Goal: Communication & Community: Answer question/provide support

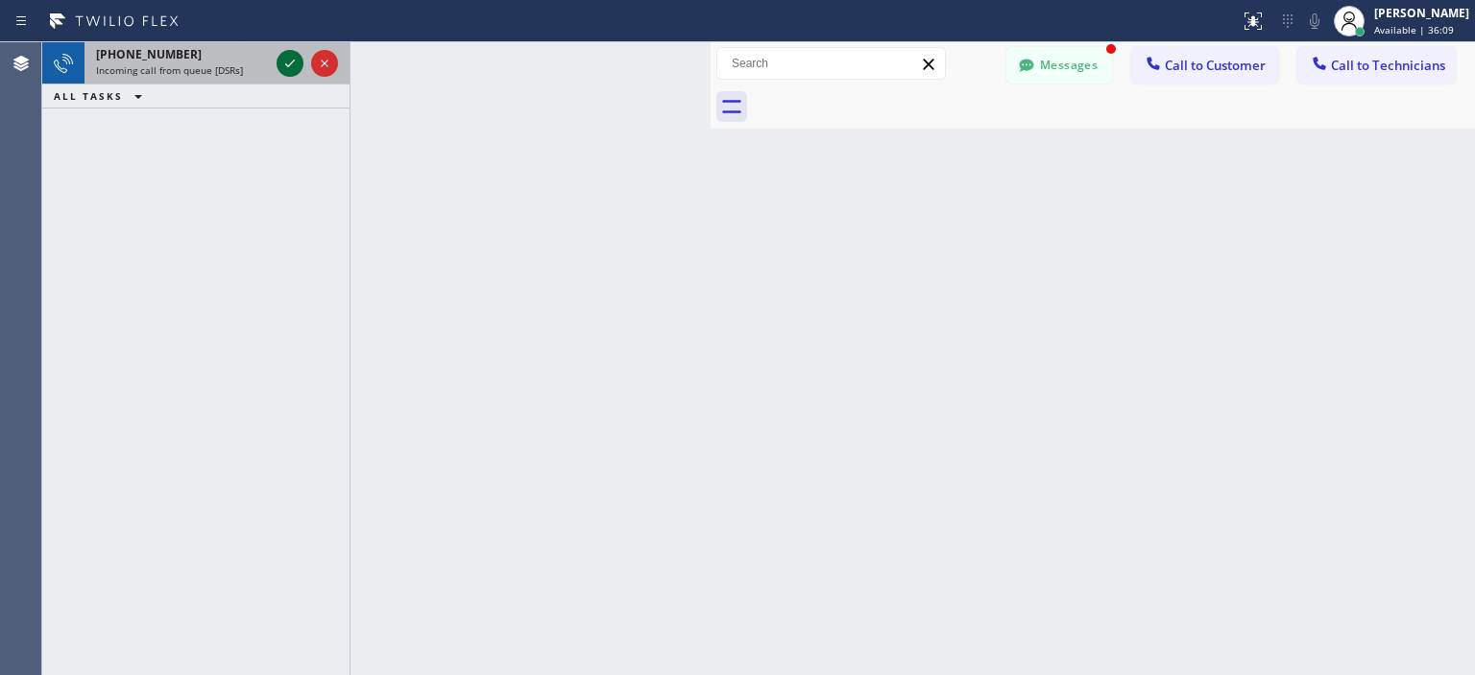
click at [292, 68] on icon at bounding box center [289, 63] width 23 height 23
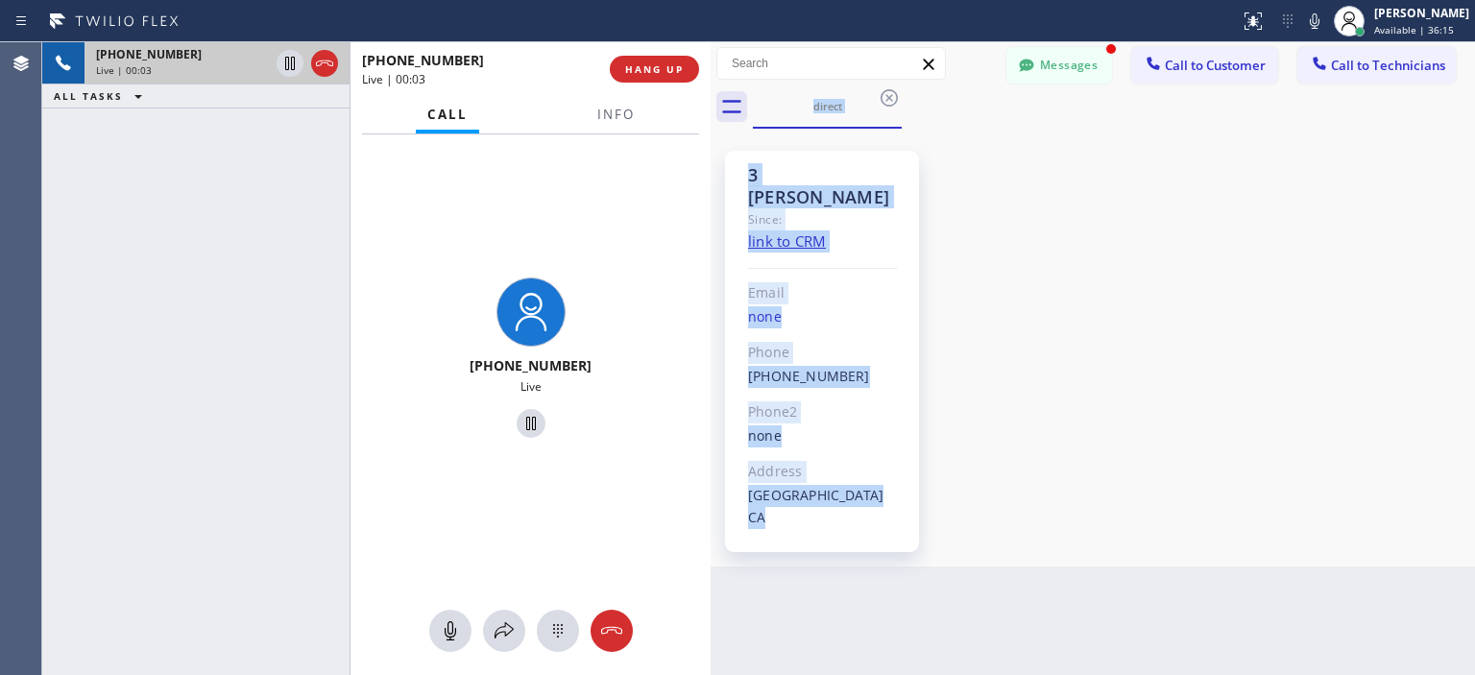
click at [1061, 199] on div "3 [PERSON_NAME] Since: link to CRM Email none Phone [PHONE_NUMBER] Outbound cal…" at bounding box center [1092, 347] width 755 height 428
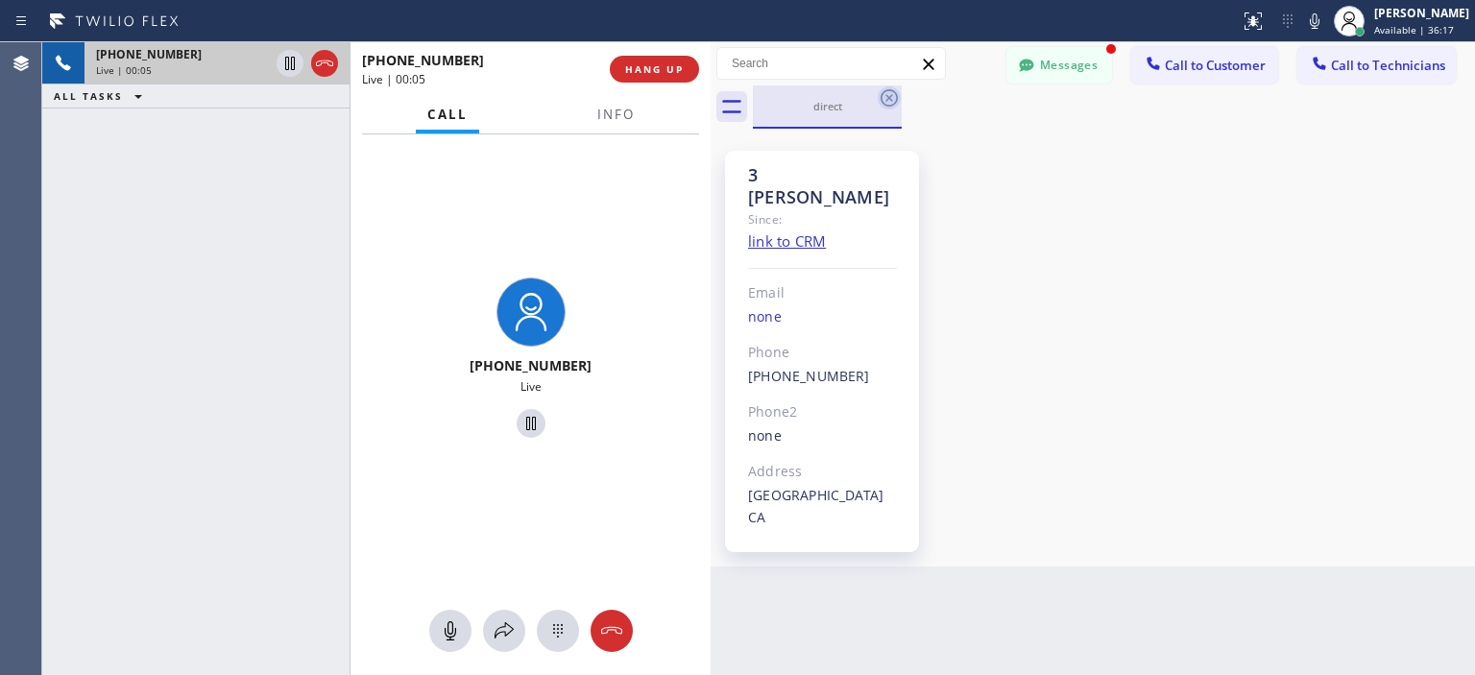
click at [889, 100] on icon at bounding box center [889, 97] width 23 height 23
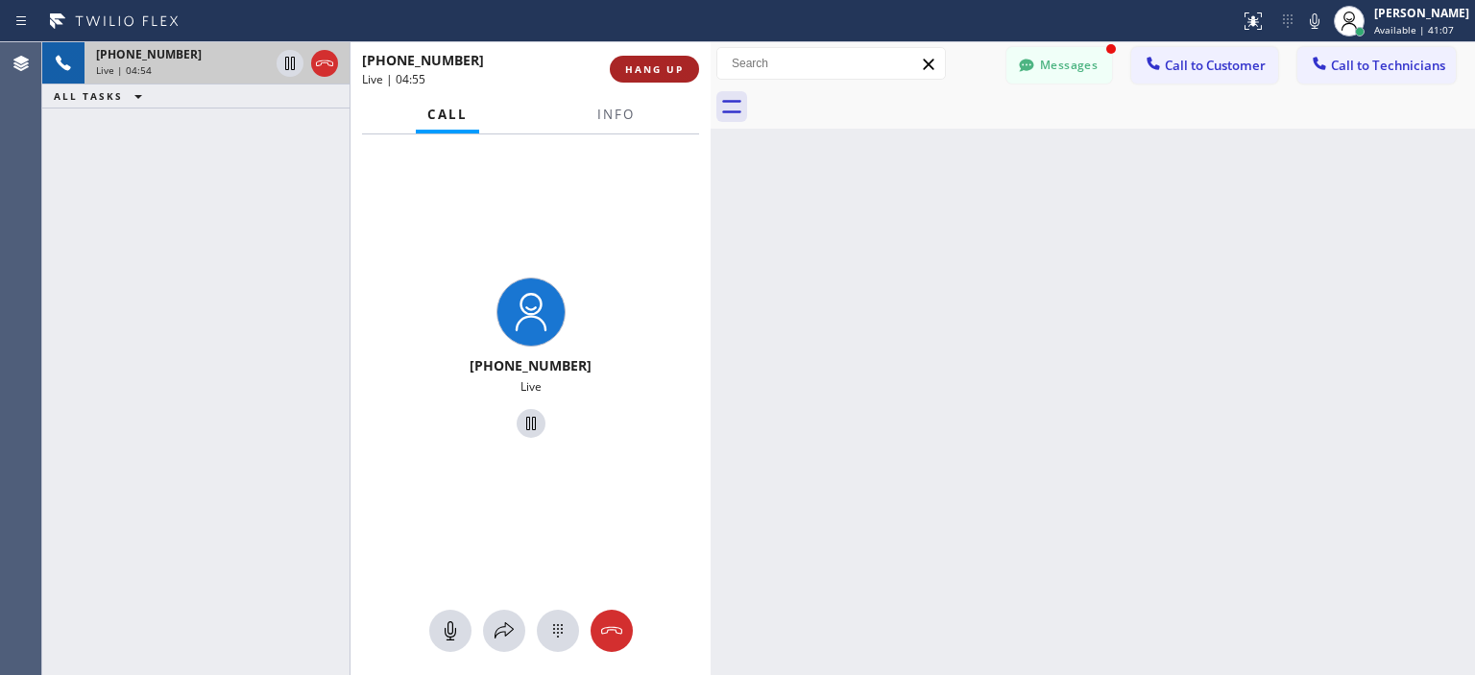
click at [662, 69] on span "HANG UP" at bounding box center [654, 68] width 59 height 13
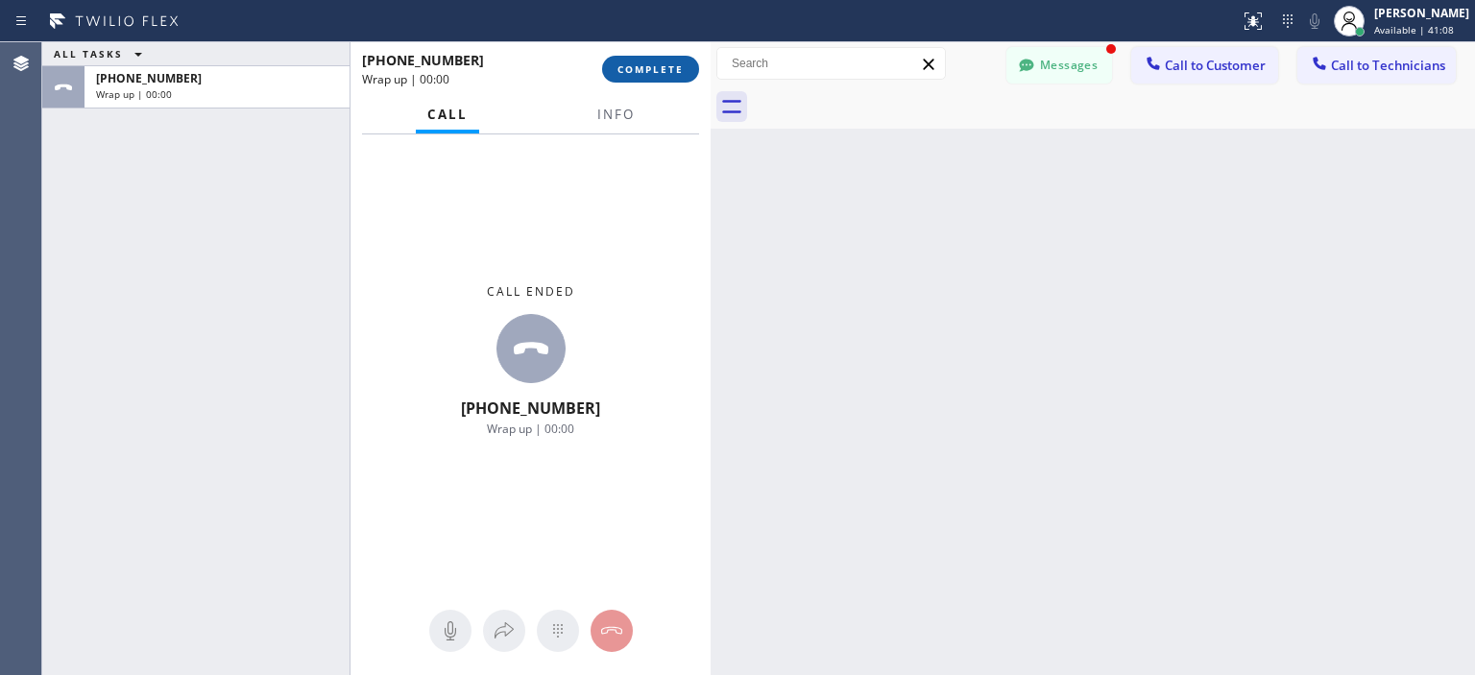
click at [664, 70] on span "COMPLETE" at bounding box center [650, 68] width 66 height 13
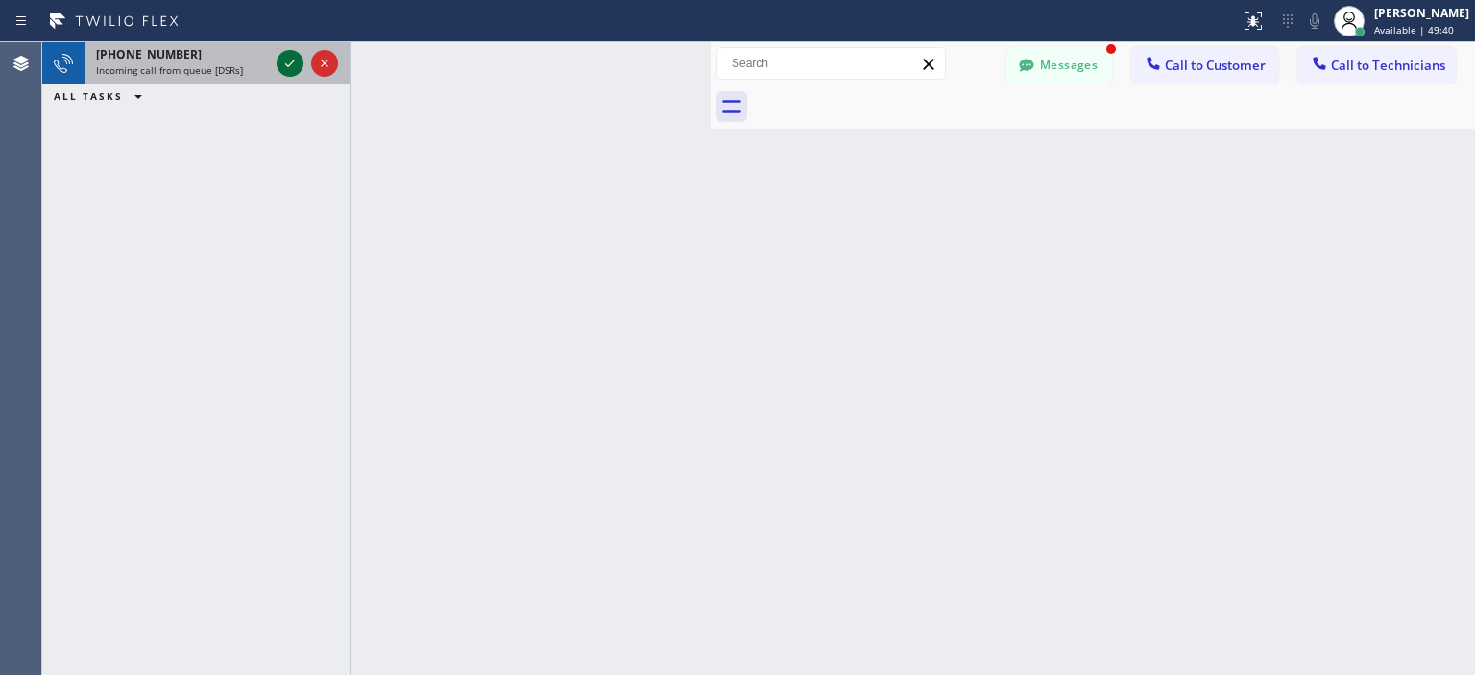
click at [289, 60] on icon at bounding box center [289, 63] width 23 height 23
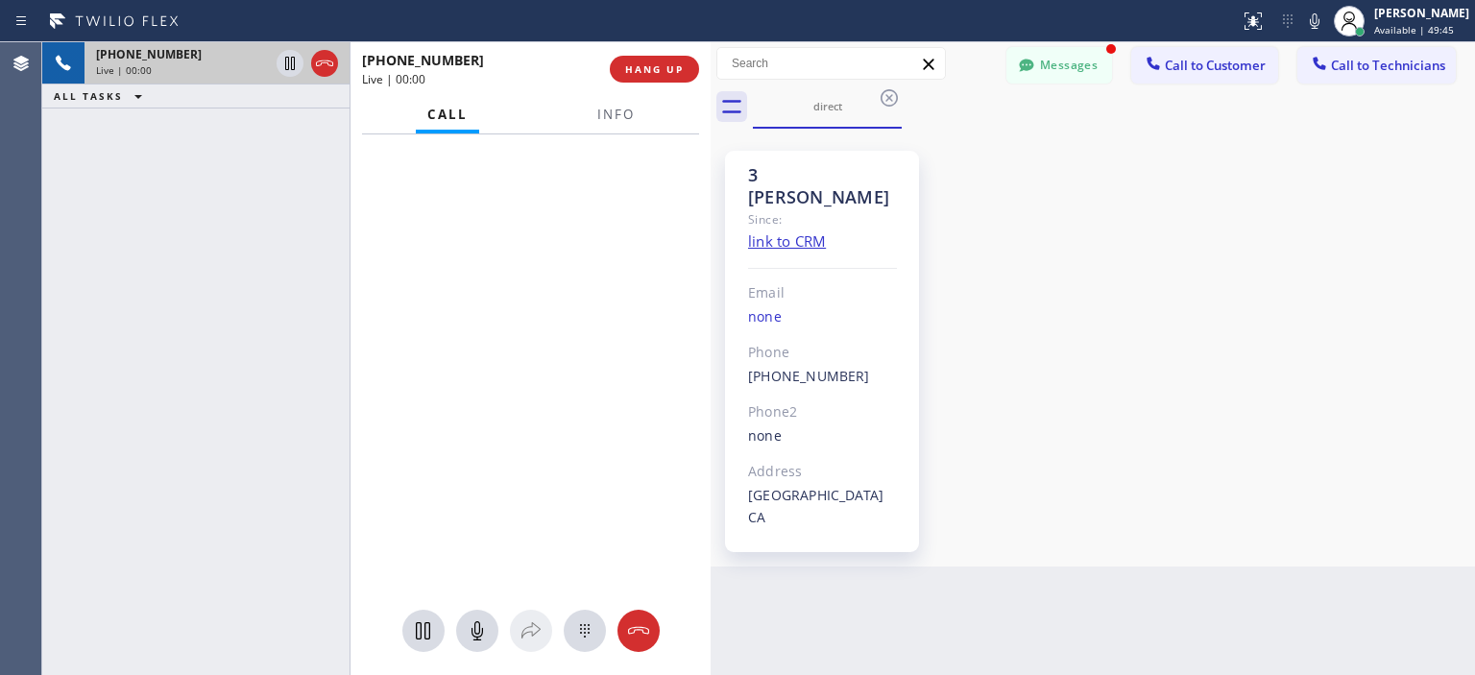
scroll to position [8218, 0]
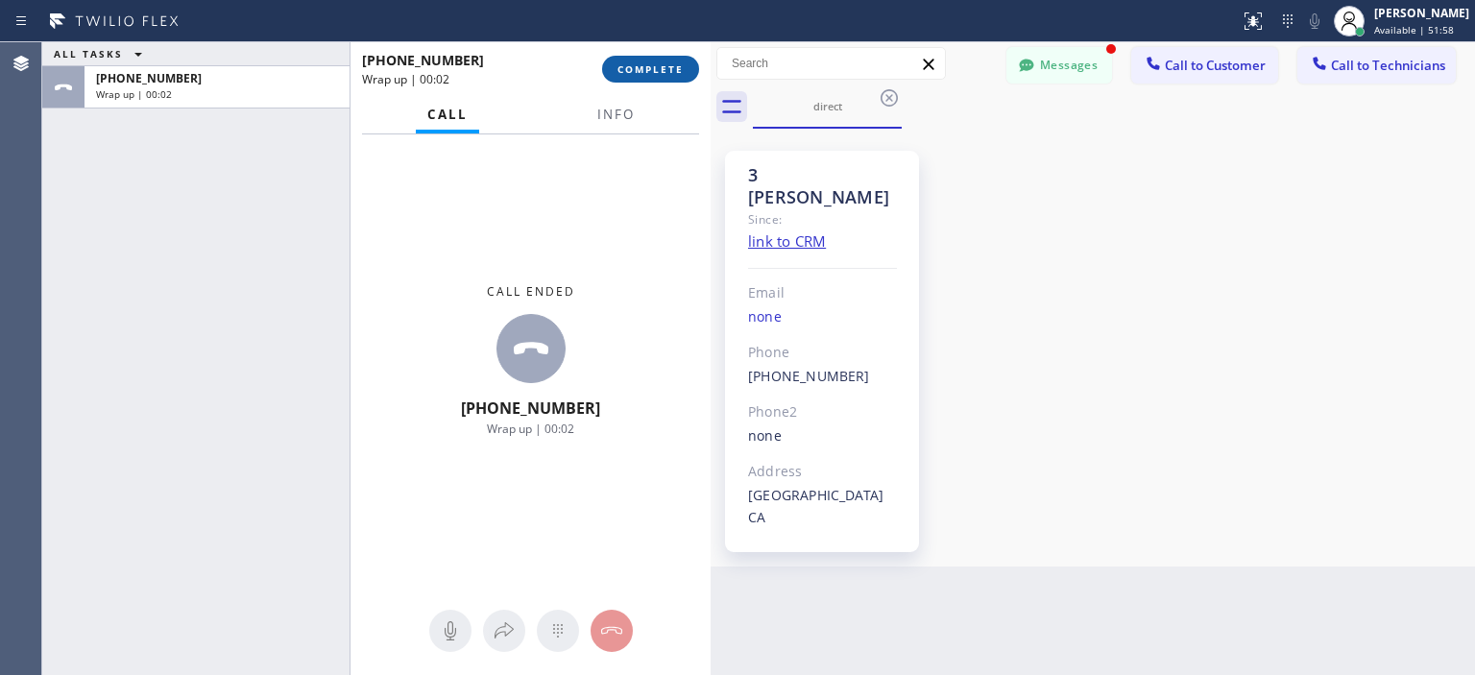
click at [657, 76] on button "COMPLETE" at bounding box center [650, 69] width 97 height 27
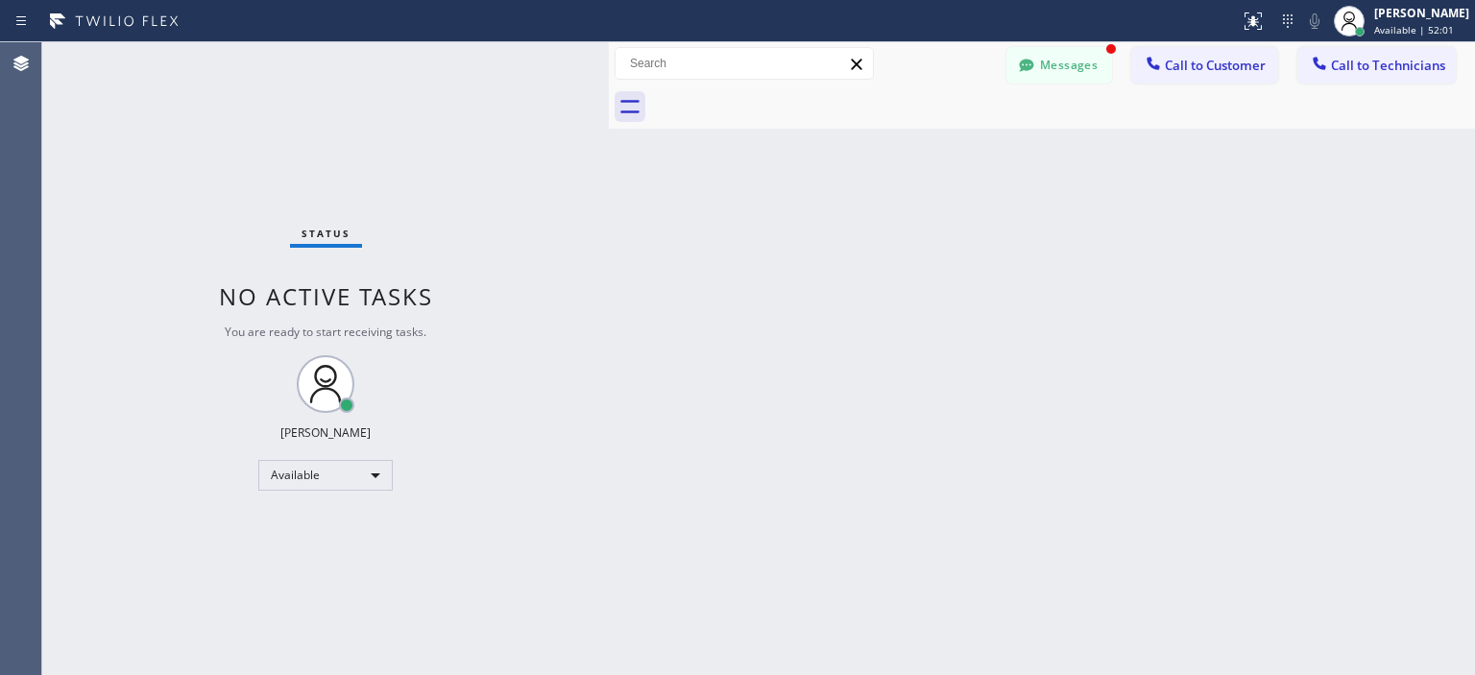
scroll to position [7869, 0]
drag, startPoint x: 710, startPoint y: 64, endPoint x: 606, endPoint y: 77, distance: 104.4
click at [608, 77] on div at bounding box center [608, 358] width 0 height 633
click at [1049, 64] on button "Messages" at bounding box center [1059, 65] width 106 height 36
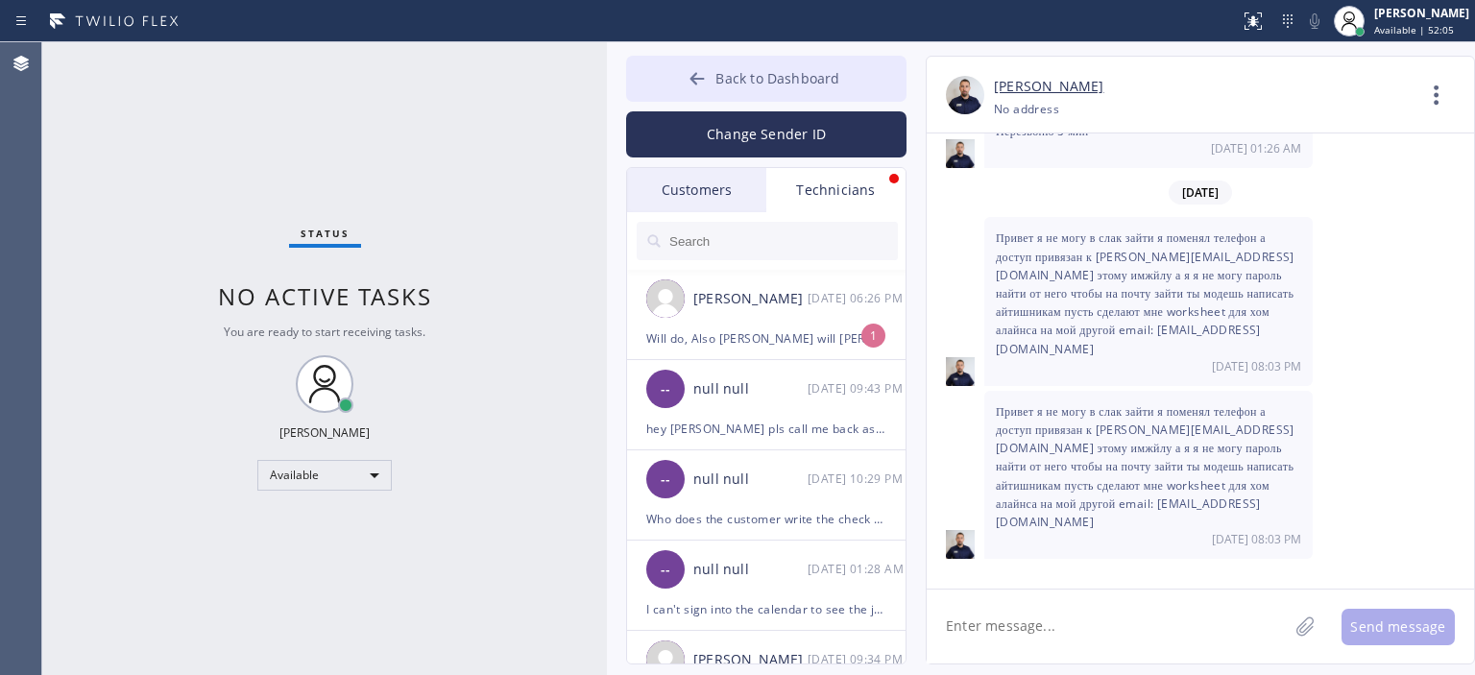
click at [695, 61] on button "Back to Dashboard" at bounding box center [766, 79] width 280 height 46
drag, startPoint x: 695, startPoint y: 61, endPoint x: 665, endPoint y: 60, distance: 29.8
click at [695, 61] on button "Back to Dashboard" at bounding box center [766, 79] width 280 height 46
click at [676, 81] on button "Back to Dashboard" at bounding box center [766, 79] width 280 height 46
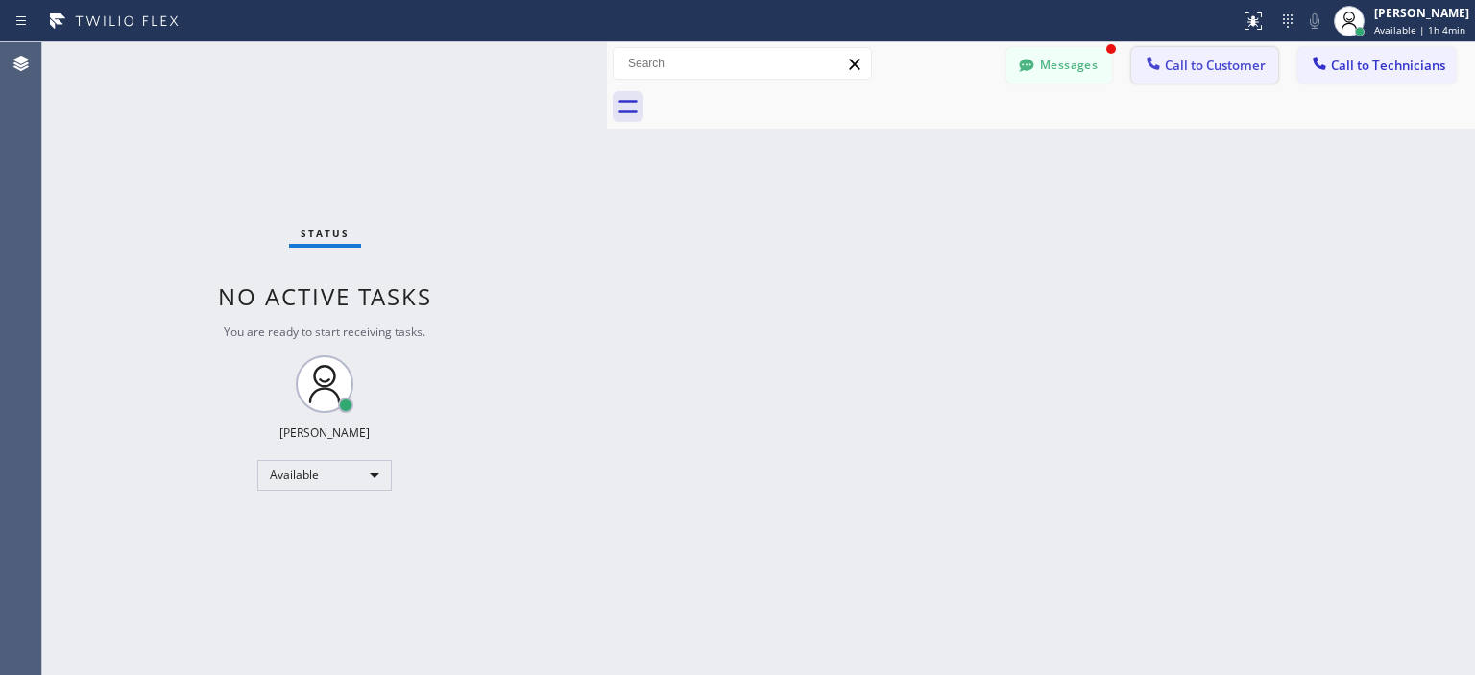
click at [1232, 70] on span "Call to Customer" at bounding box center [1215, 65] width 101 height 17
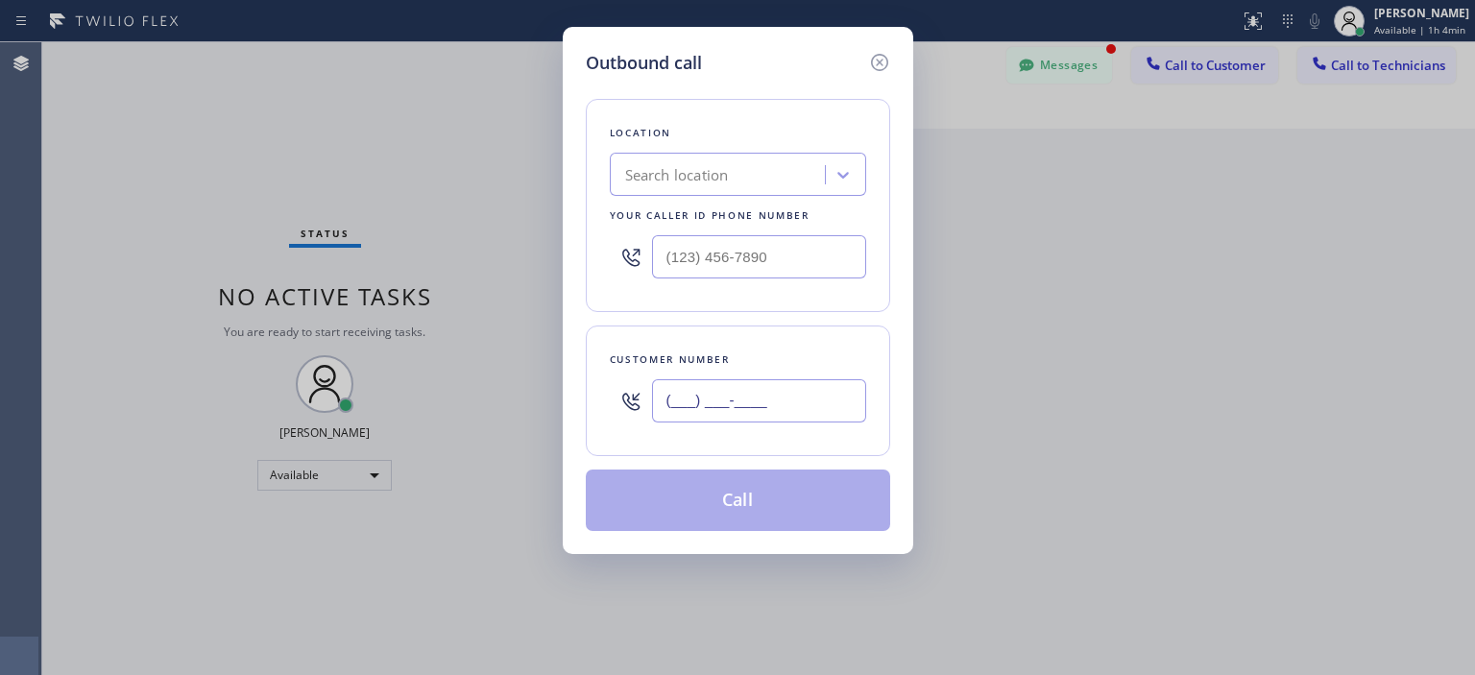
click at [748, 398] on input "(___) ___-____" at bounding box center [759, 400] width 214 height 43
paste input "818) 262-1855"
type input "[PHONE_NUMBER]"
click at [715, 165] on div "Search location" at bounding box center [677, 175] width 104 height 22
click at [718, 174] on div "Search location" at bounding box center [677, 175] width 104 height 22
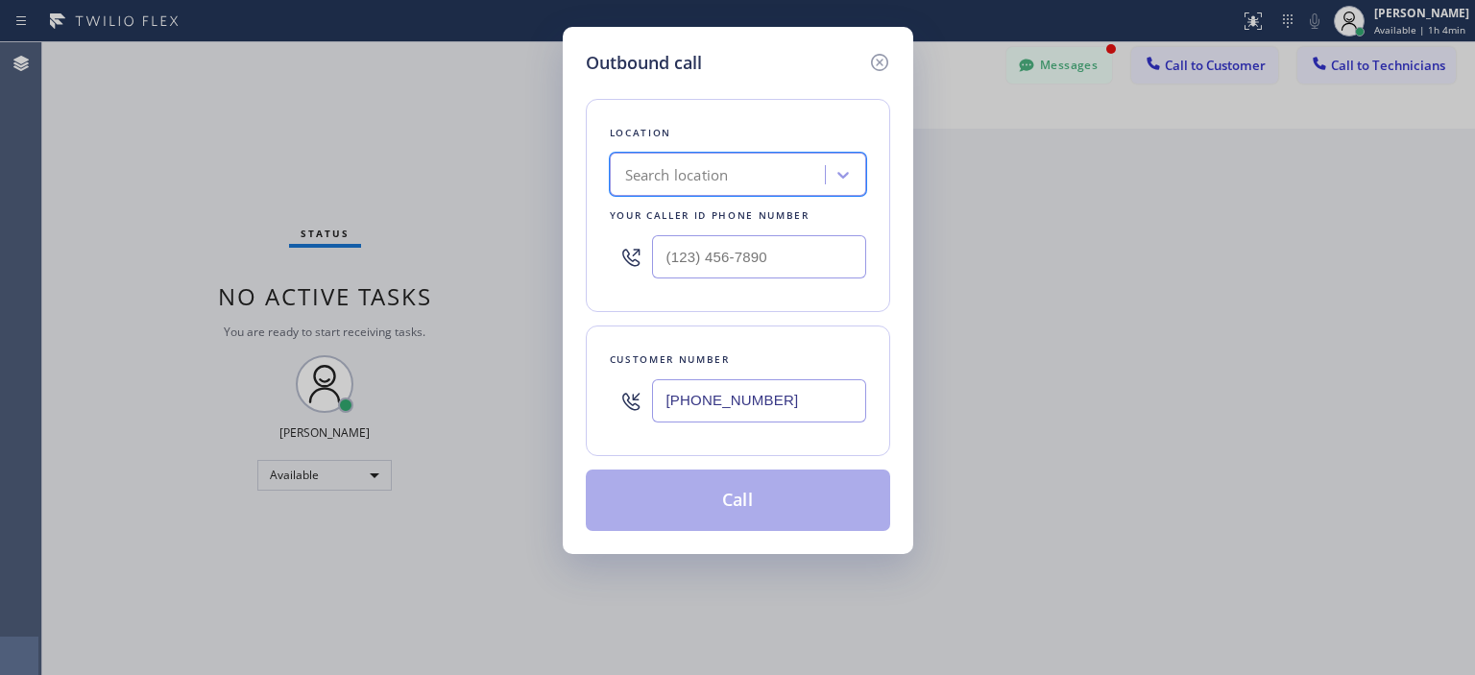
paste input "5 Star Air"
type input "5 Star Air"
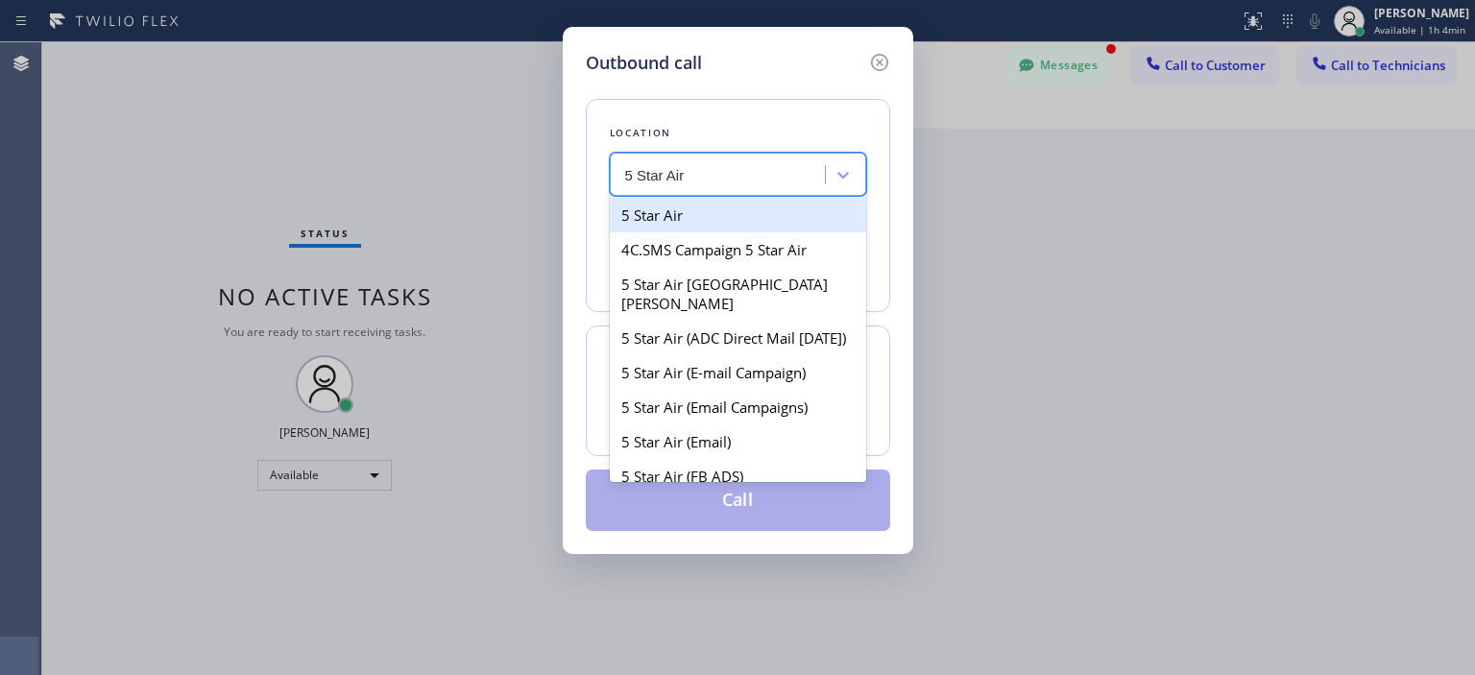
click at [724, 212] on div "5 Star Air" at bounding box center [738, 215] width 256 height 35
type input "[PHONE_NUMBER]"
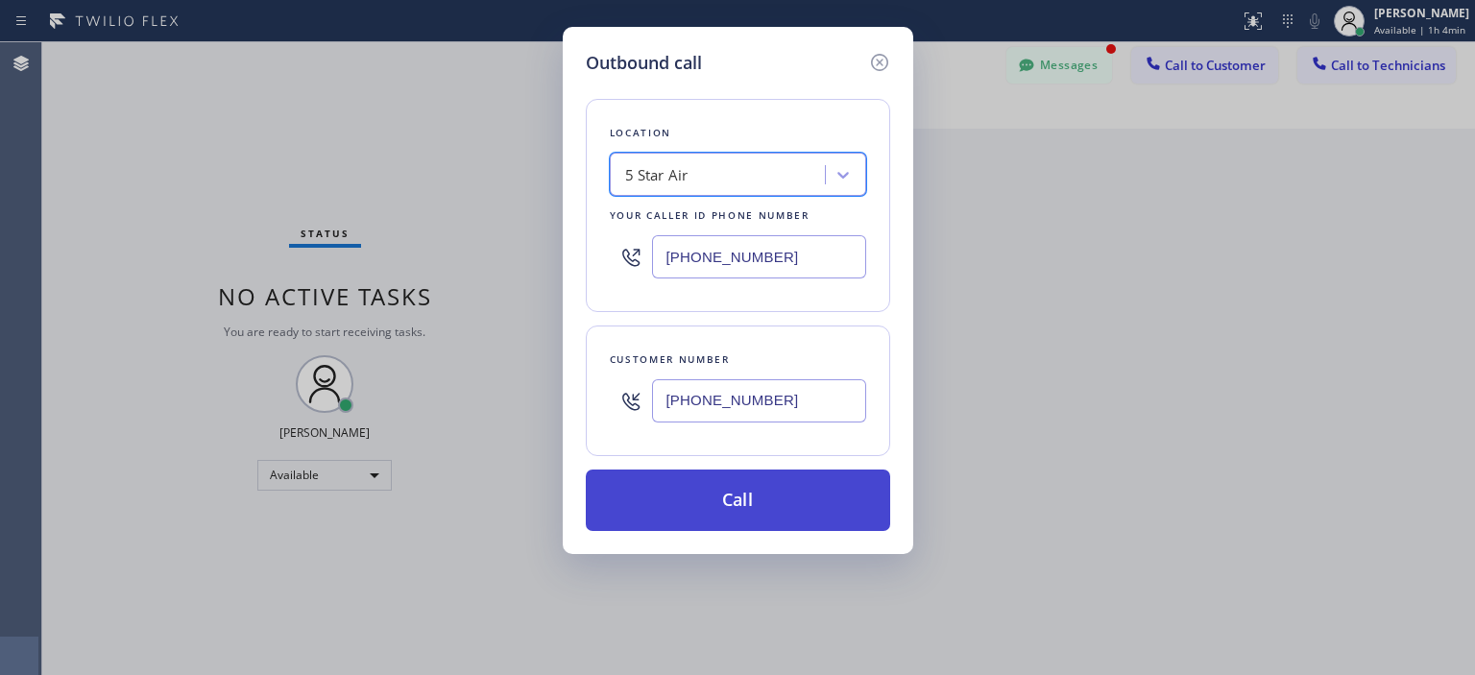
click at [796, 491] on button "Call" at bounding box center [738, 499] width 304 height 61
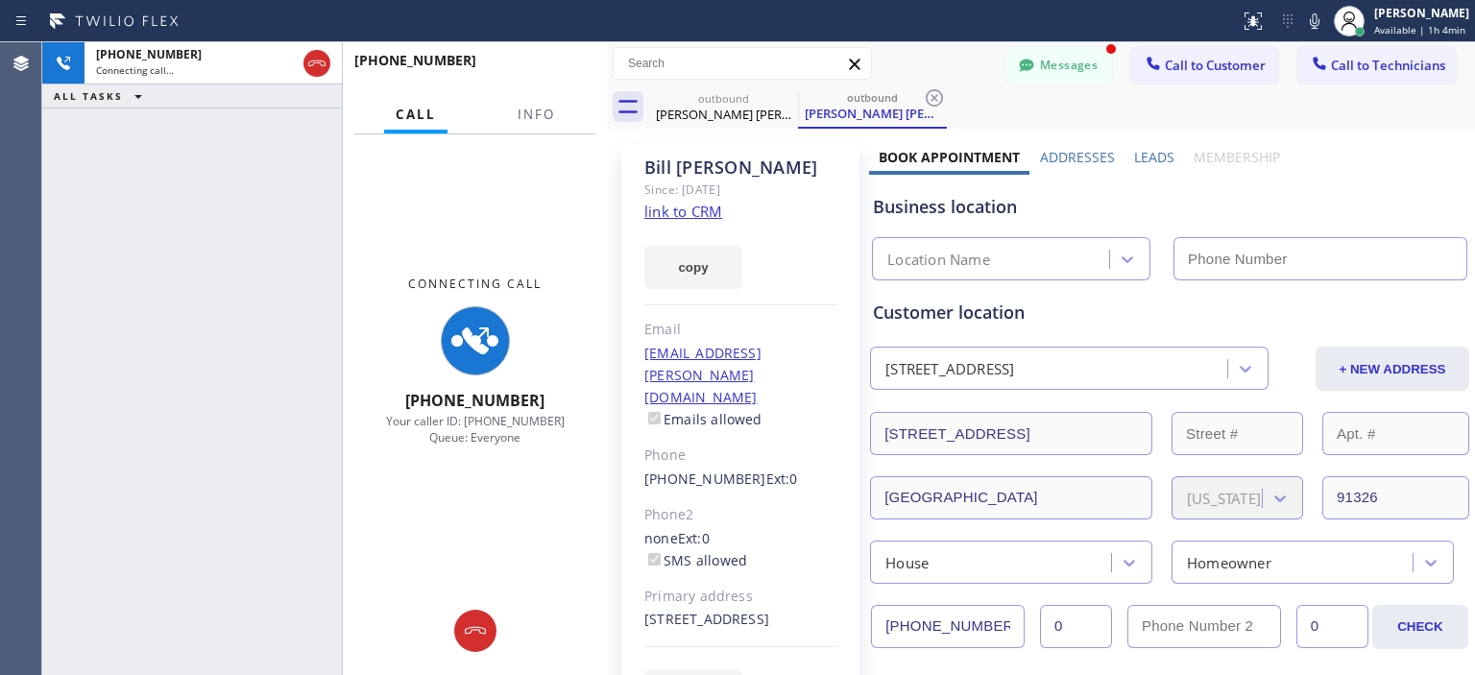
type input "[PHONE_NUMBER]"
click at [933, 98] on icon at bounding box center [934, 97] width 17 height 17
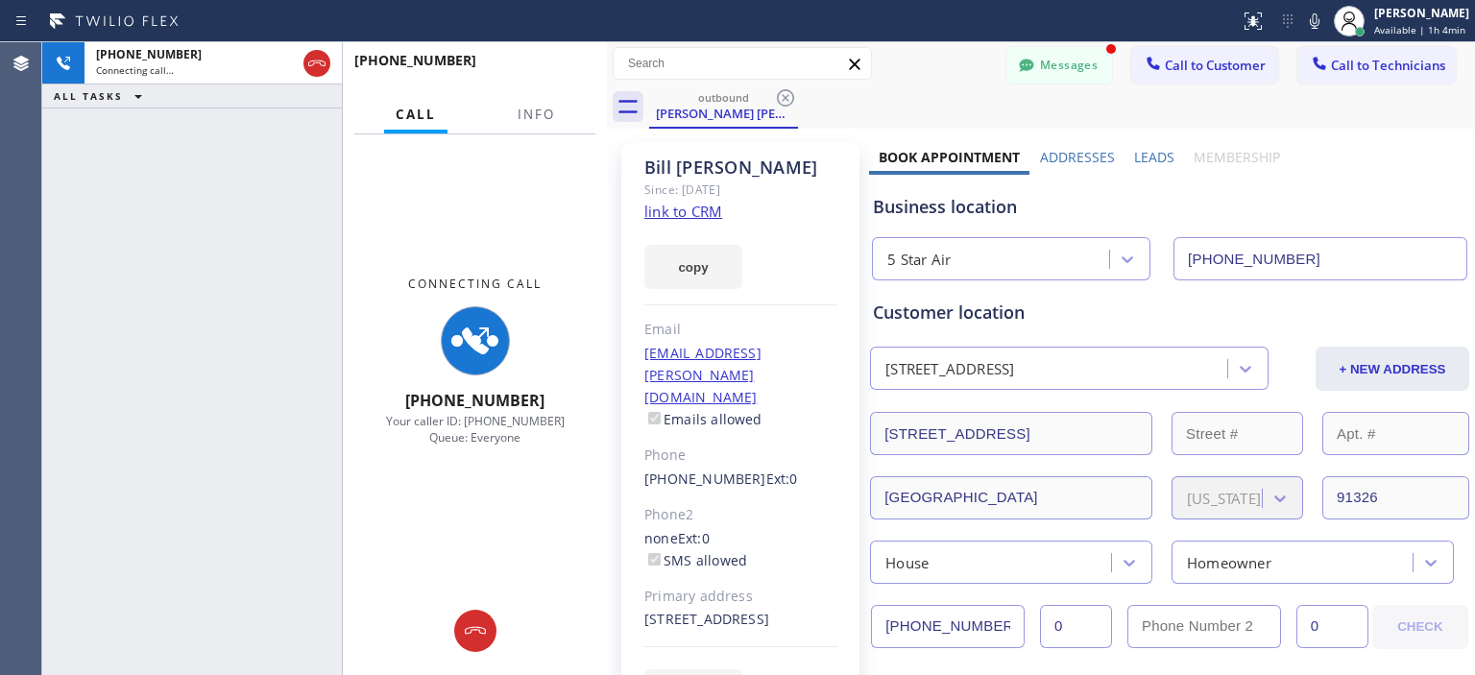
click at [687, 210] on link "link to CRM" at bounding box center [683, 211] width 78 height 19
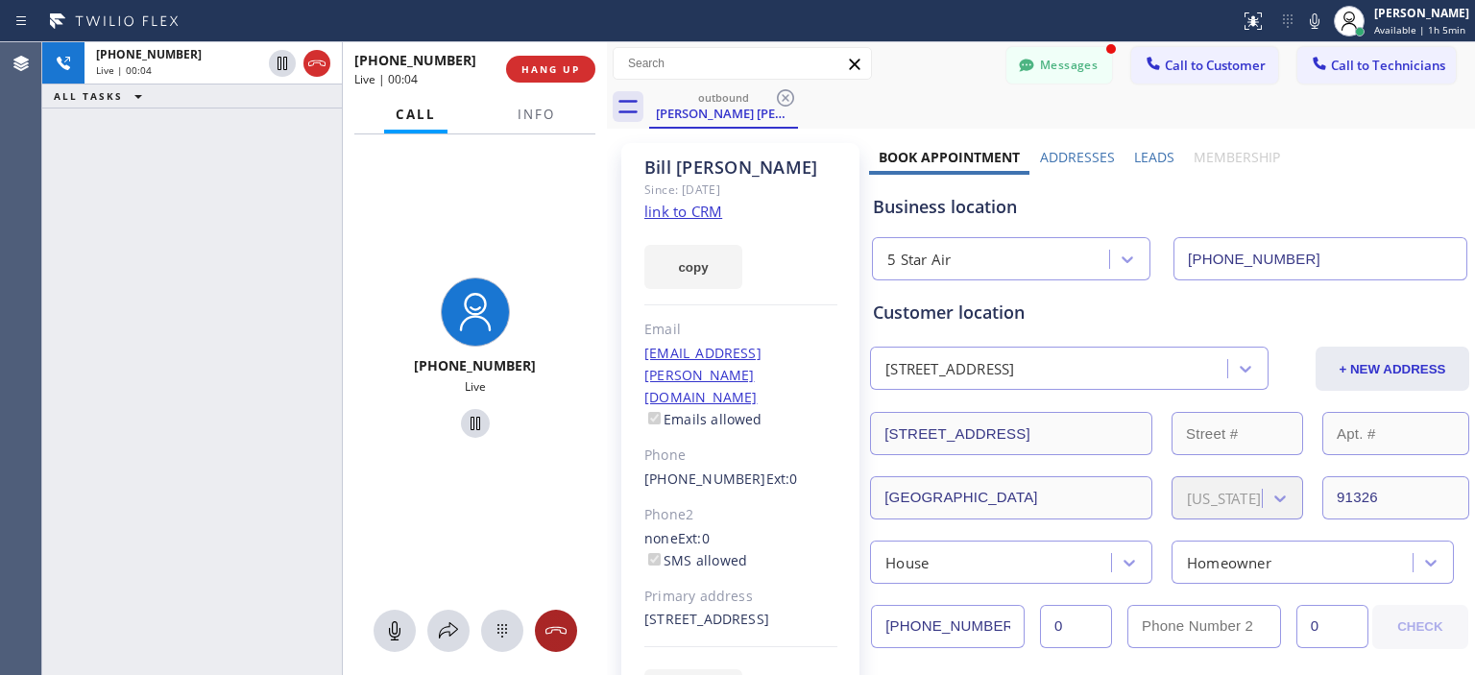
click at [567, 635] on div at bounding box center [556, 630] width 42 height 23
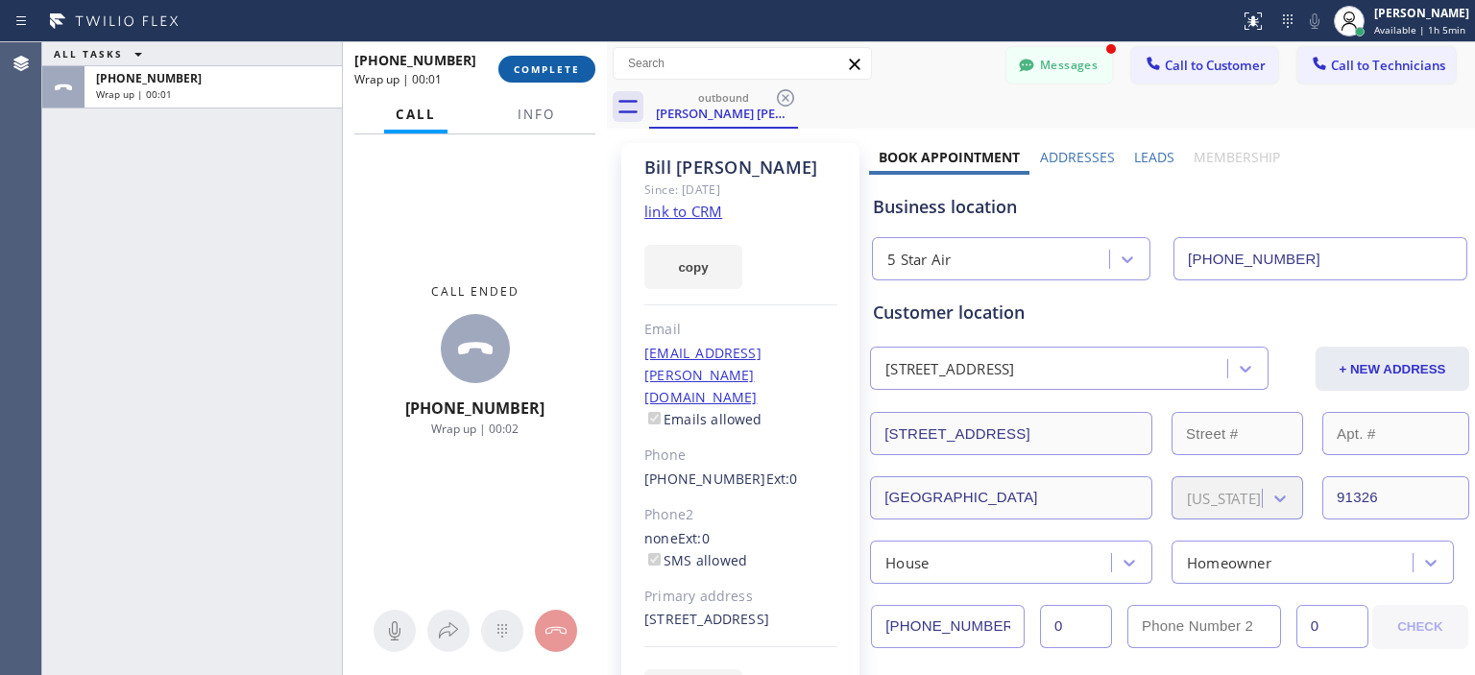
click at [563, 70] on span "COMPLETE" at bounding box center [547, 68] width 66 height 13
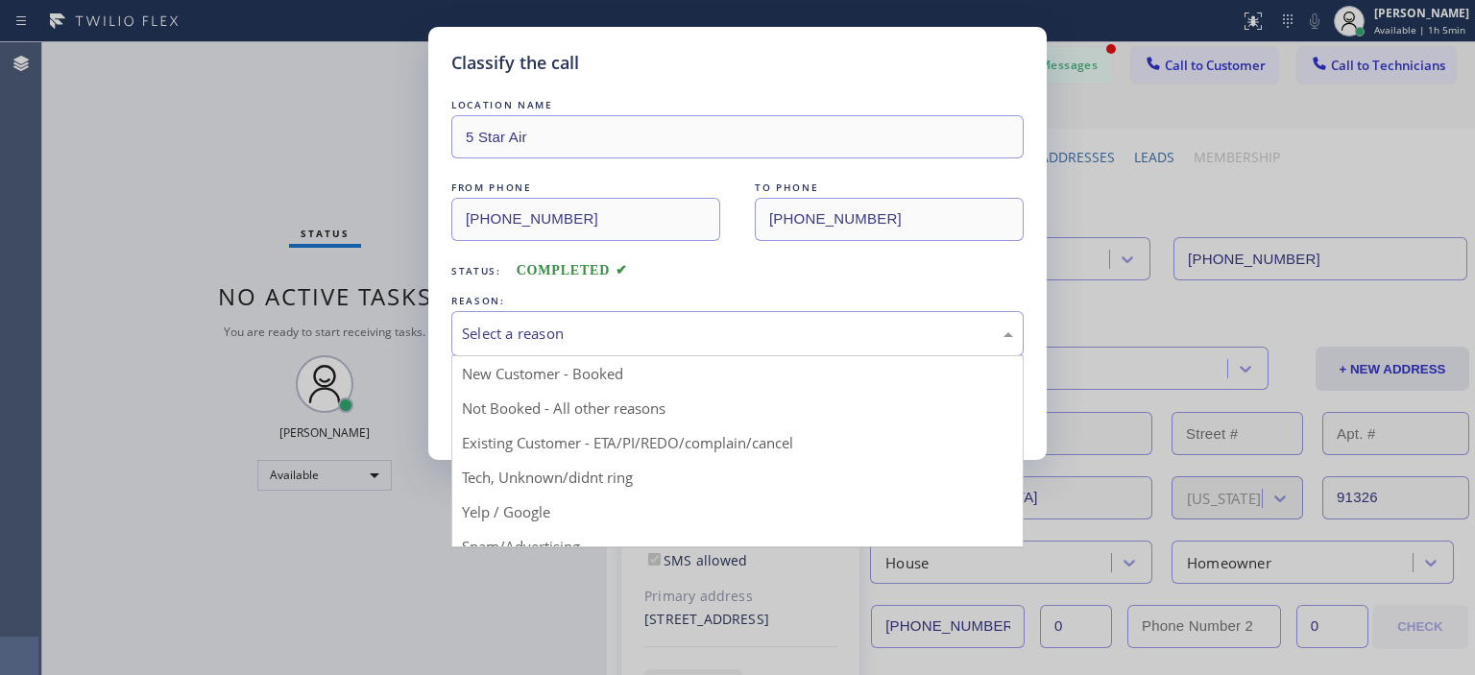
click at [661, 329] on div "Select a reason" at bounding box center [737, 334] width 551 height 22
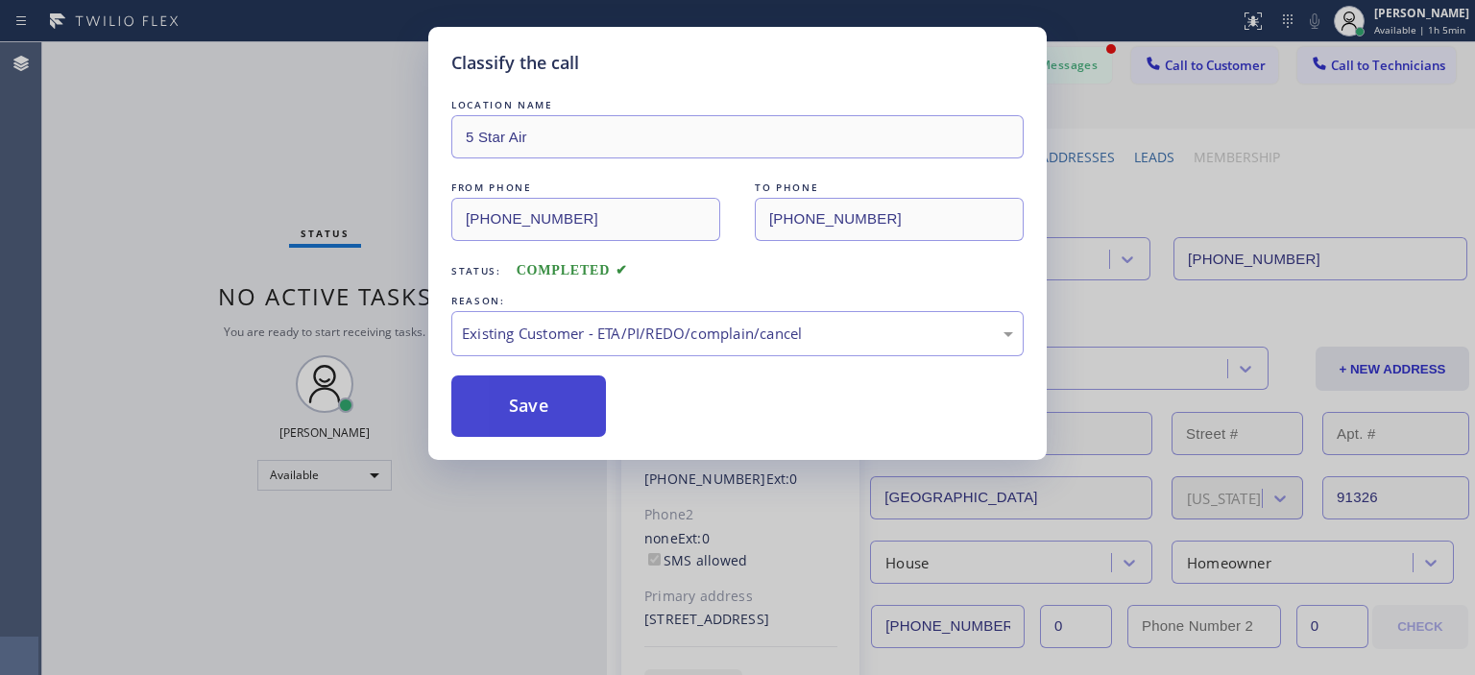
click at [551, 406] on button "Save" at bounding box center [528, 405] width 155 height 61
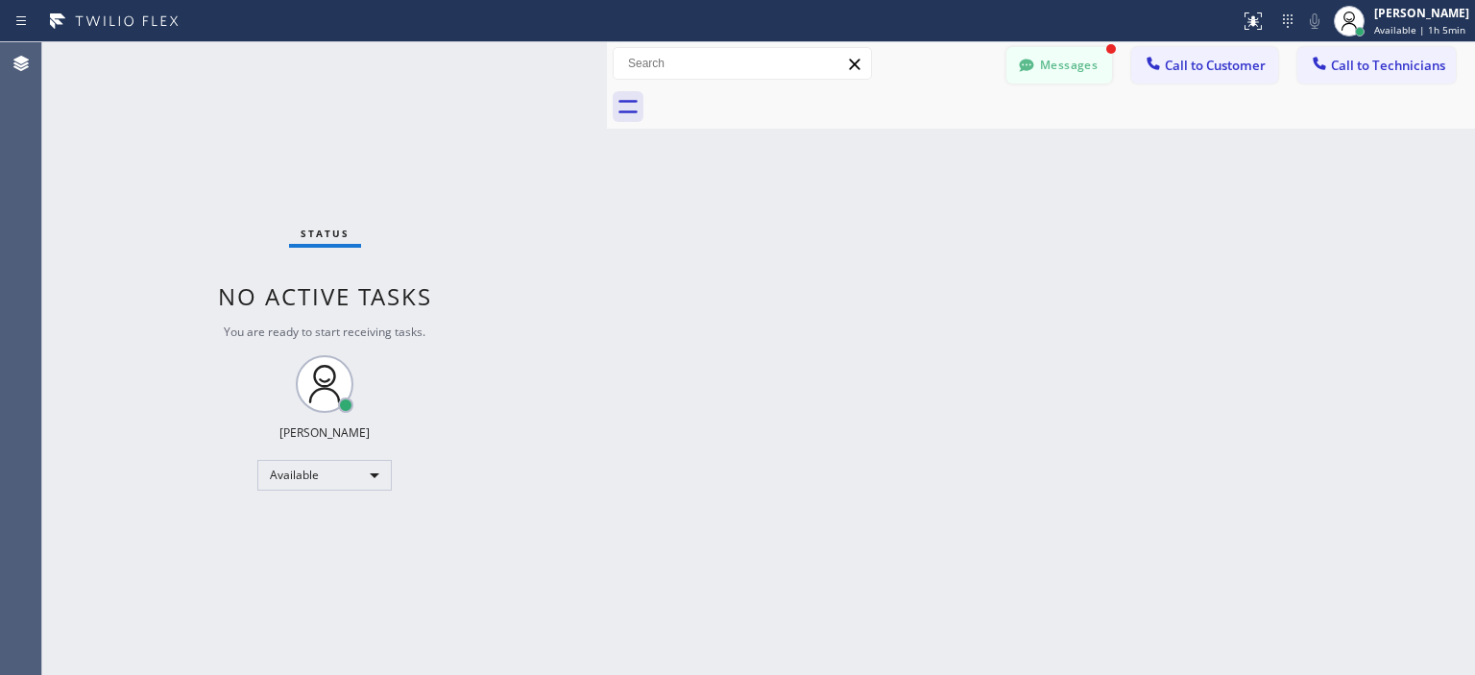
click at [1062, 64] on button "Messages" at bounding box center [1059, 65] width 106 height 36
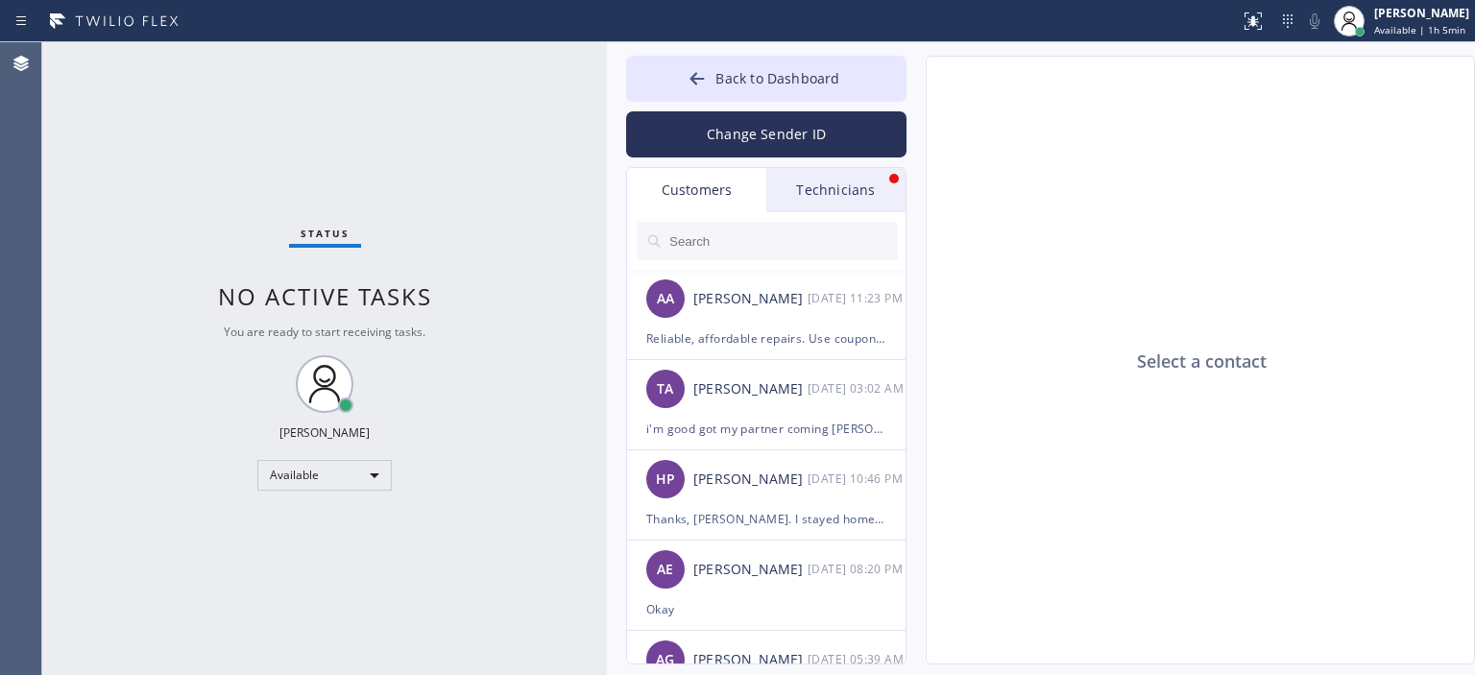
click at [710, 241] on input "text" at bounding box center [782, 241] width 230 height 38
paste input "5 Star Air"
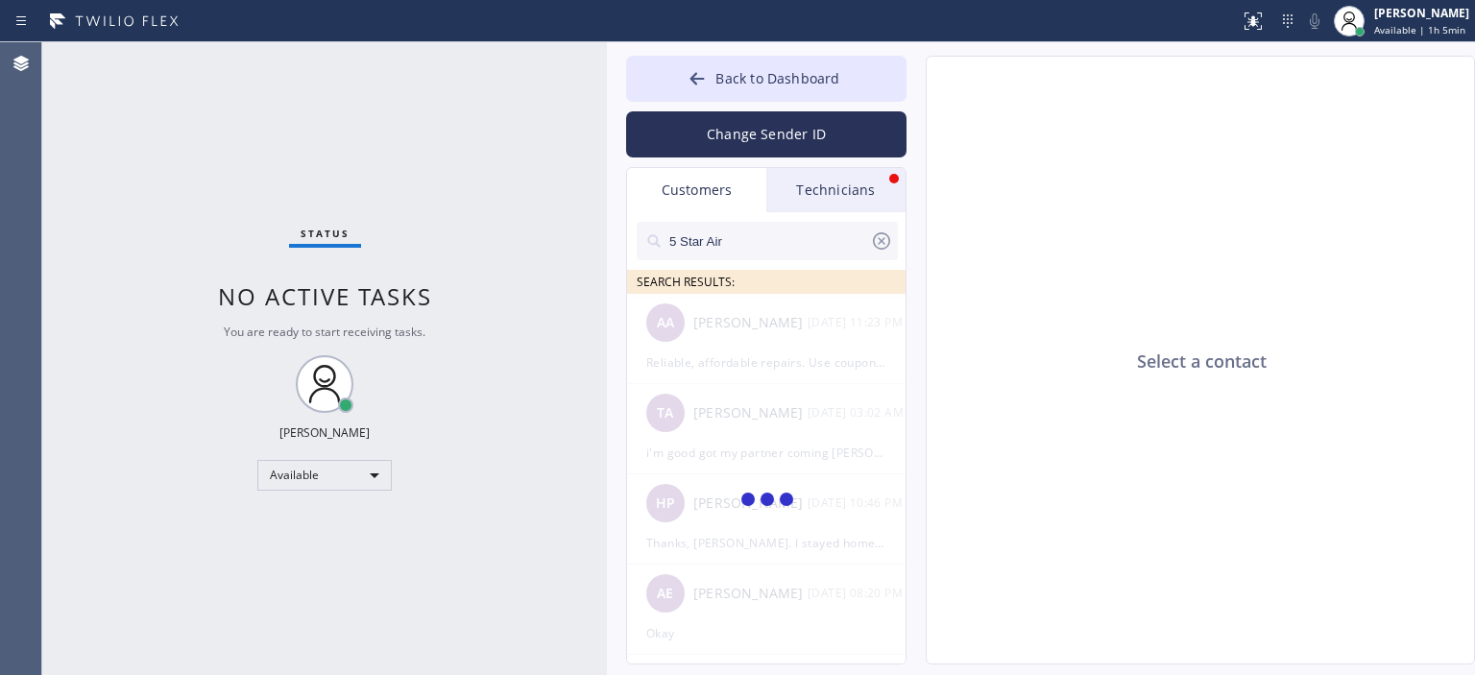
type input "5 Star Air"
click at [885, 239] on icon at bounding box center [881, 240] width 23 height 23
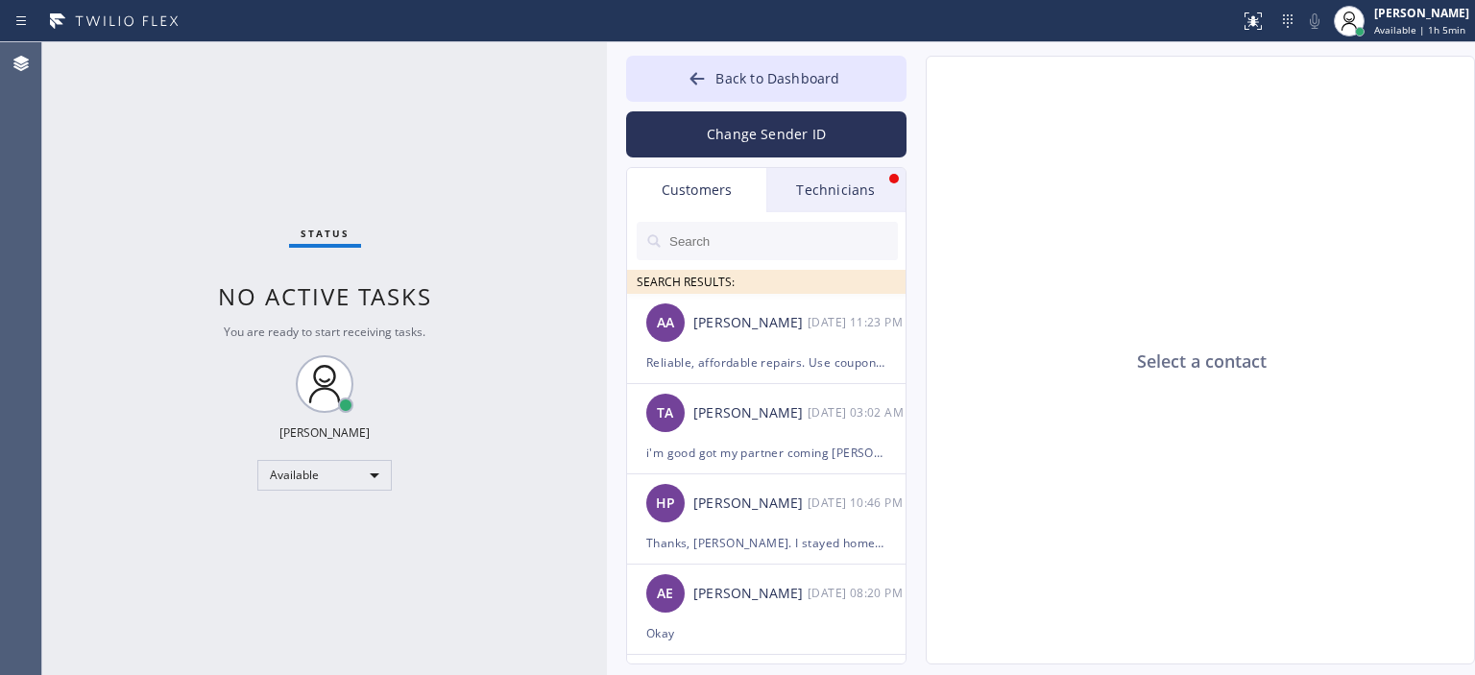
click at [707, 255] on input "text" at bounding box center [782, 241] width 230 height 38
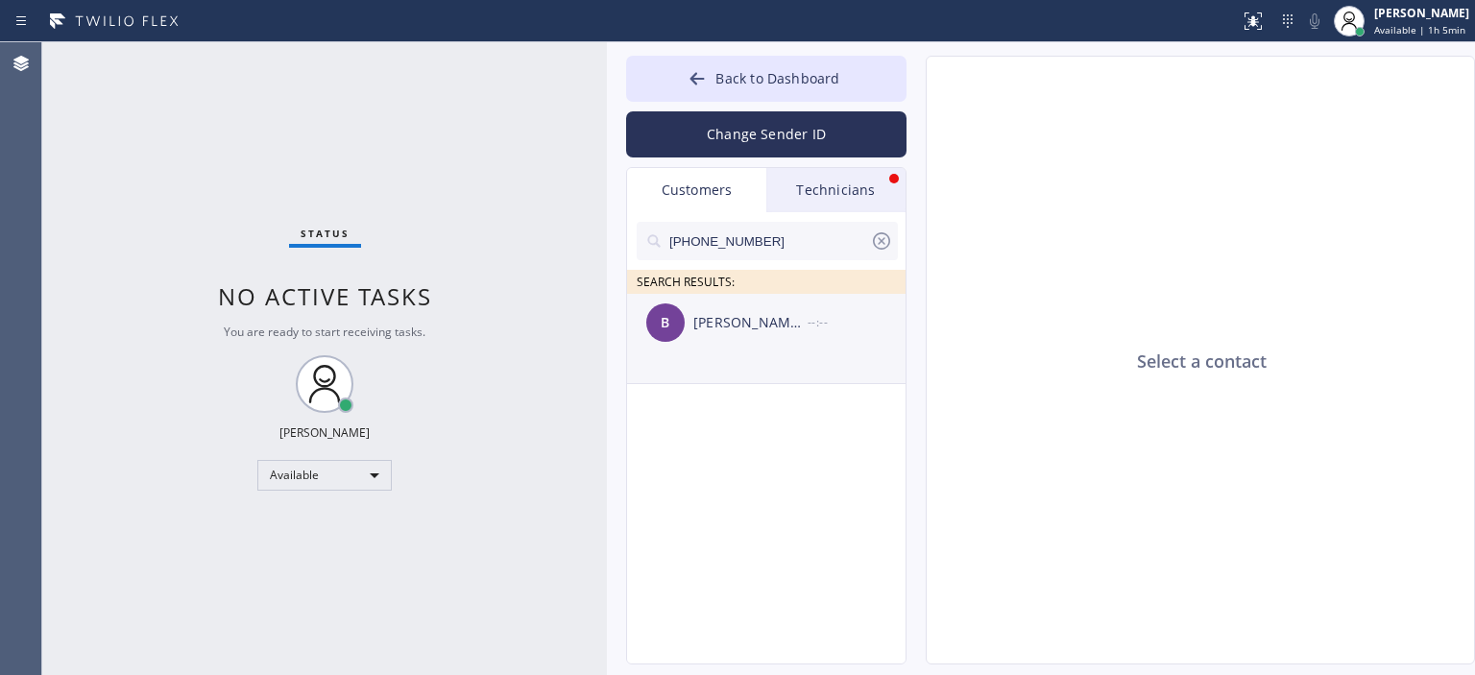
click at [744, 312] on div "[PERSON_NAME] [PERSON_NAME]" at bounding box center [750, 323] width 114 height 22
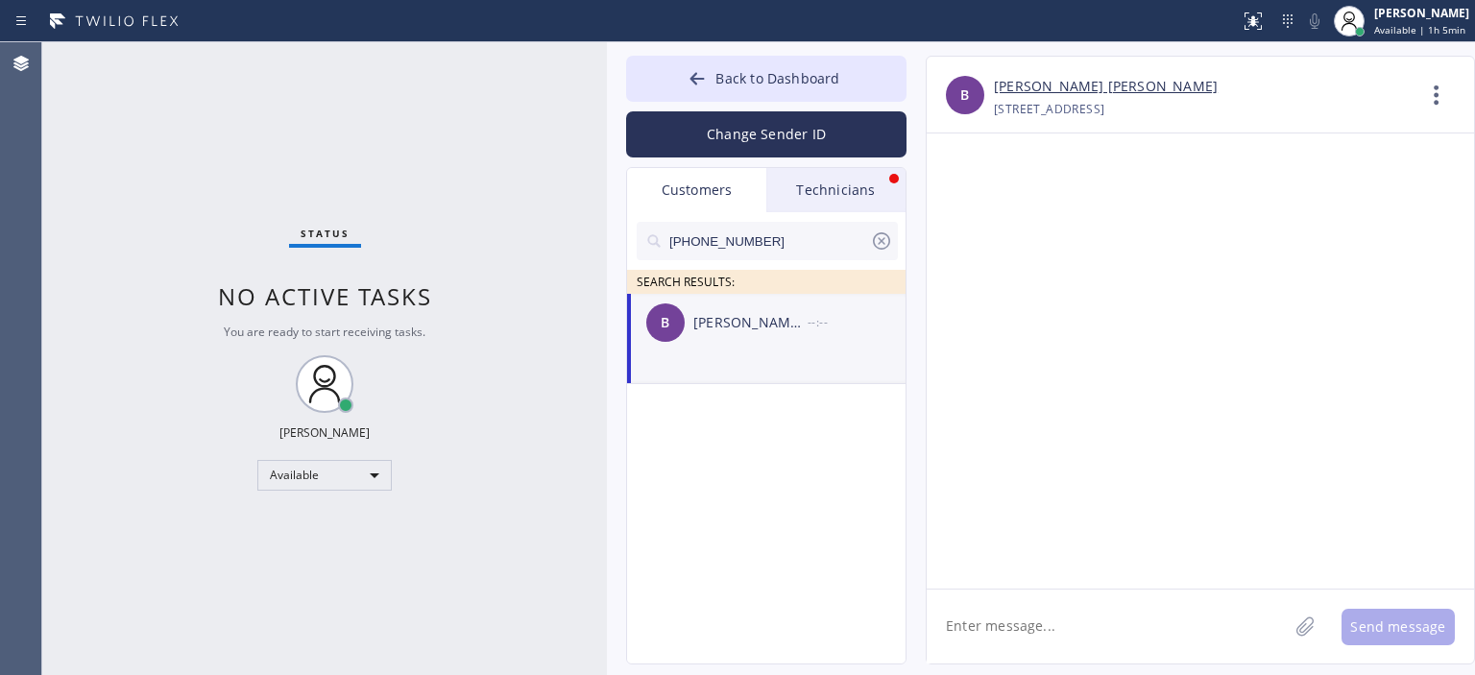
click at [1010, 610] on textarea at bounding box center [1106, 626] width 361 height 74
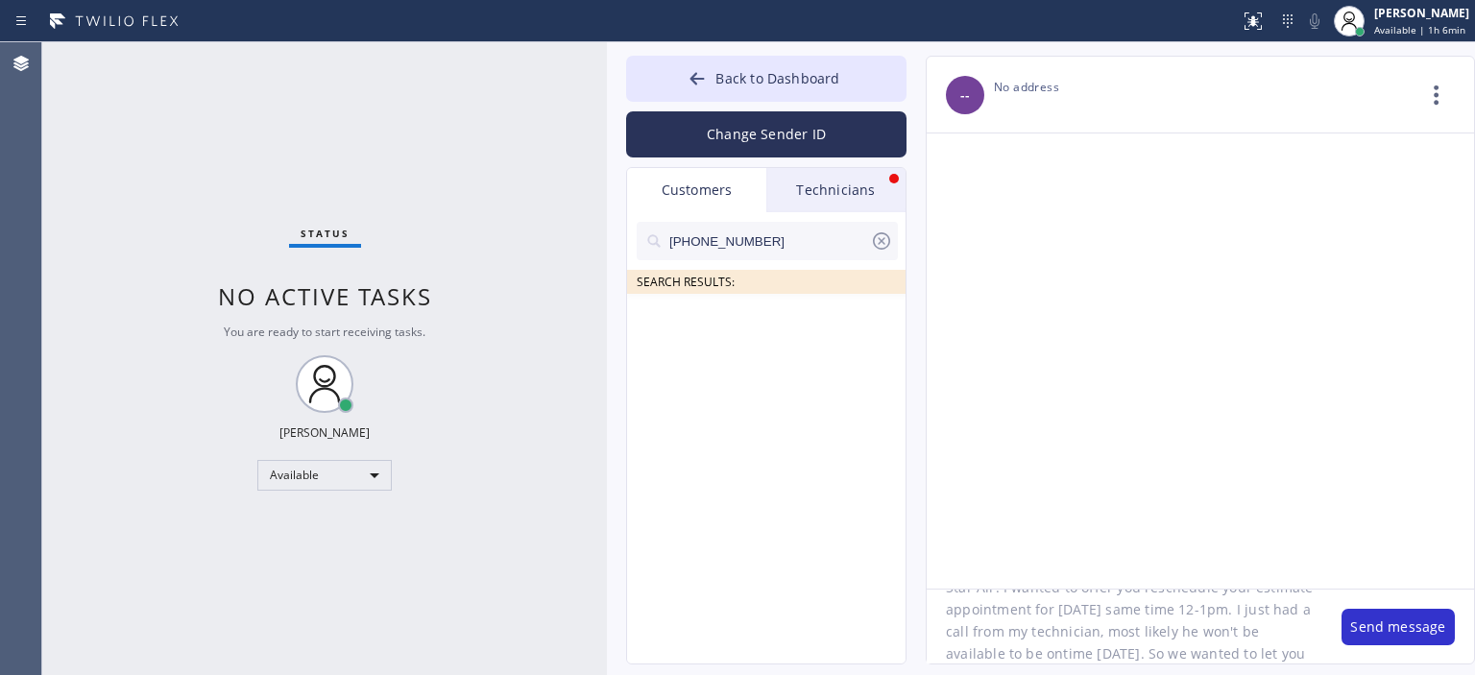
scroll to position [82, 0]
click at [1014, 618] on textarea "Hello [PERSON_NAME], this is [PERSON_NAME] from 5 Star Air. I wanted to offer y…" at bounding box center [1124, 626] width 396 height 74
type textarea "Hello [PERSON_NAME], this is [PERSON_NAME] from 5 Star Air. I wanted to offer y…"
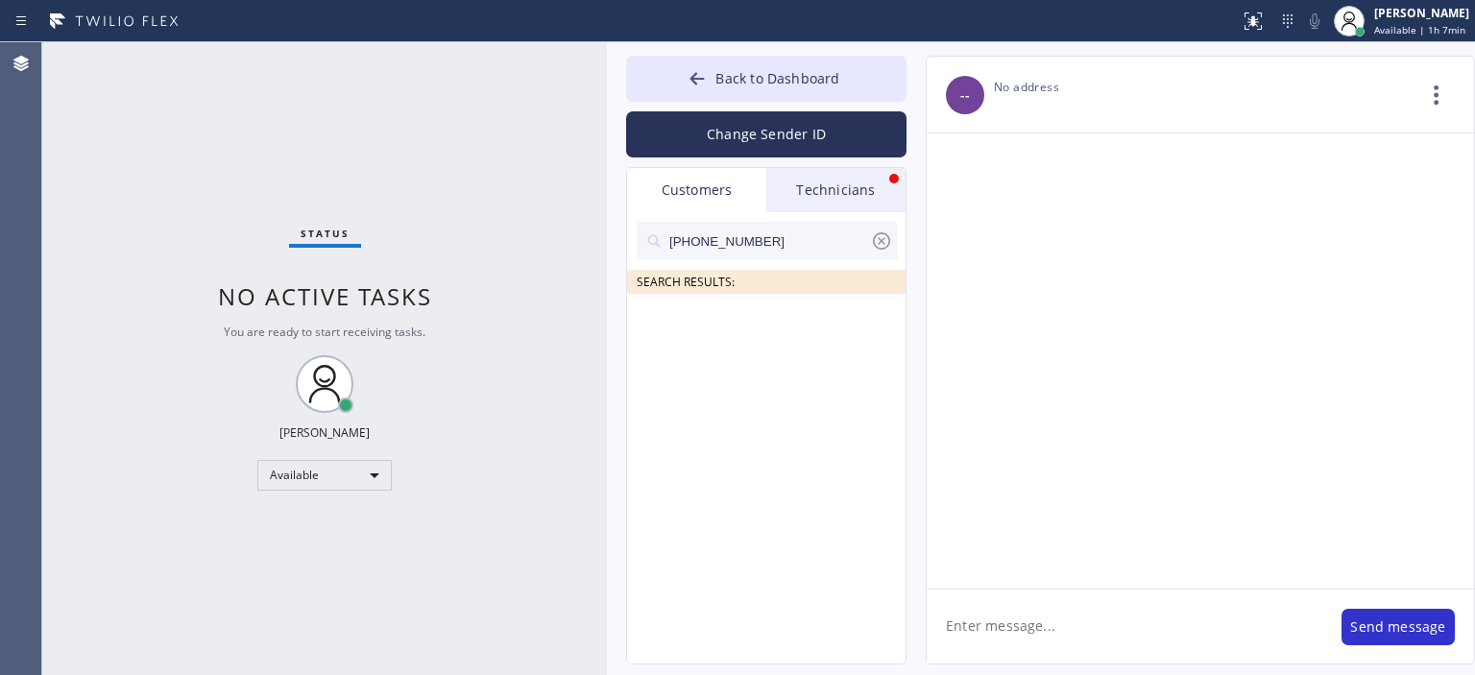
scroll to position [0, 0]
paste textarea "Hello [PERSON_NAME], this is [PERSON_NAME] from 5 Star Air. I wanted to offer y…"
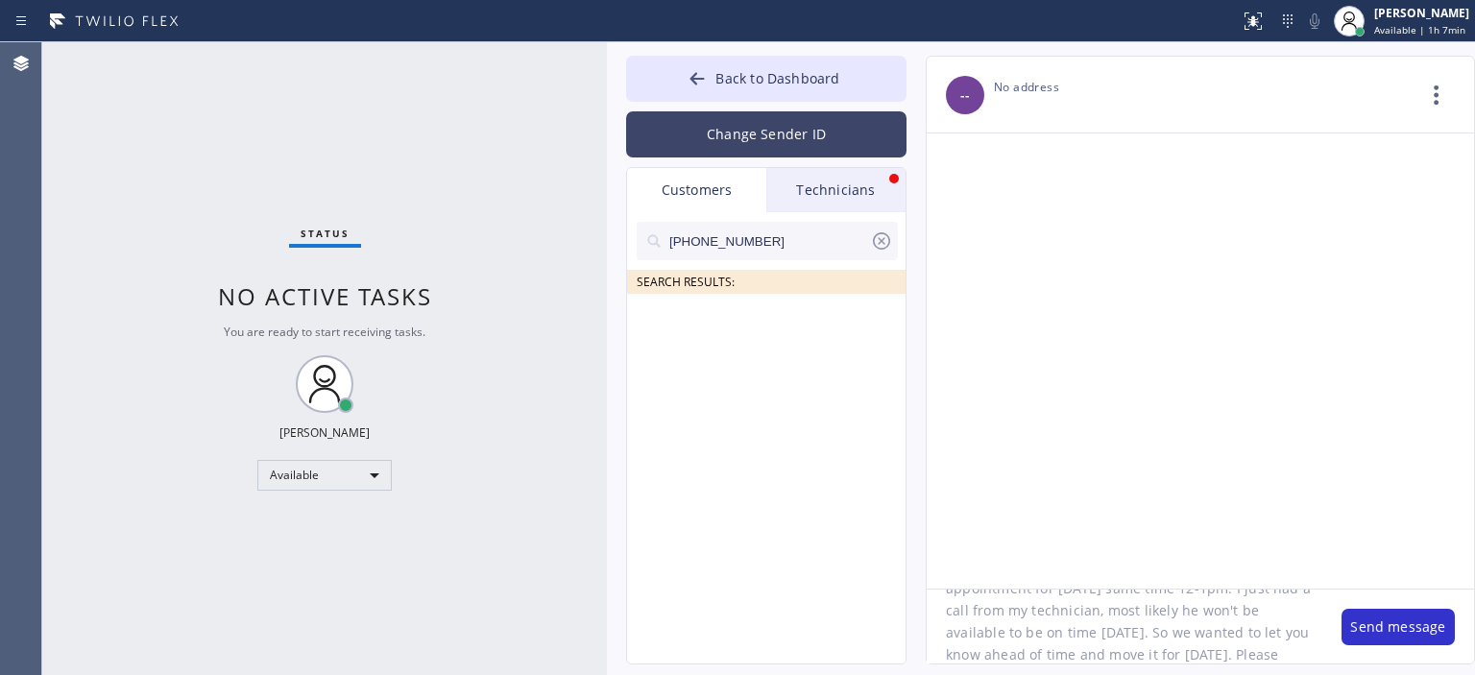
type textarea "Hello [PERSON_NAME], this is [PERSON_NAME] from 5 Star Air. I wanted to offer y…"
click at [779, 149] on button "Change Sender ID" at bounding box center [766, 134] width 280 height 46
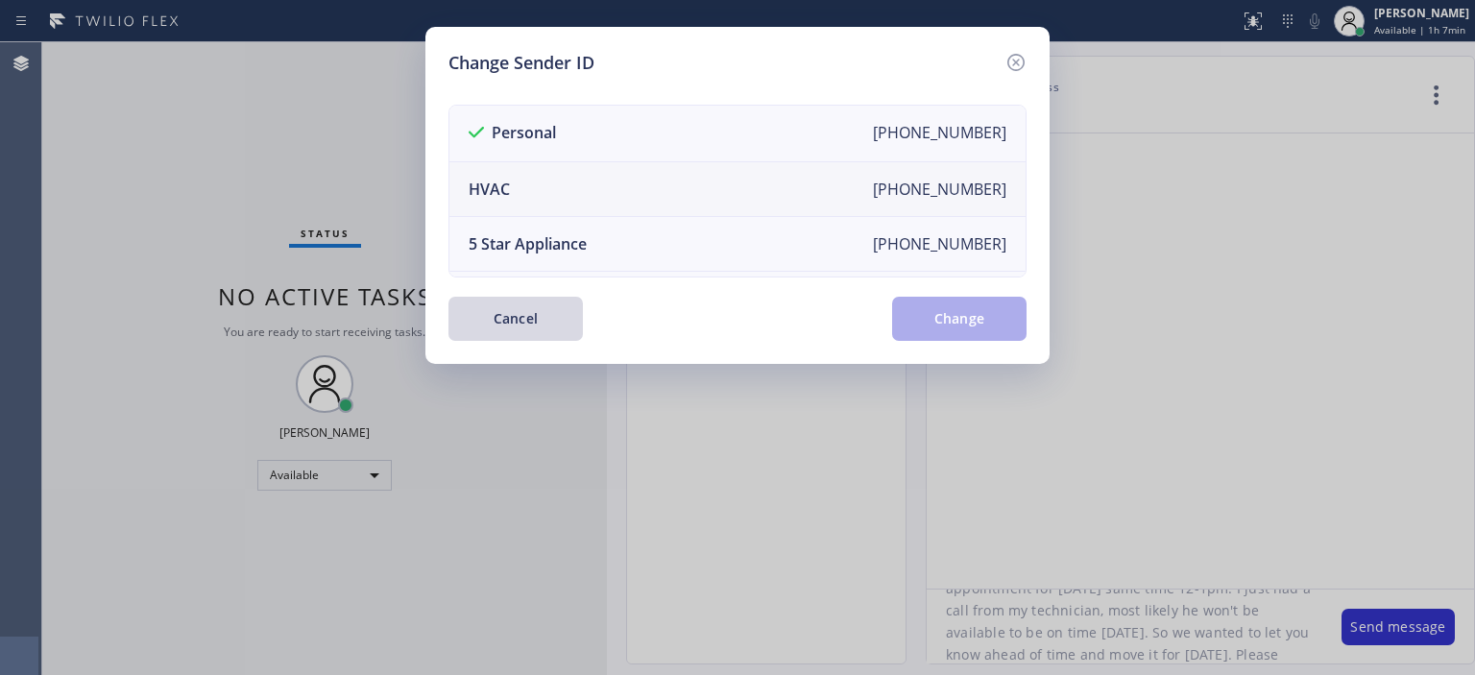
scroll to position [207, 0]
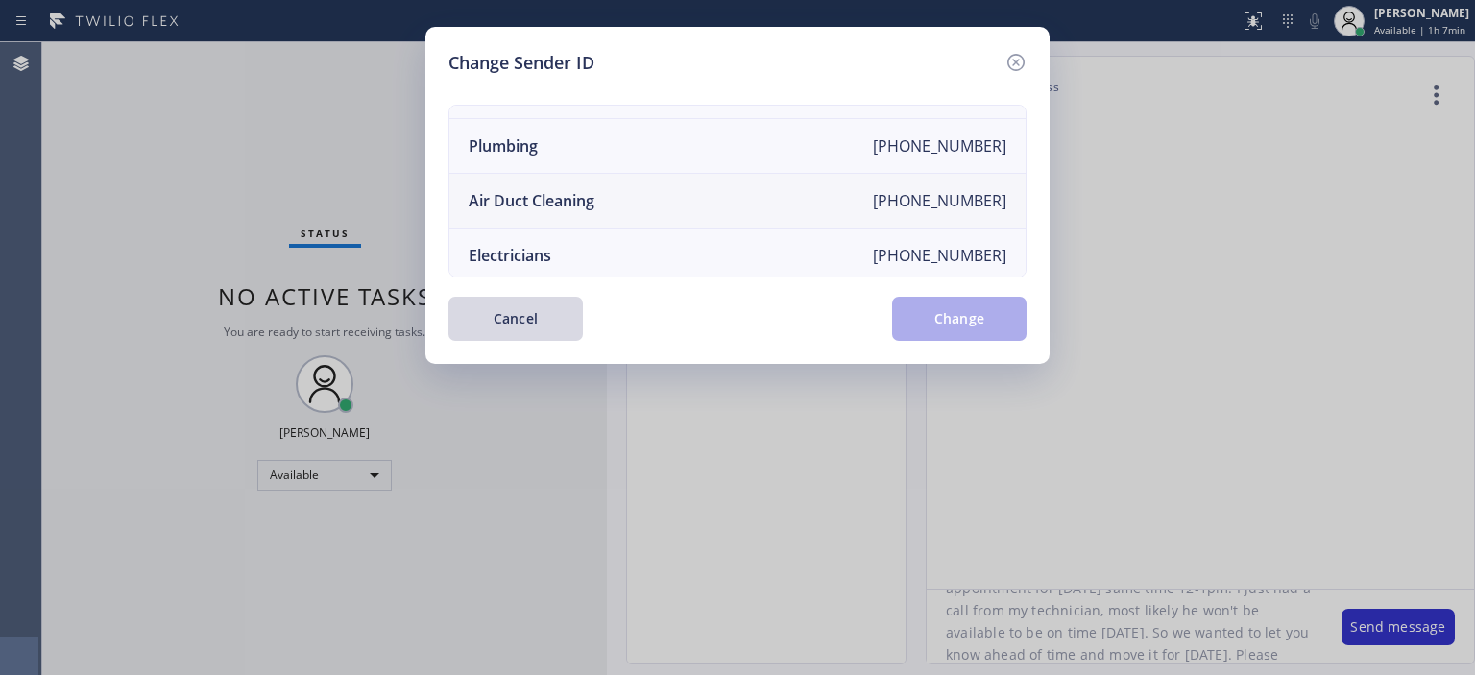
click at [690, 189] on li "Air Duct Cleaning [PHONE_NUMBER]" at bounding box center [737, 201] width 576 height 55
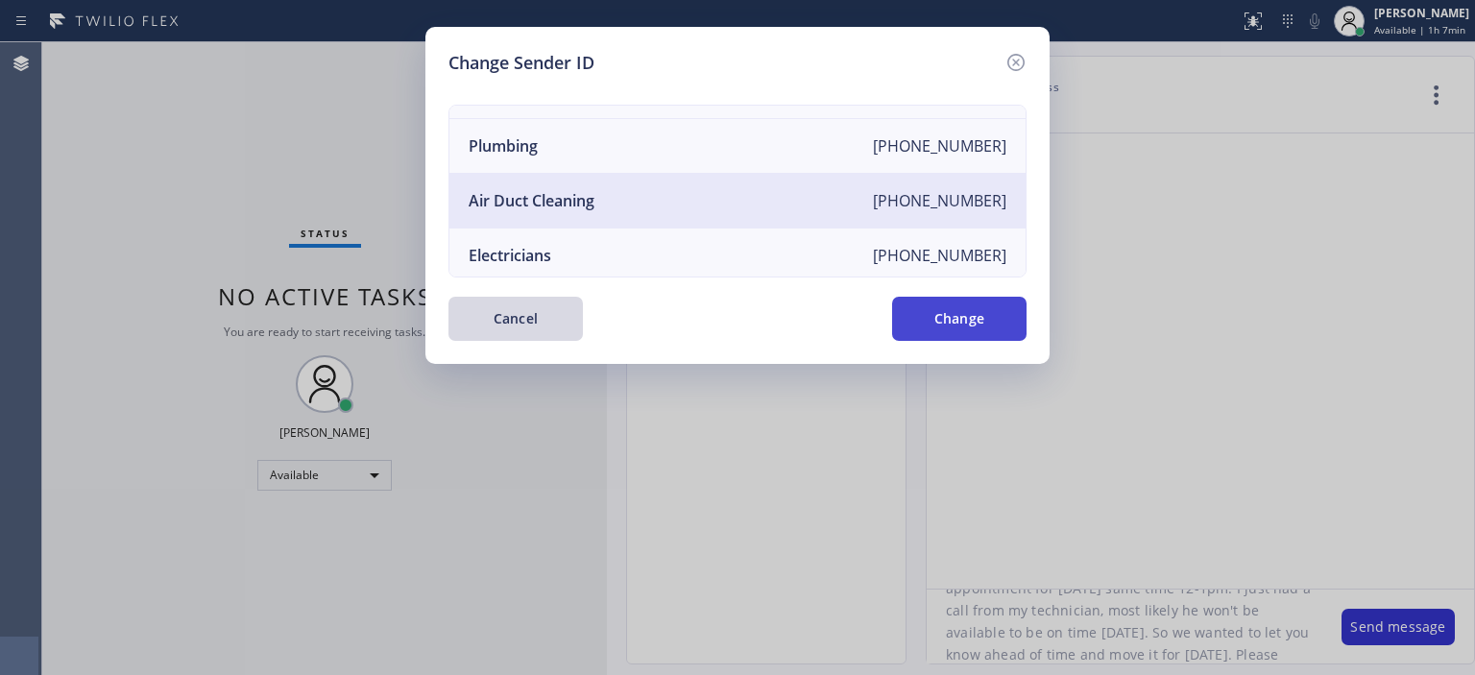
click at [964, 316] on button "Change" at bounding box center [959, 319] width 134 height 44
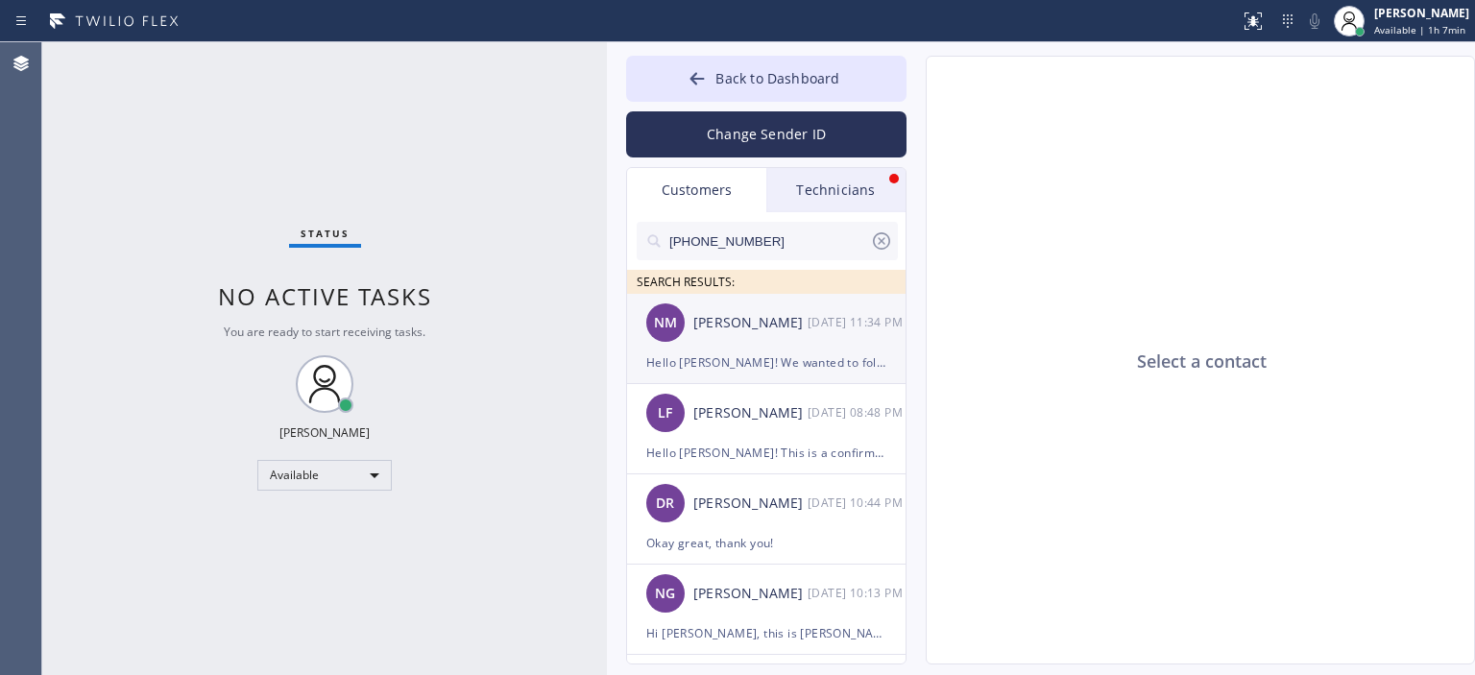
click at [802, 337] on div "NM [PERSON_NAME] [DATE] 11:34 PM" at bounding box center [767, 323] width 280 height 58
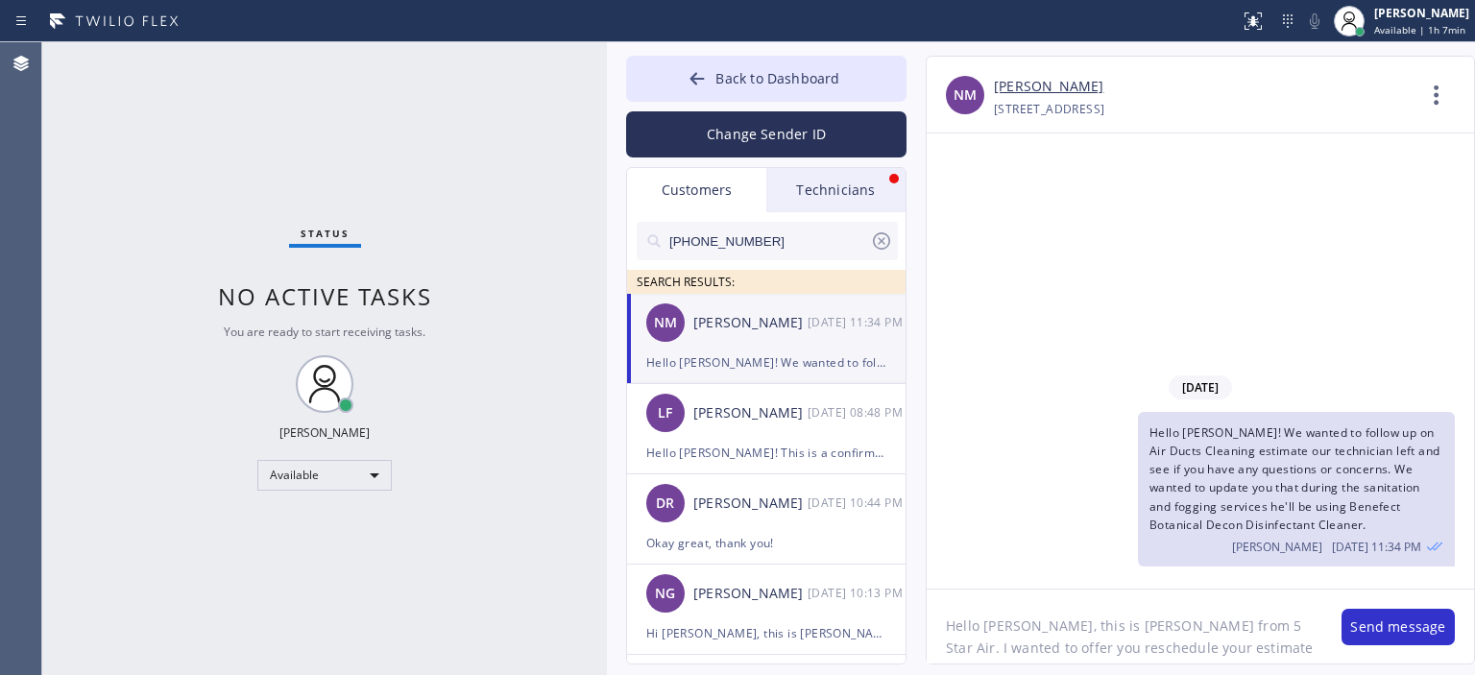
click at [788, 233] on input "[PHONE_NUMBER]" at bounding box center [768, 241] width 203 height 38
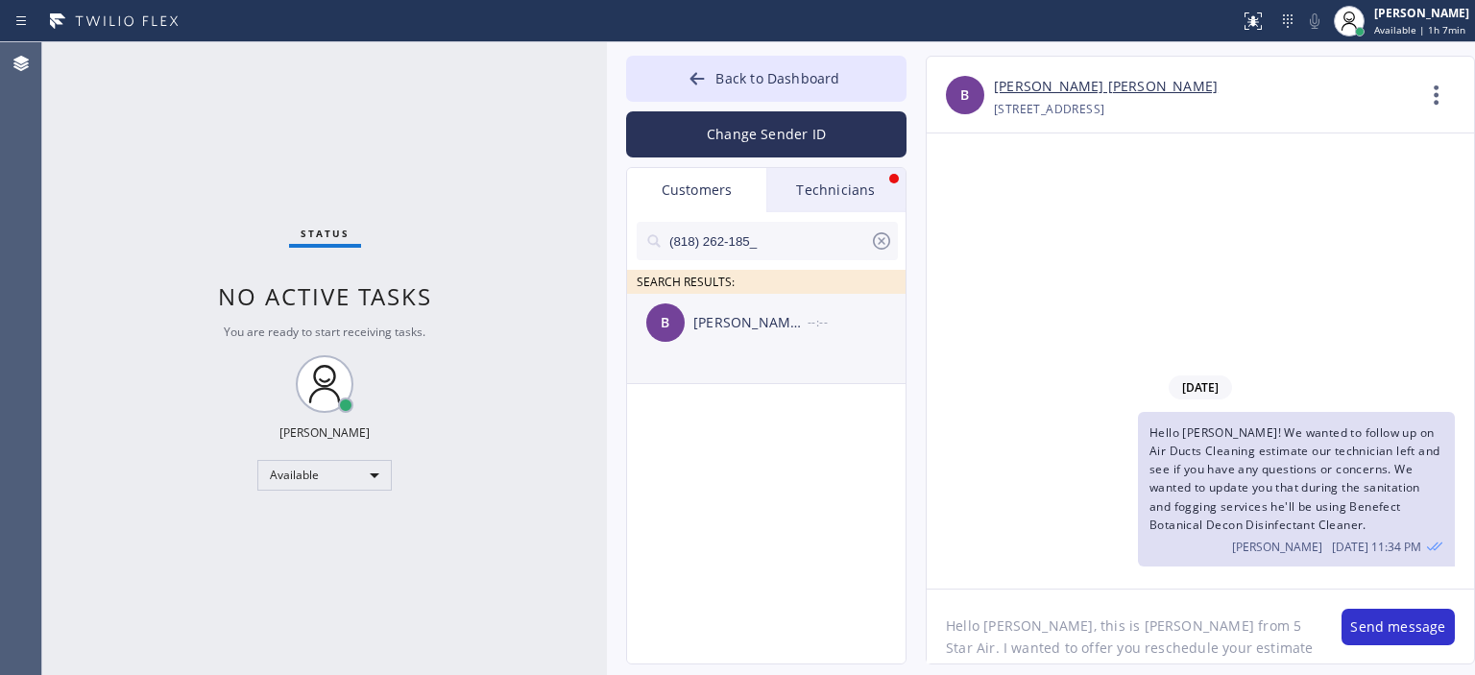
click at [762, 329] on div "[PERSON_NAME] [PERSON_NAME]" at bounding box center [750, 323] width 114 height 22
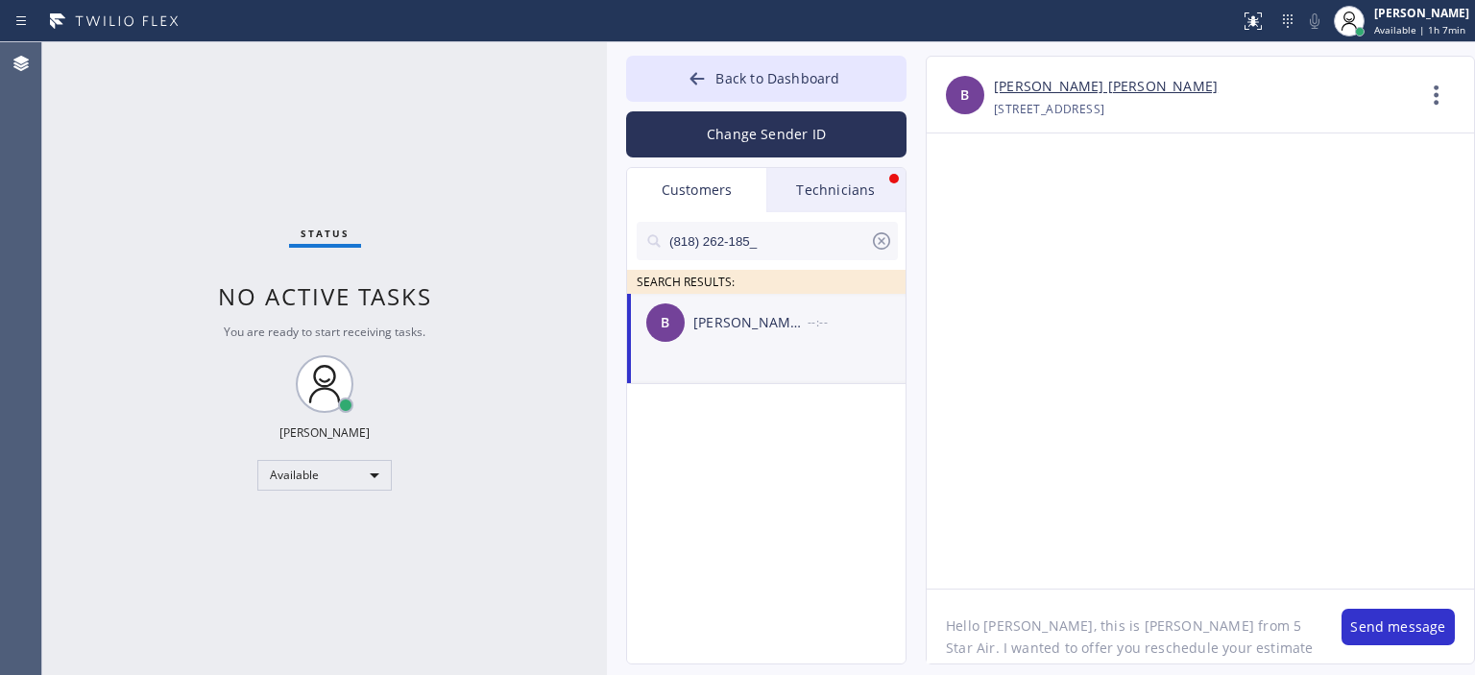
click at [1050, 638] on textarea "Hello [PERSON_NAME], this is [PERSON_NAME] from 5 Star Air. I wanted to offer y…" at bounding box center [1124, 626] width 396 height 74
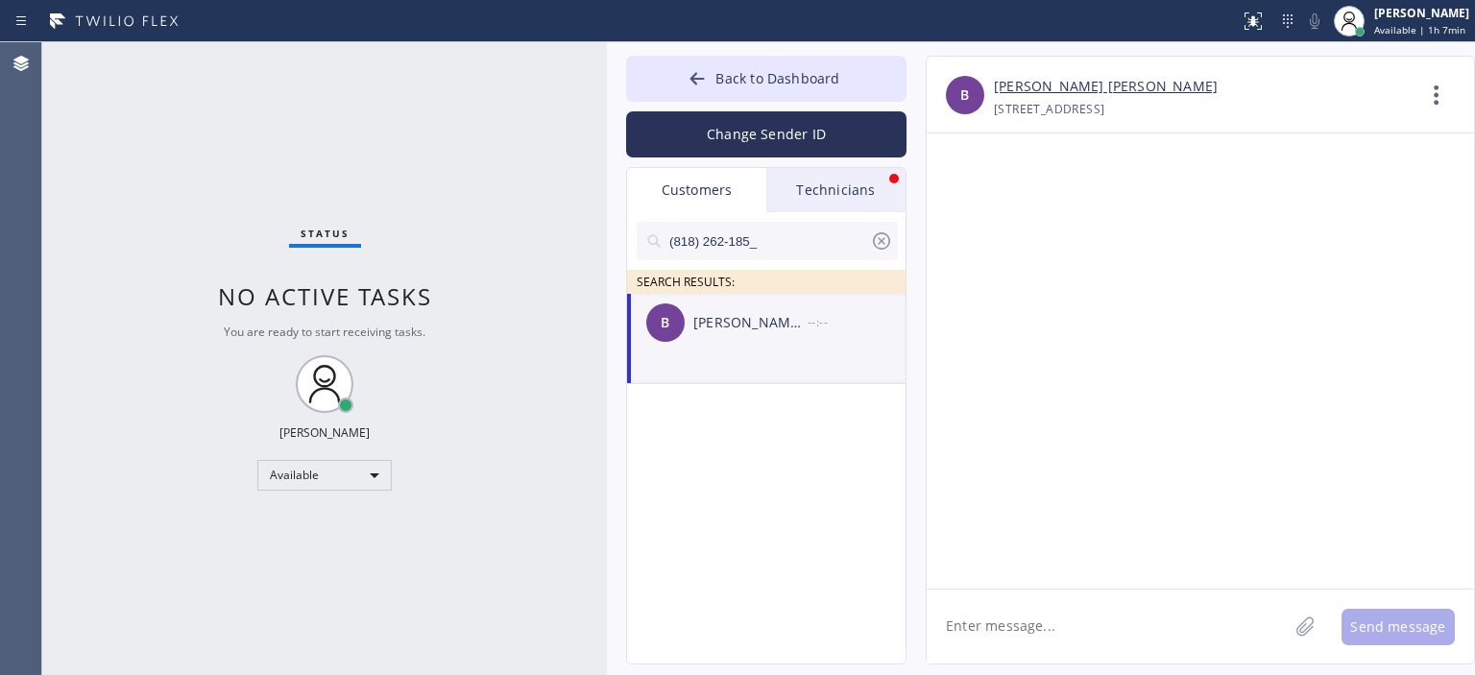
paste textarea "Hello [PERSON_NAME], this is [PERSON_NAME] from 5 Star Air. I wanted to offer y…"
type textarea "Hello [PERSON_NAME], this is [PERSON_NAME] from 5 Star Air. I wanted to offer y…"
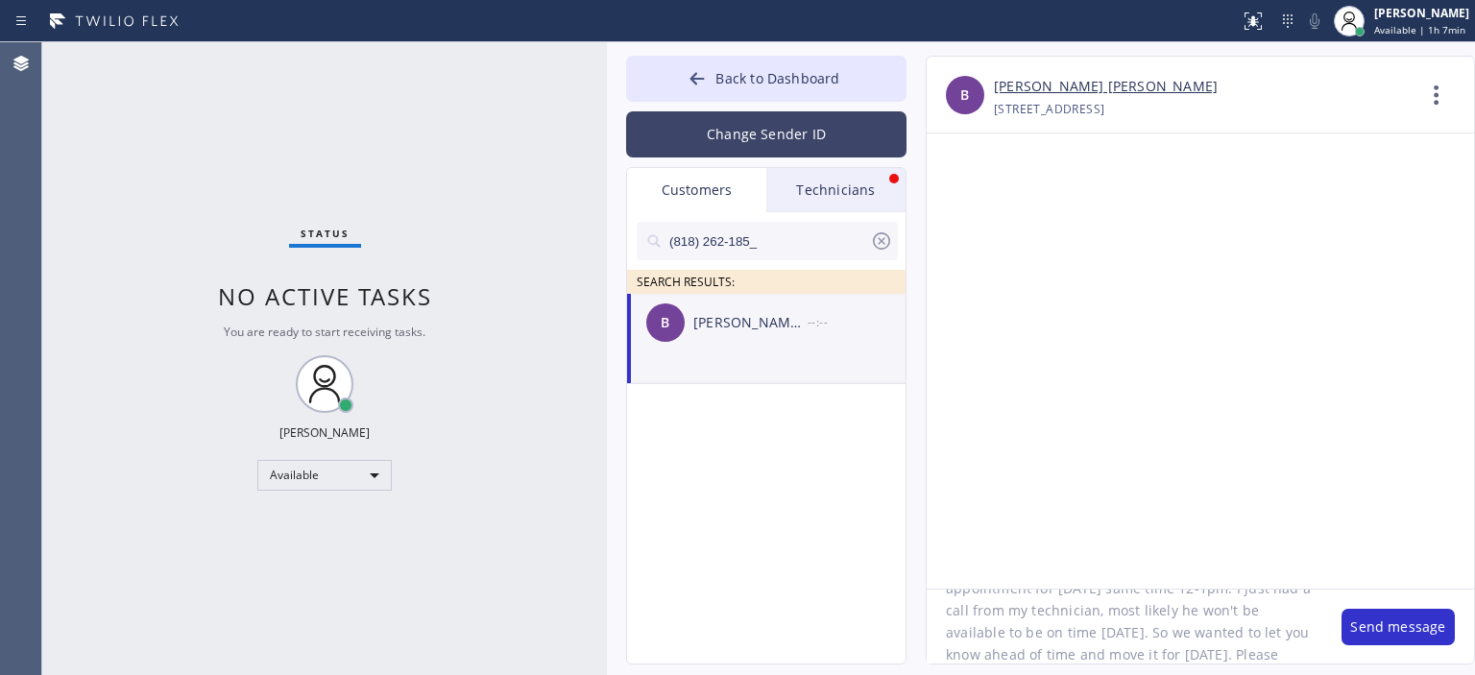
click at [770, 138] on button "Change Sender ID" at bounding box center [766, 134] width 280 height 46
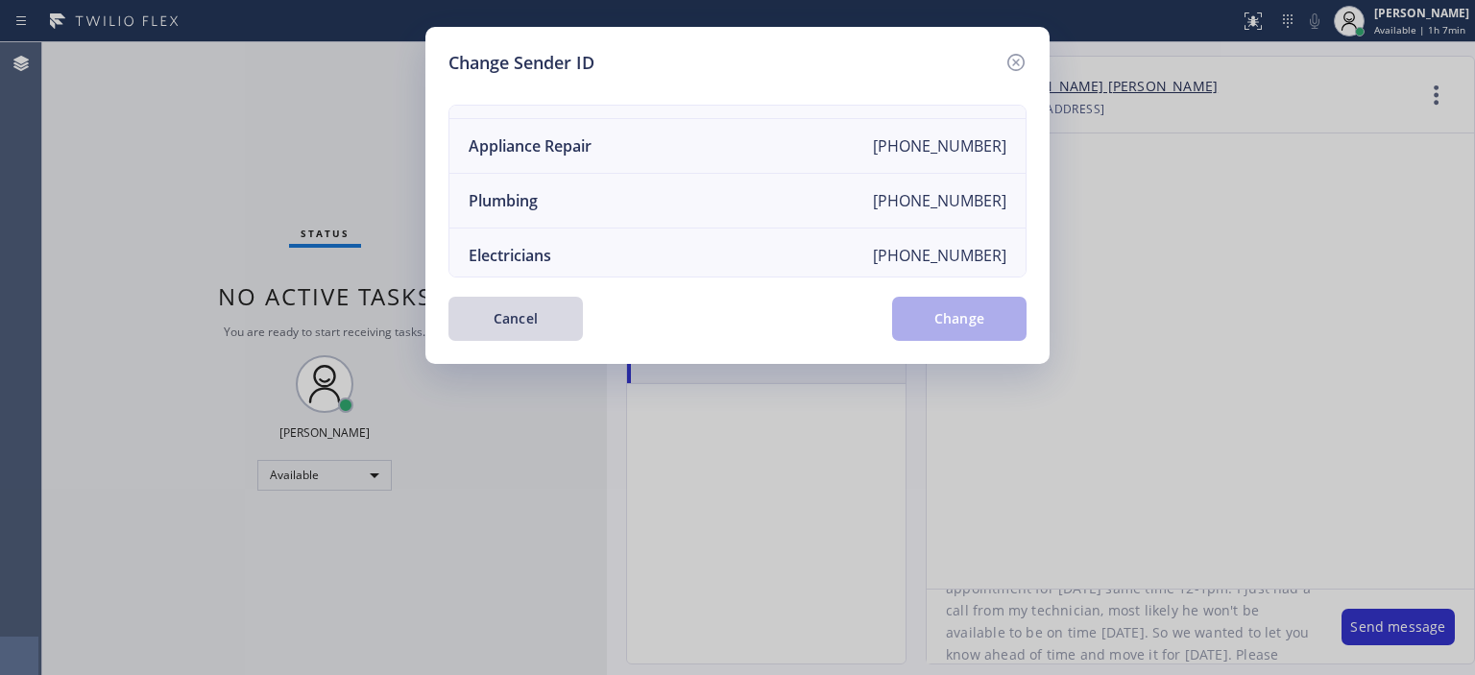
scroll to position [0, 0]
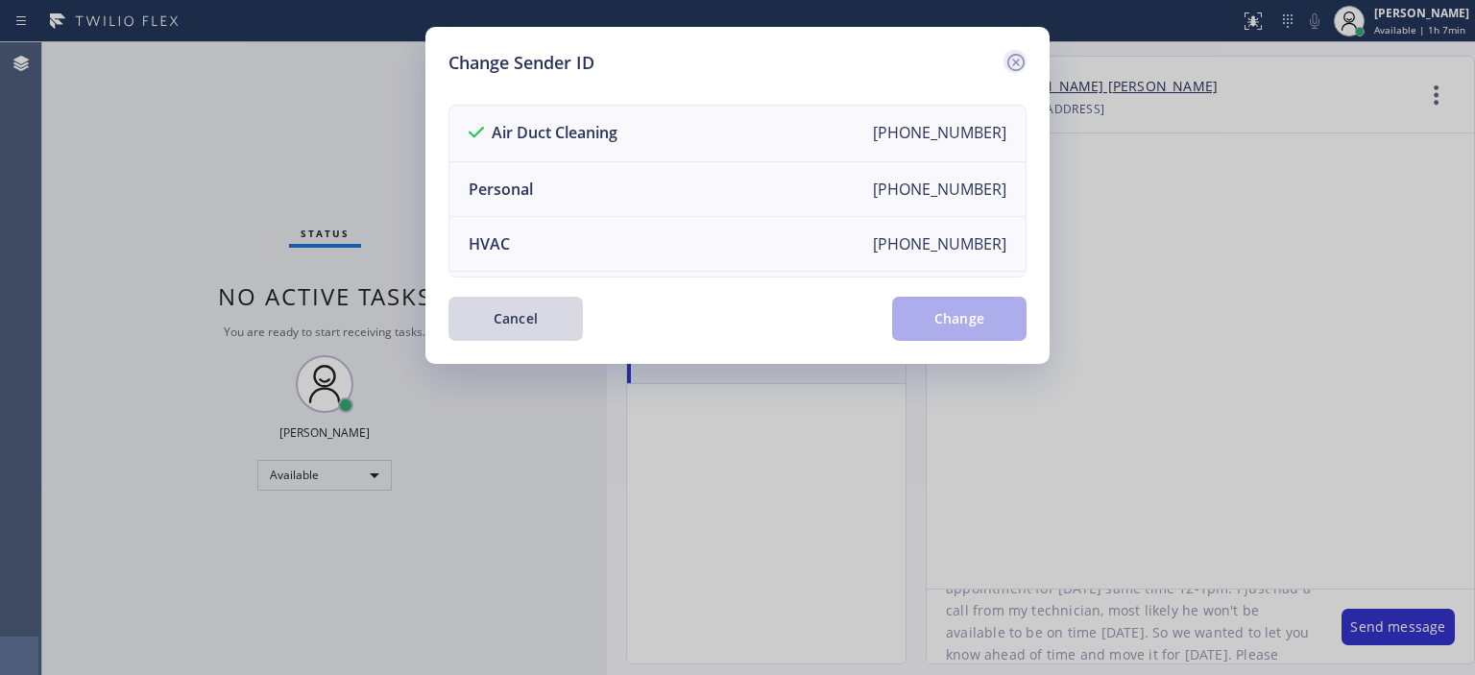
click at [1016, 58] on icon at bounding box center [1015, 62] width 23 height 23
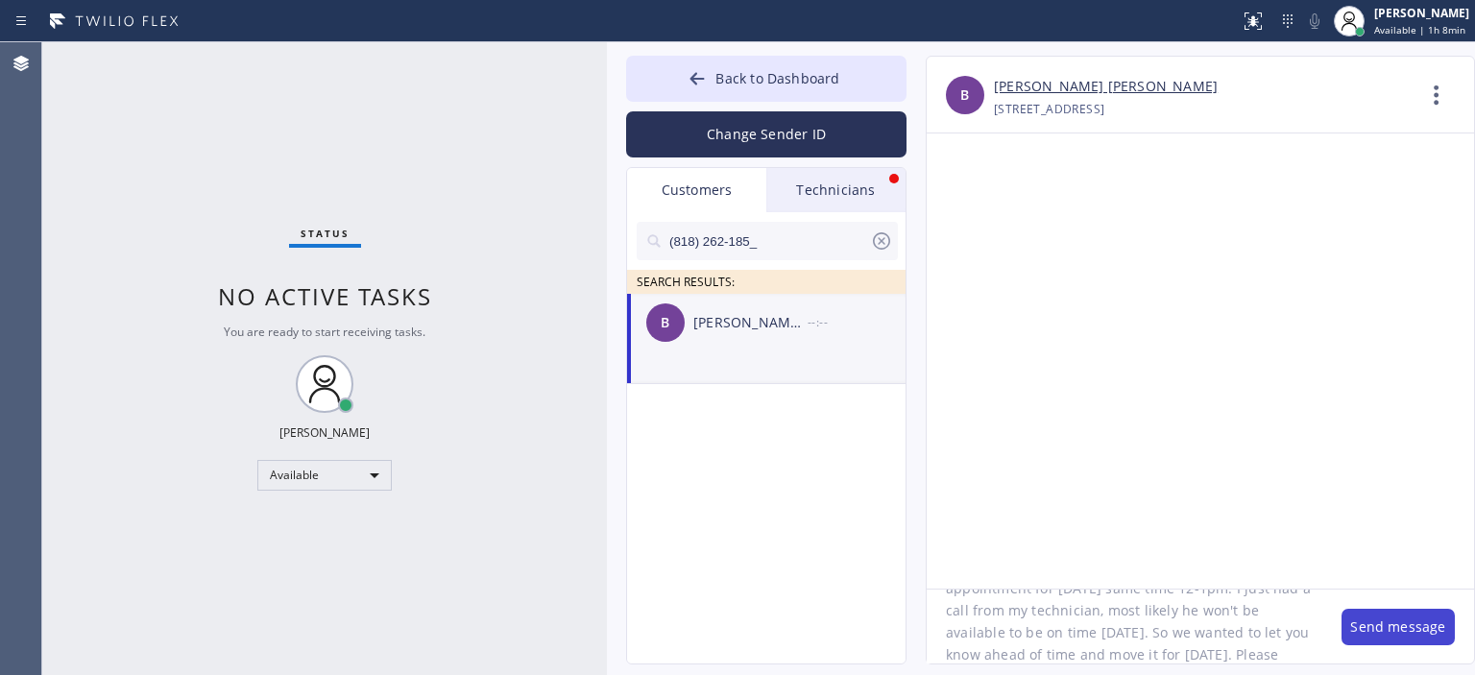
click at [1398, 627] on button "Send message" at bounding box center [1397, 627] width 113 height 36
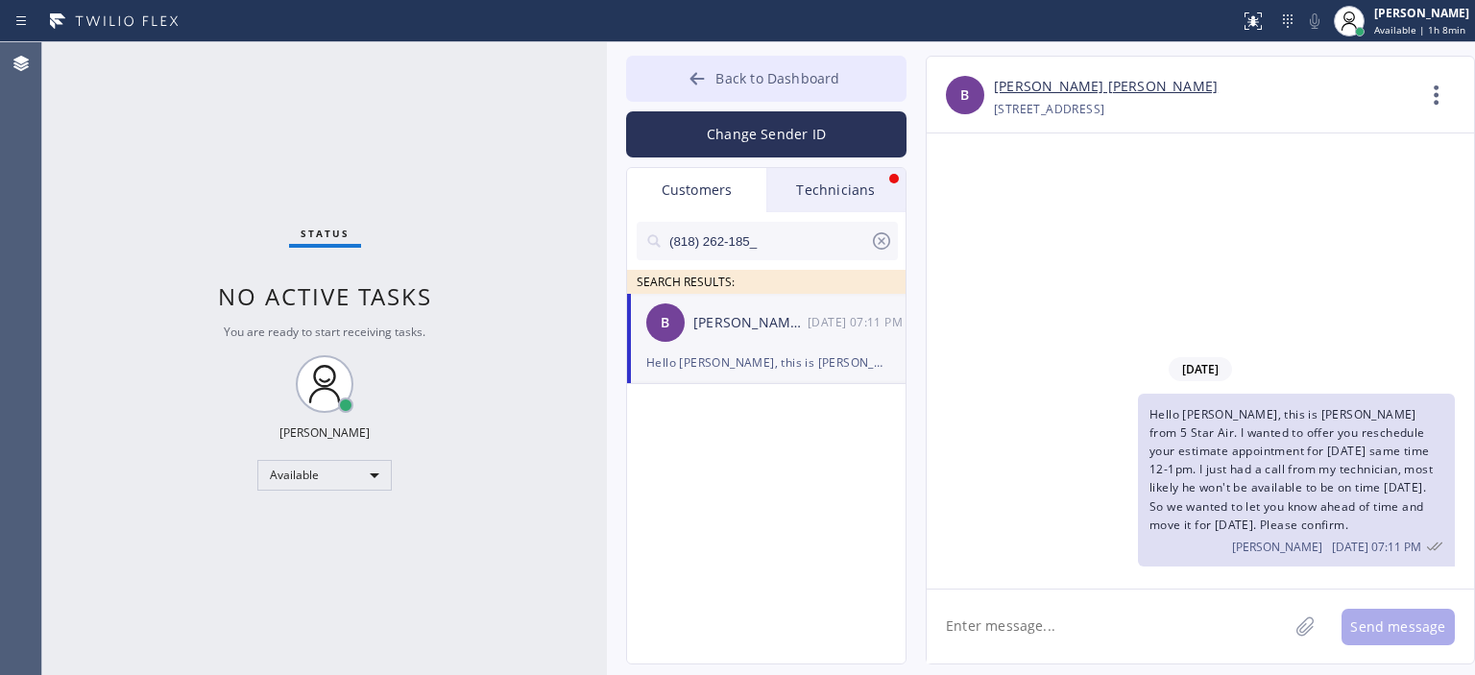
click at [685, 84] on button "Back to Dashboard" at bounding box center [766, 79] width 280 height 46
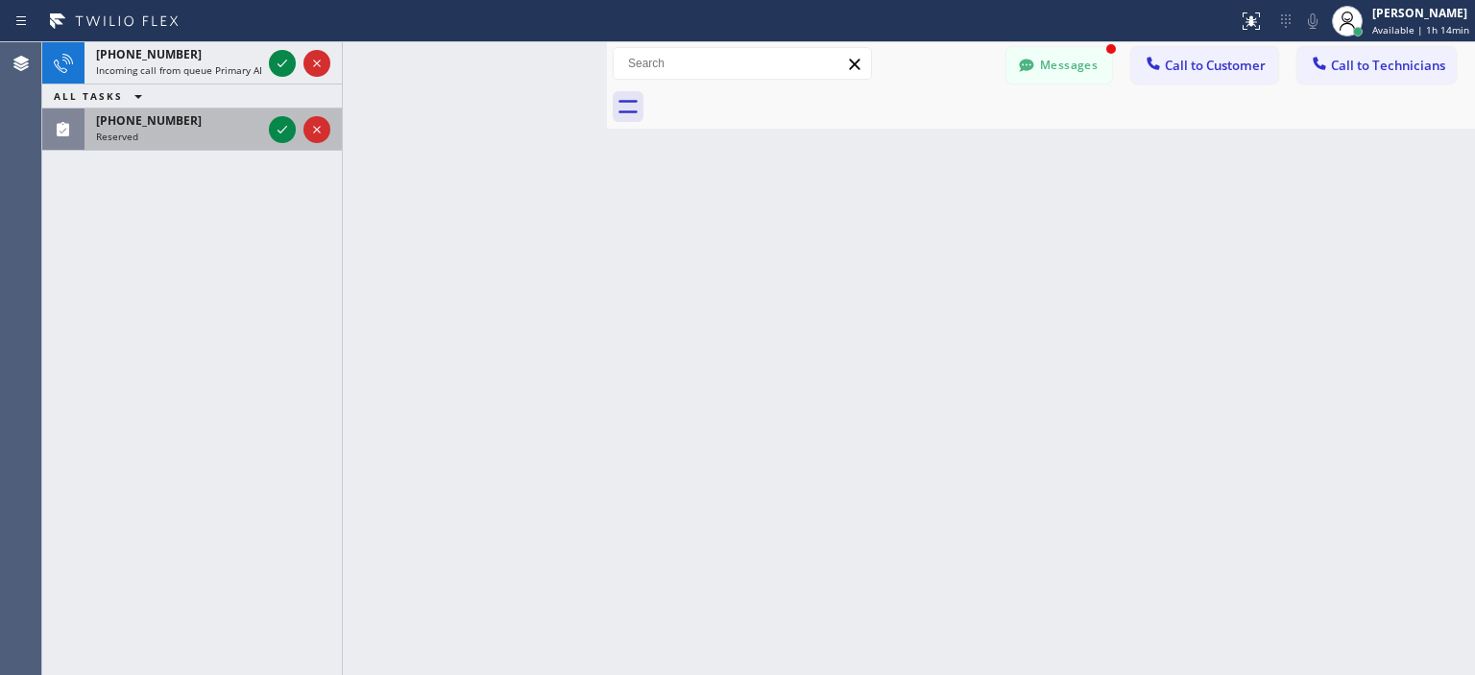
click at [155, 142] on div "[PHONE_NUMBER] Reserved" at bounding box center [174, 129] width 180 height 42
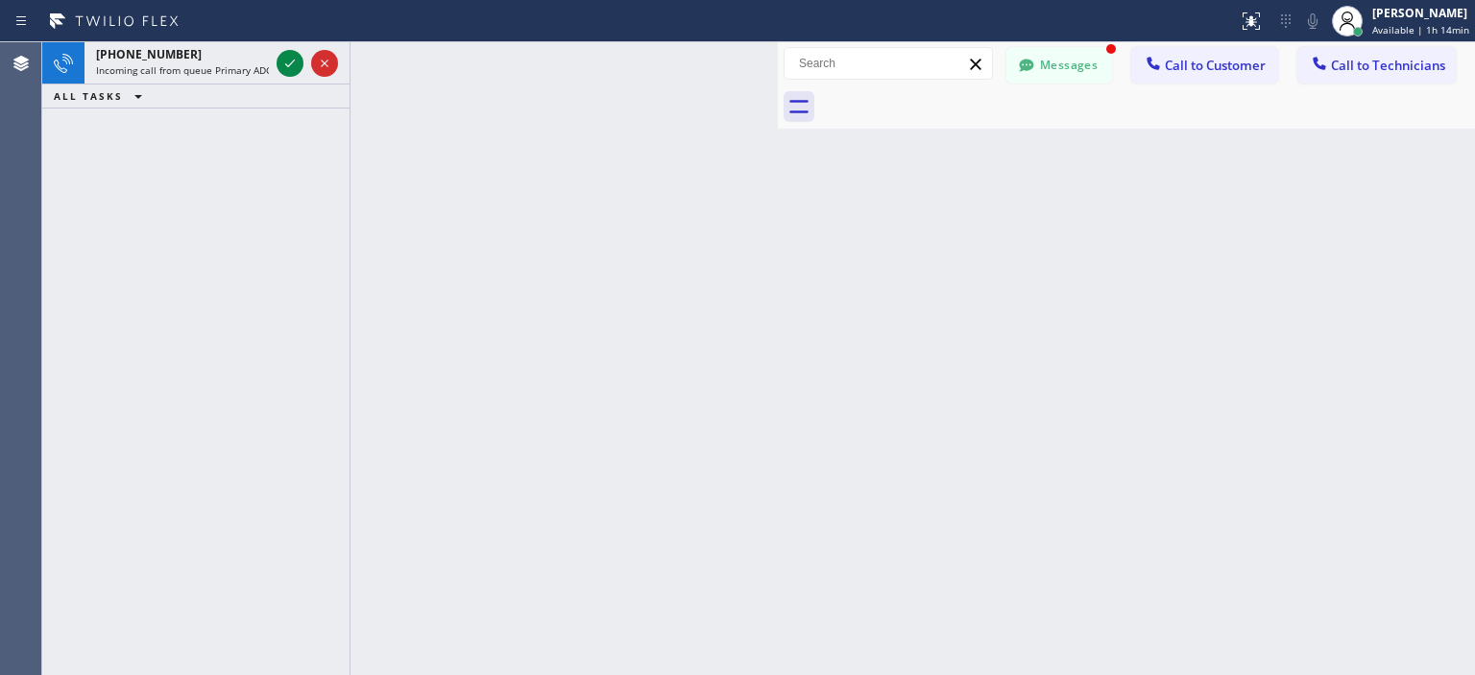
drag, startPoint x: 607, startPoint y: 103, endPoint x: 778, endPoint y: 107, distance: 170.9
click at [778, 107] on div at bounding box center [778, 358] width 0 height 633
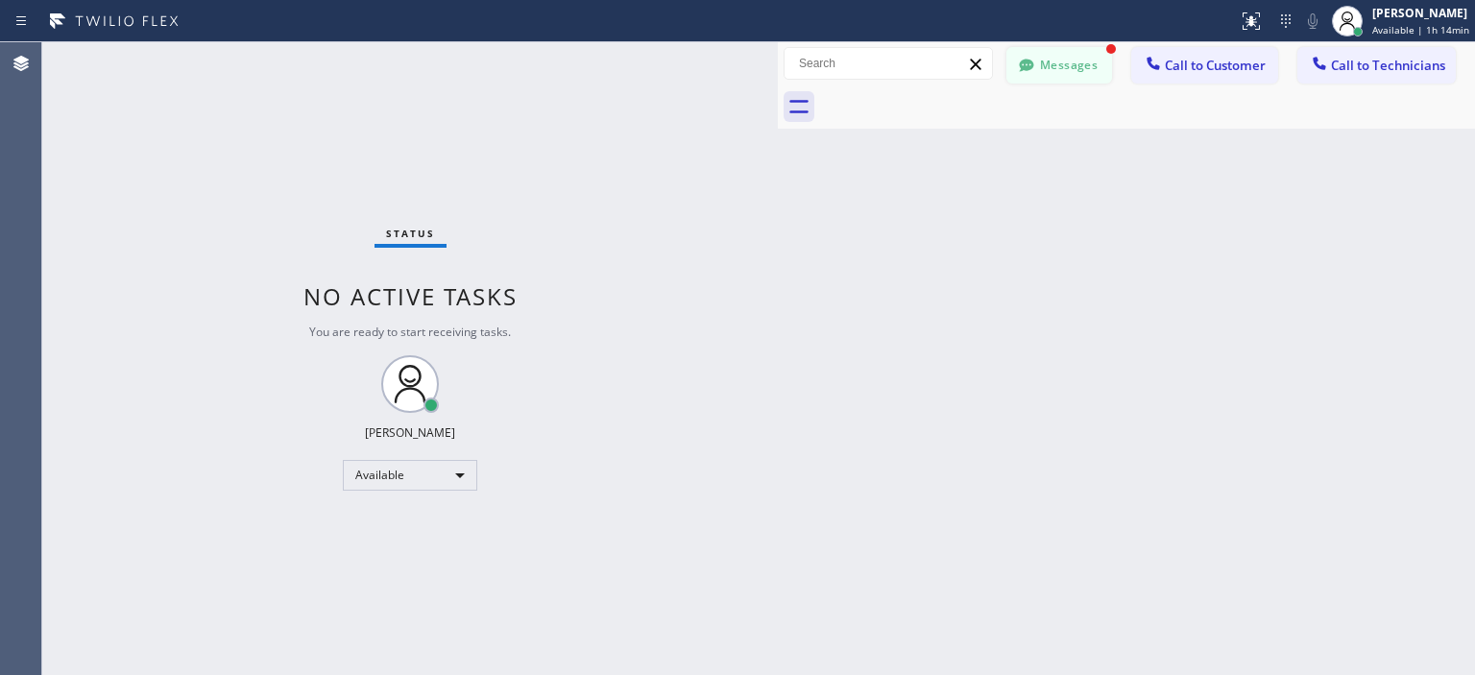
click at [1088, 57] on button "Messages" at bounding box center [1059, 65] width 106 height 36
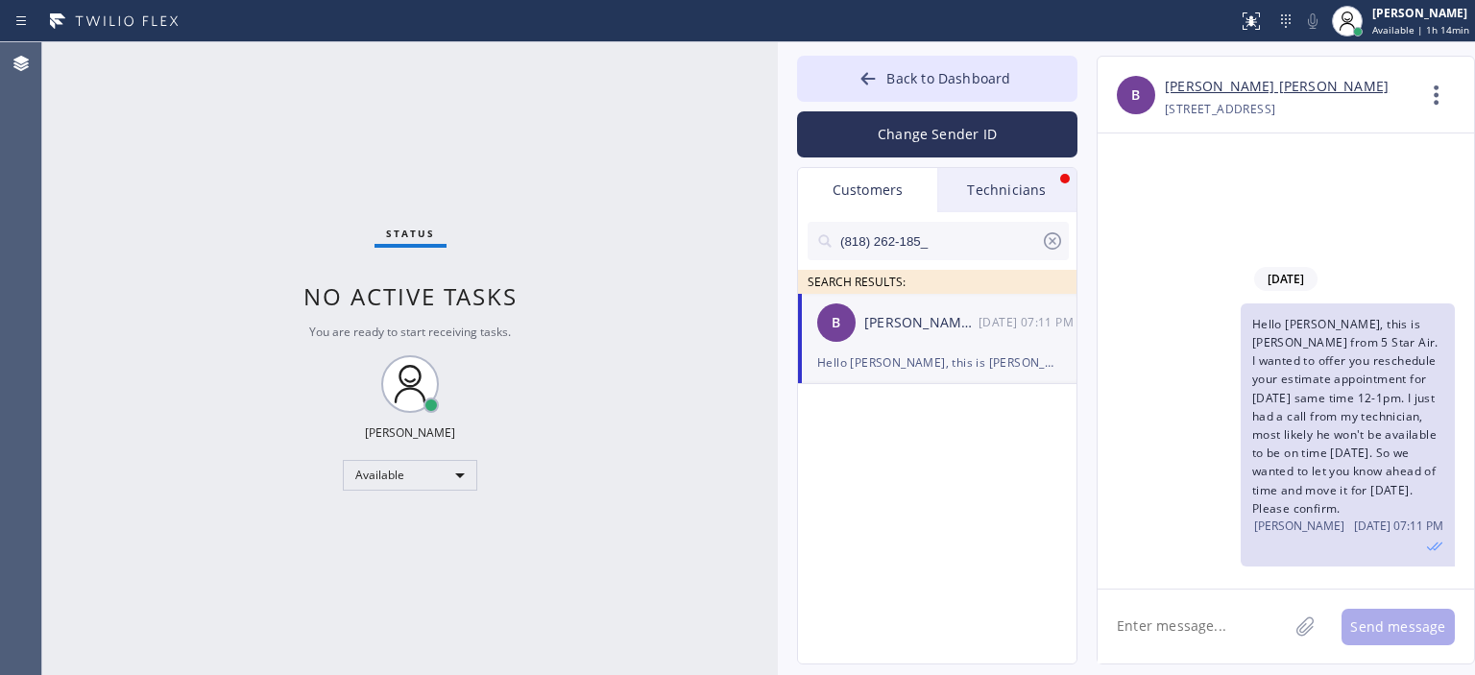
click at [1051, 235] on icon at bounding box center [1052, 240] width 23 height 23
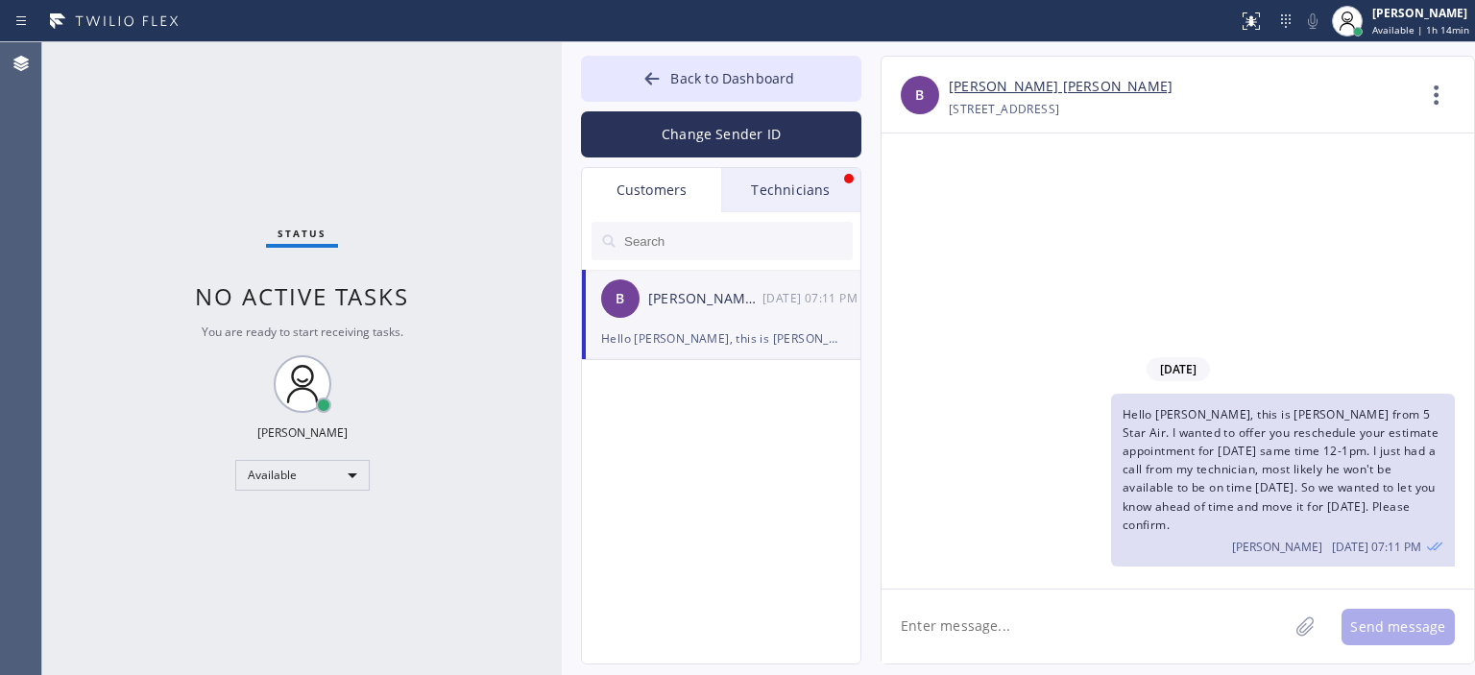
drag, startPoint x: 773, startPoint y: 84, endPoint x: 557, endPoint y: 89, distance: 216.1
click at [562, 89] on div at bounding box center [562, 358] width 0 height 633
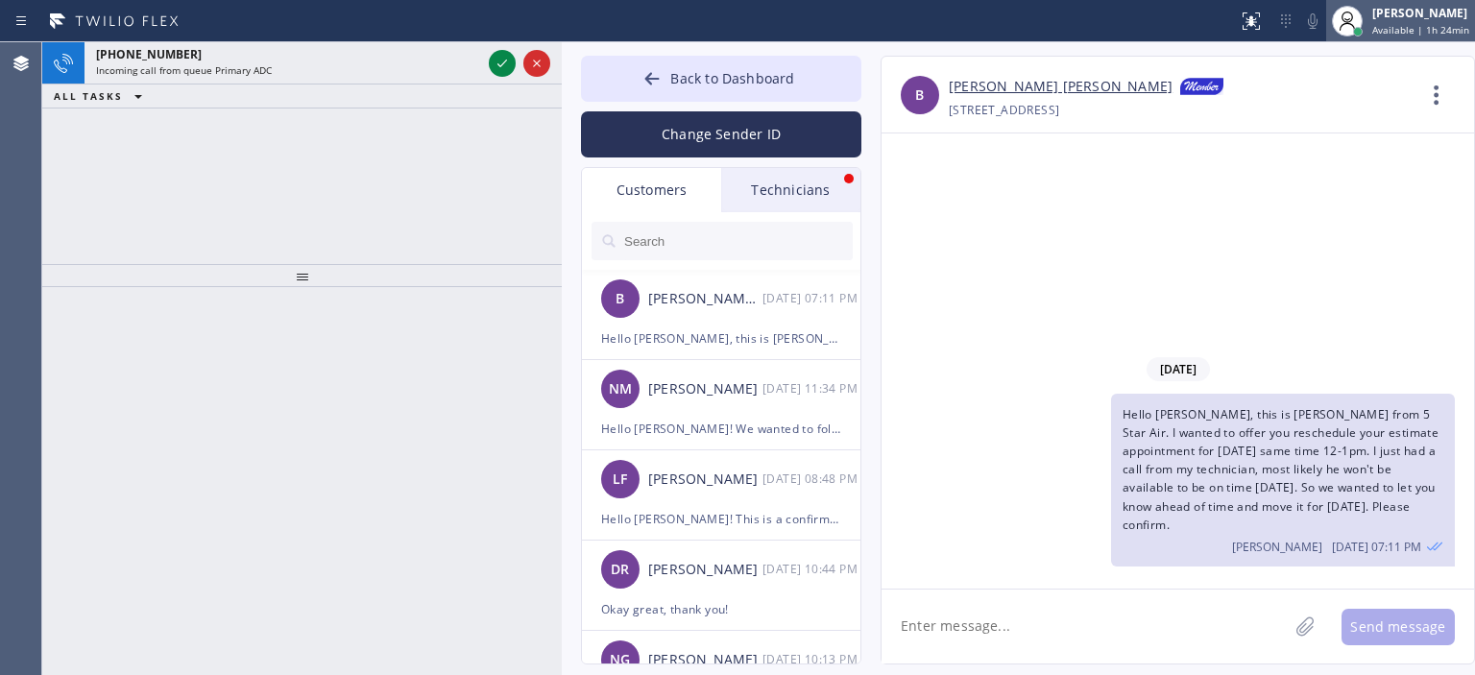
click at [1431, 18] on div "[PERSON_NAME]" at bounding box center [1420, 13] width 97 height 16
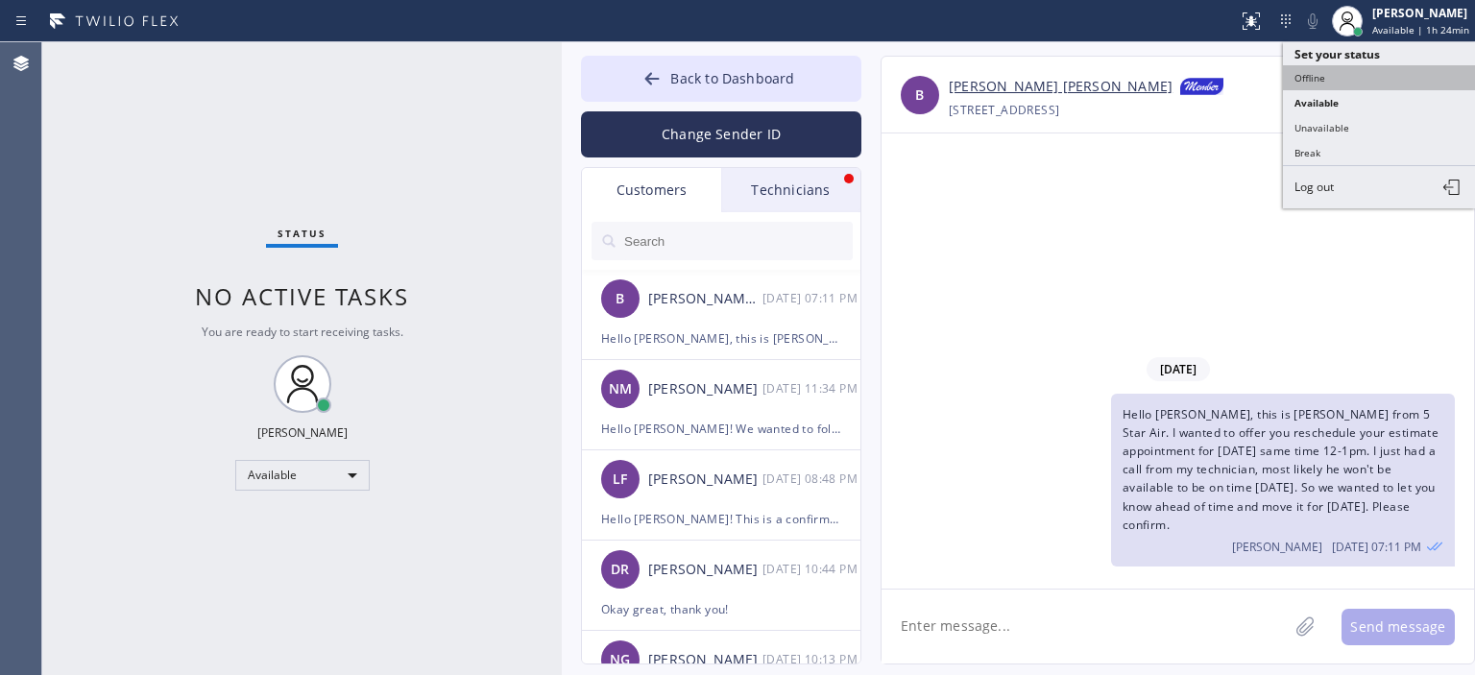
click at [1346, 72] on button "Offline" at bounding box center [1379, 77] width 192 height 25
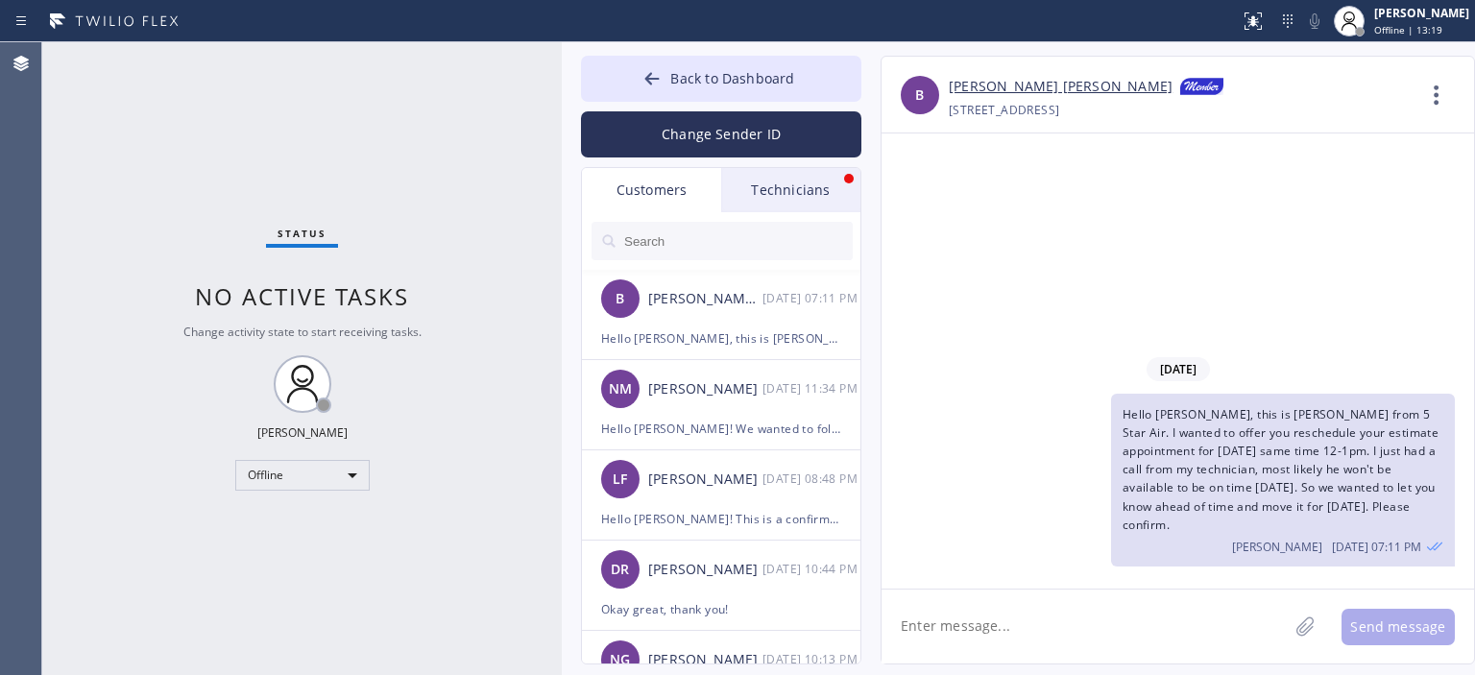
click at [805, 195] on div "Technicians" at bounding box center [790, 190] width 139 height 44
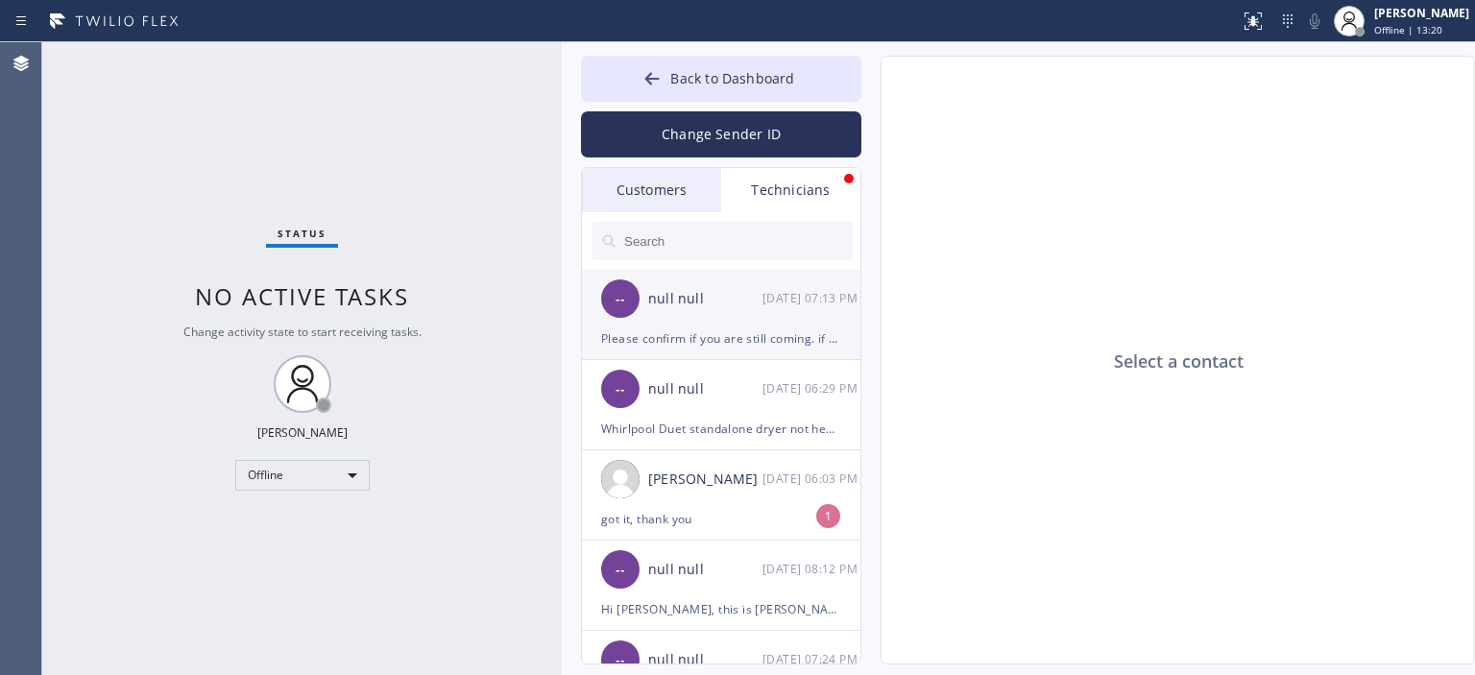
click at [766, 322] on div "-- null null [DATE] 07:13 PM" at bounding box center [722, 299] width 280 height 58
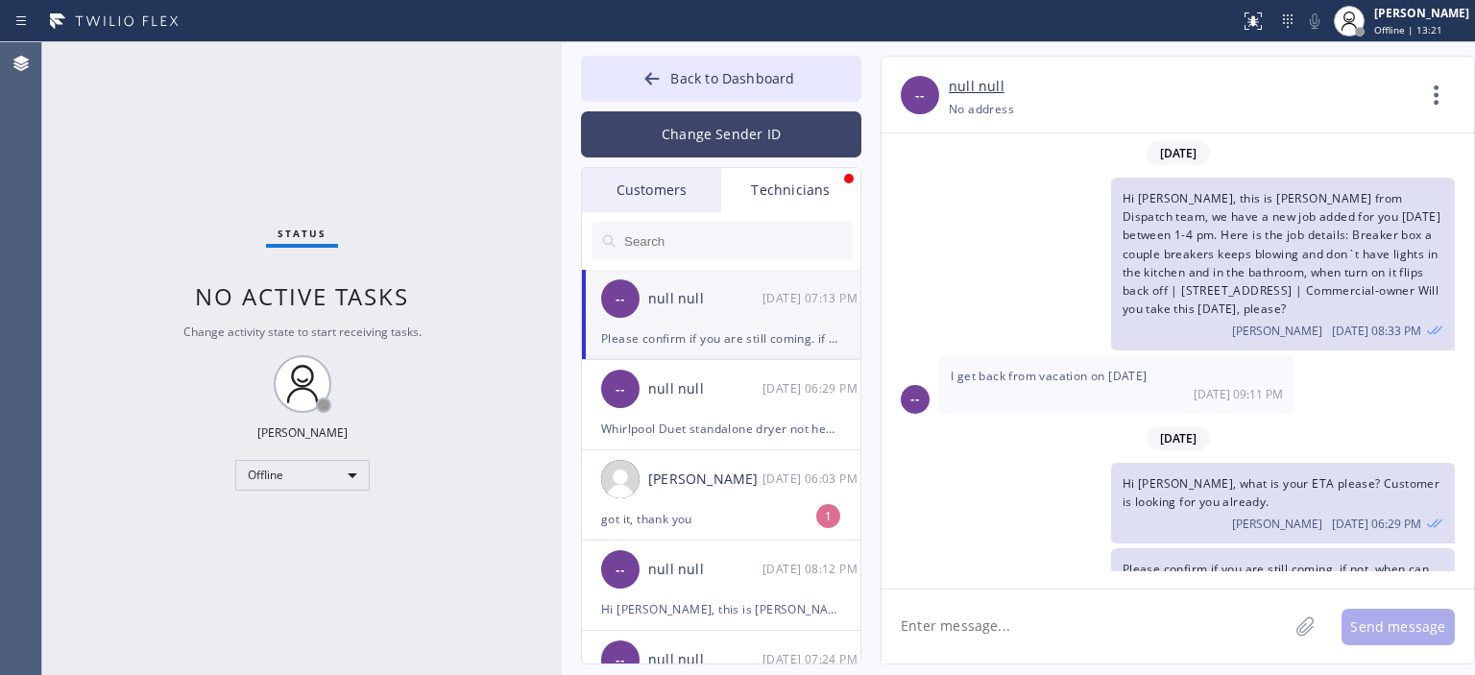
scroll to position [167, 0]
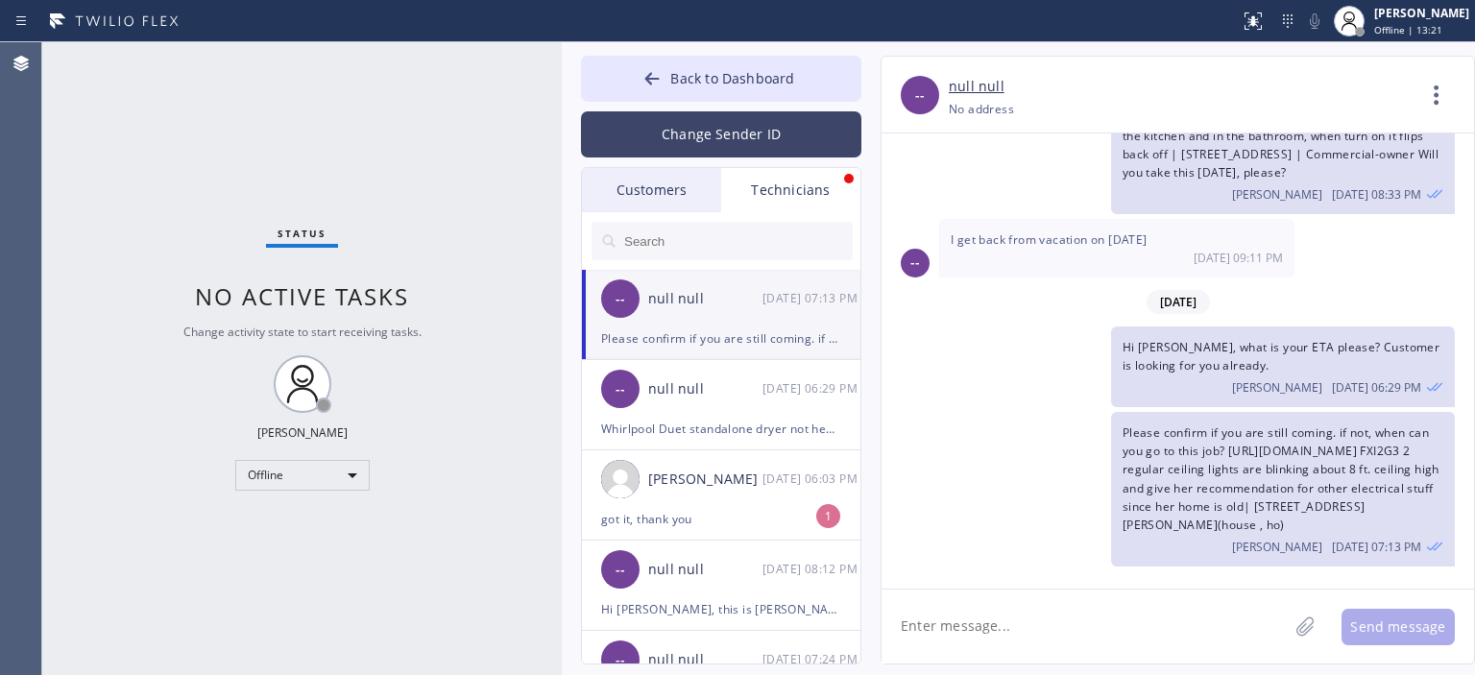
click at [724, 131] on button "Change Sender ID" at bounding box center [721, 134] width 280 height 46
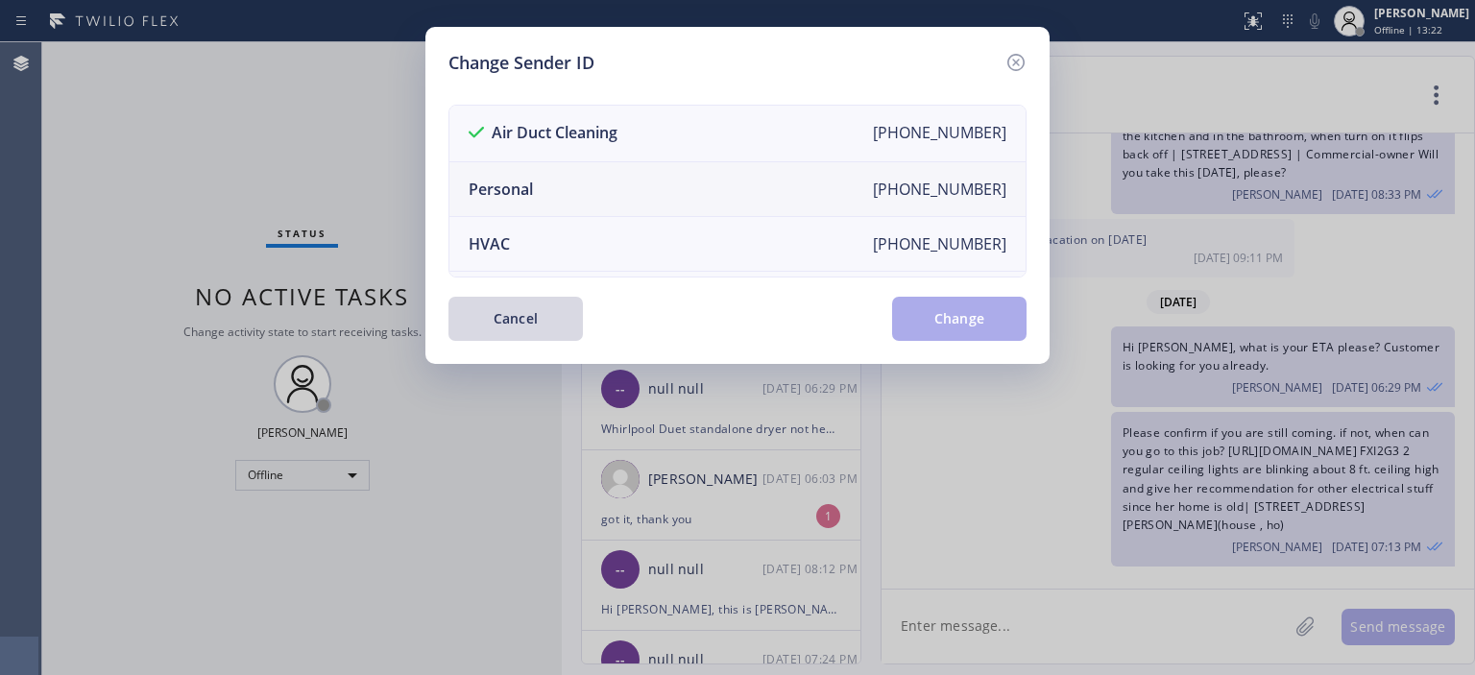
click at [695, 178] on li "Personal [PHONE_NUMBER]" at bounding box center [737, 189] width 576 height 55
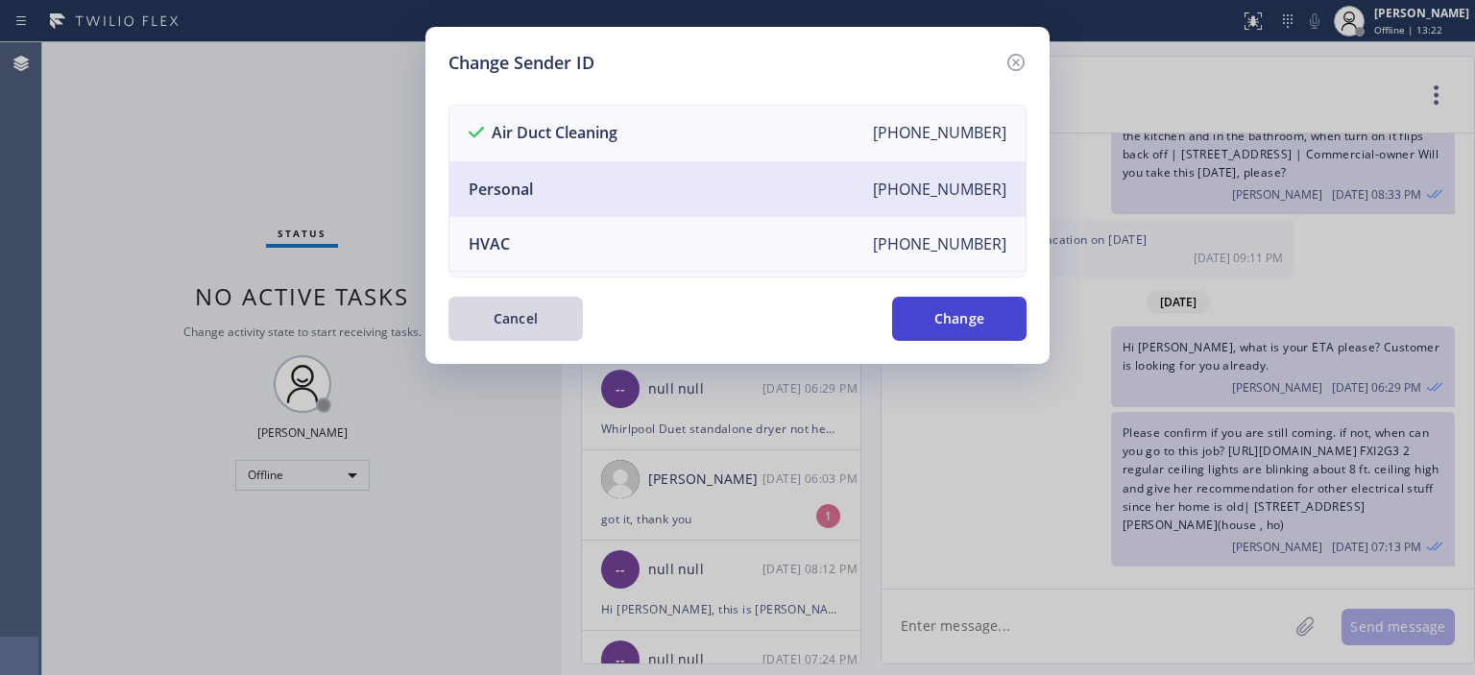
click at [945, 322] on button "Change" at bounding box center [959, 319] width 134 height 44
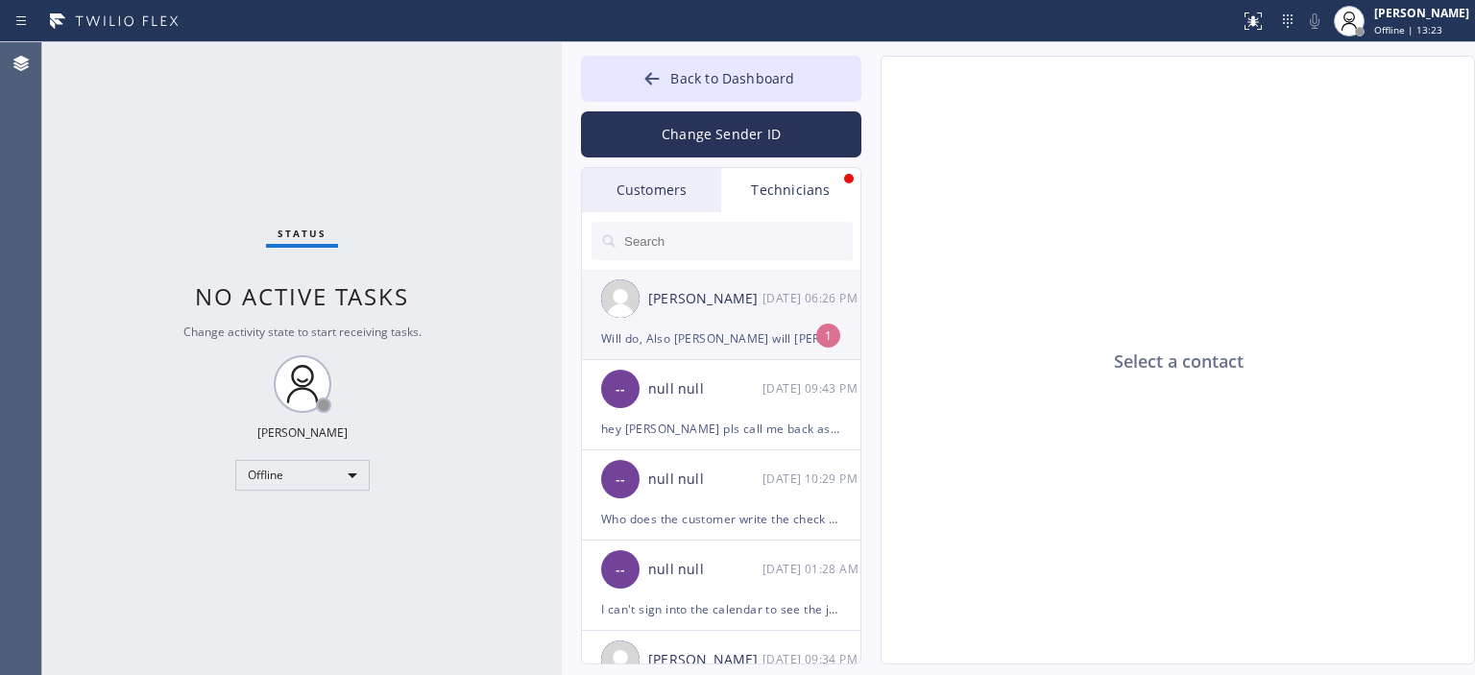
click at [772, 320] on div "[PERSON_NAME] [DATE] 06:26 PM" at bounding box center [722, 299] width 280 height 58
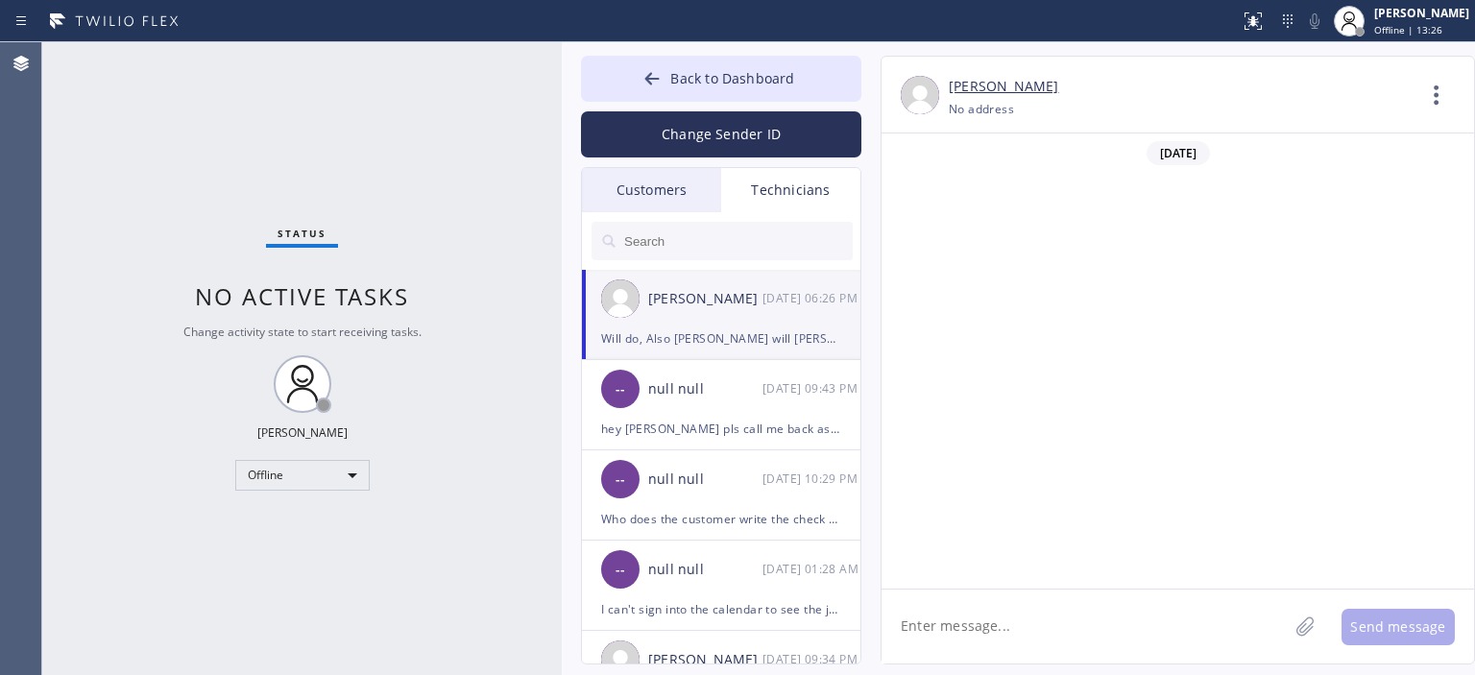
scroll to position [123710, 0]
click at [1013, 611] on textarea at bounding box center [1084, 626] width 406 height 74
drag, startPoint x: 1409, startPoint y: 538, endPoint x: 1394, endPoint y: 531, distance: 16.8
click at [978, 617] on textarea "Yeap" at bounding box center [1101, 626] width 441 height 74
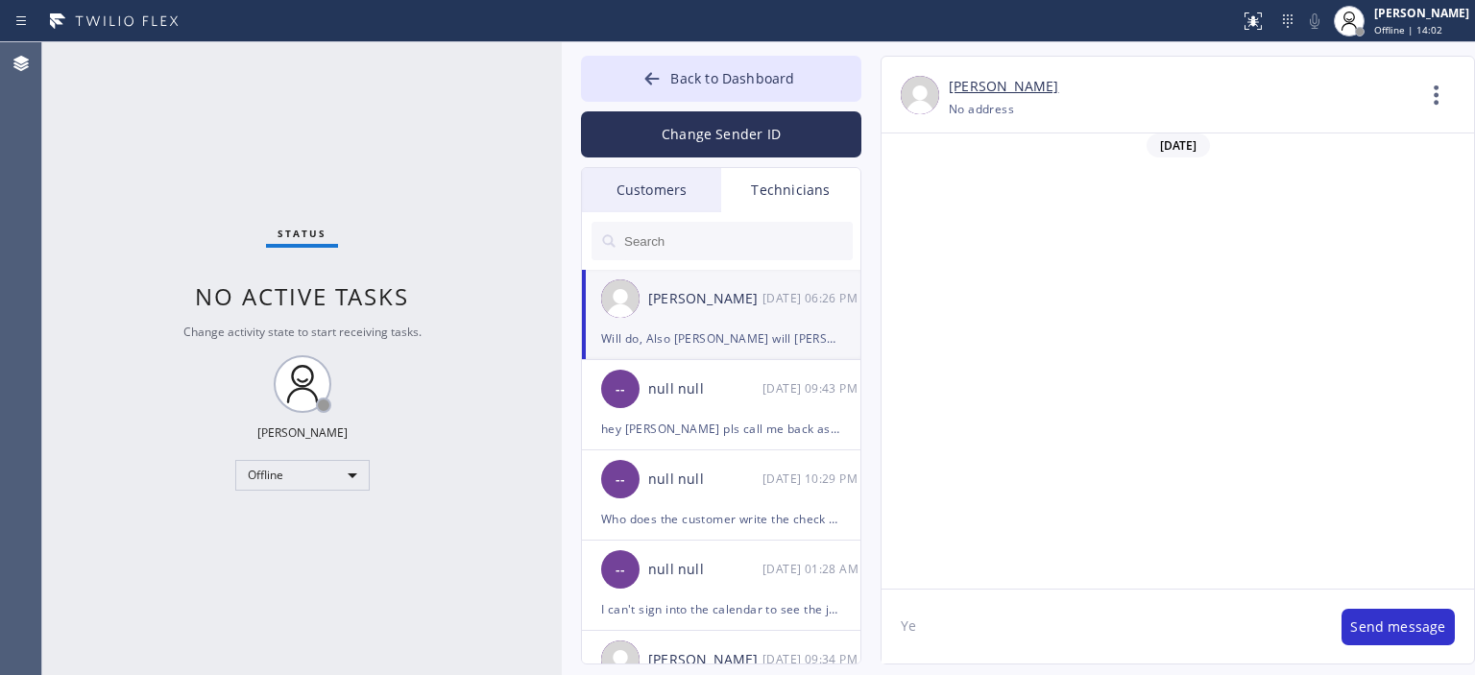
type textarea "Y"
type textarea "Yeap, checked with him will let you know"
paste textarea "[STREET_ADDRESS]"
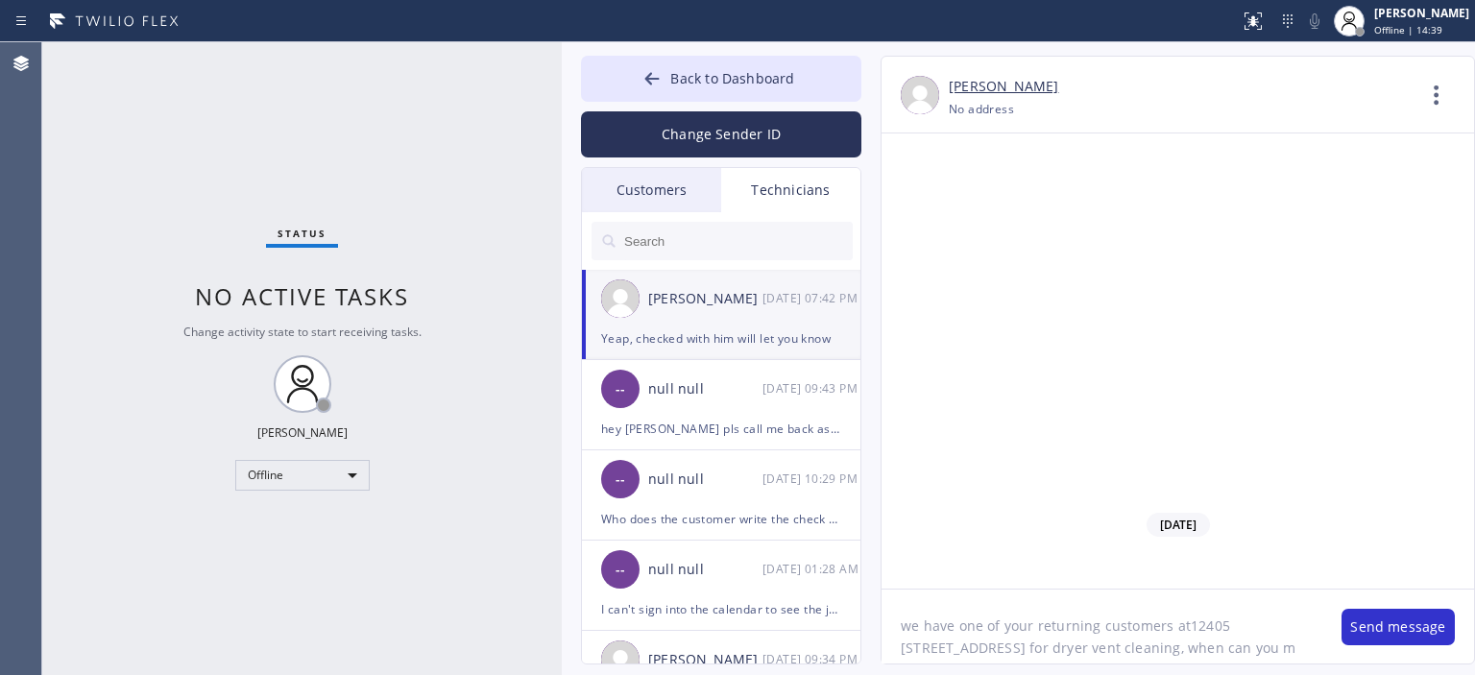
scroll to position [15, 0]
click at [1179, 613] on textarea "we have one of your returning customers at12405 [STREET_ADDRESS] for dryer vent…" at bounding box center [1101, 626] width 441 height 74
click at [1181, 607] on textarea "we have one of your returning customers at12405 [STREET_ADDRESS] for dryer vent…" at bounding box center [1101, 626] width 441 height 74
click at [1059, 648] on textarea "we have one of your returning customers at [STREET_ADDRESS] for dryer vent clea…" at bounding box center [1101, 626] width 441 height 74
type textarea "we have one of your returning customers at [STREET_ADDRESS] for dryer vent clea…"
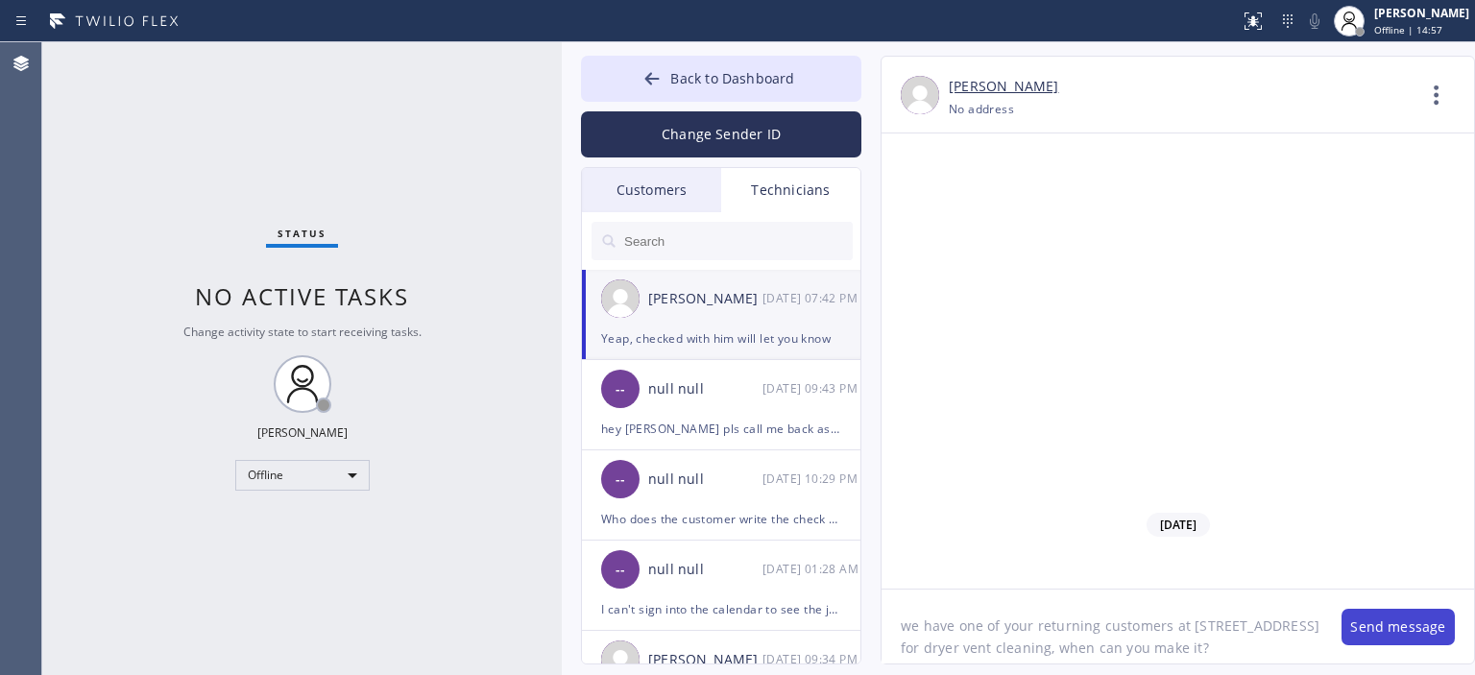
click at [1375, 630] on button "Send message" at bounding box center [1397, 627] width 113 height 36
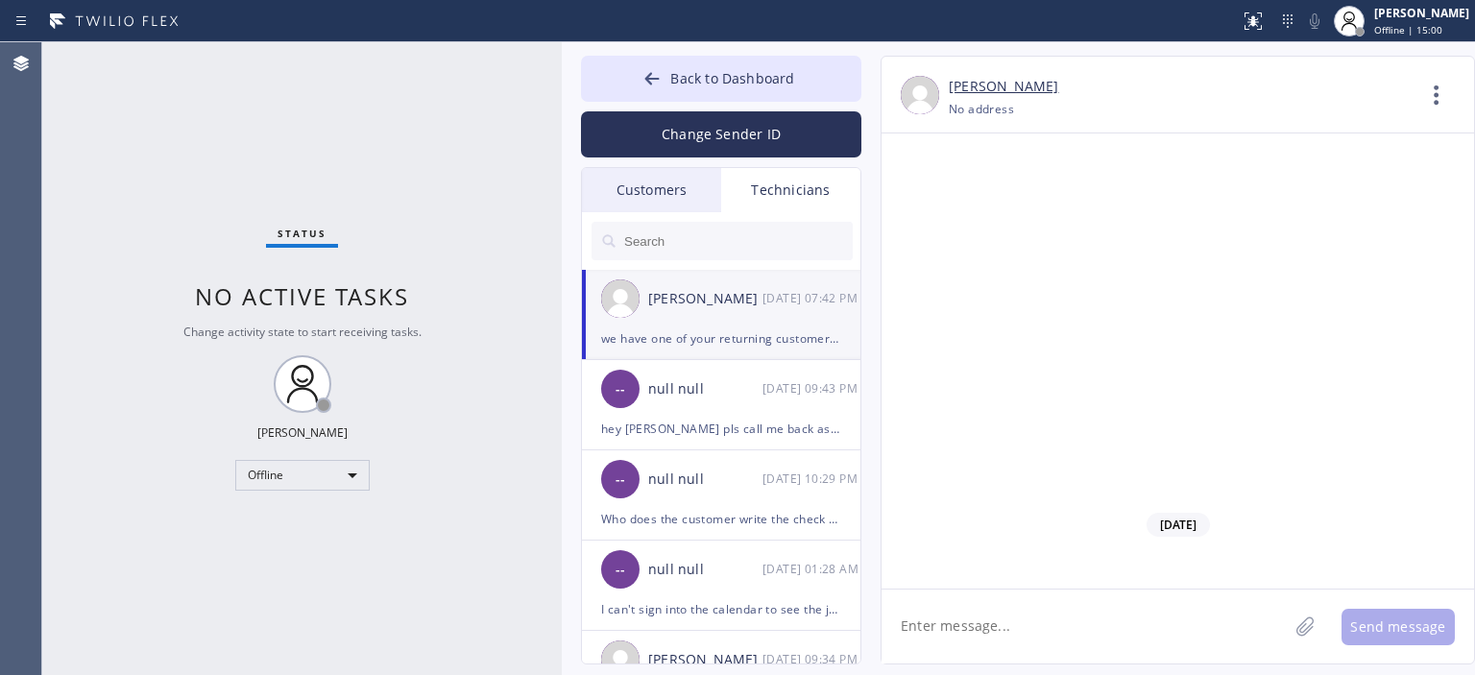
scroll to position [123879, 0]
click at [310, 473] on div "Offline" at bounding box center [302, 475] width 134 height 31
click at [321, 522] on li "Available" at bounding box center [301, 525] width 131 height 23
click at [660, 186] on div "Customers" at bounding box center [651, 190] width 139 height 44
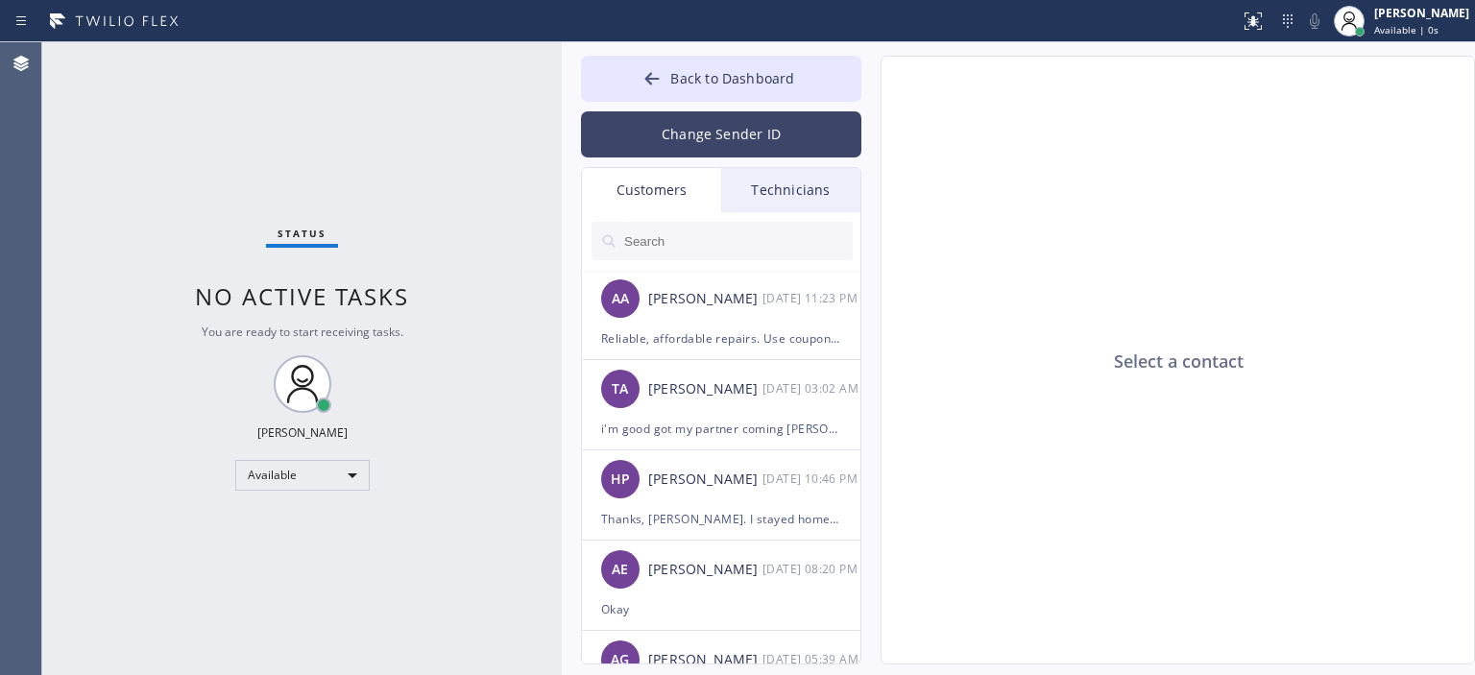
click at [757, 139] on button "Change Sender ID" at bounding box center [721, 134] width 280 height 46
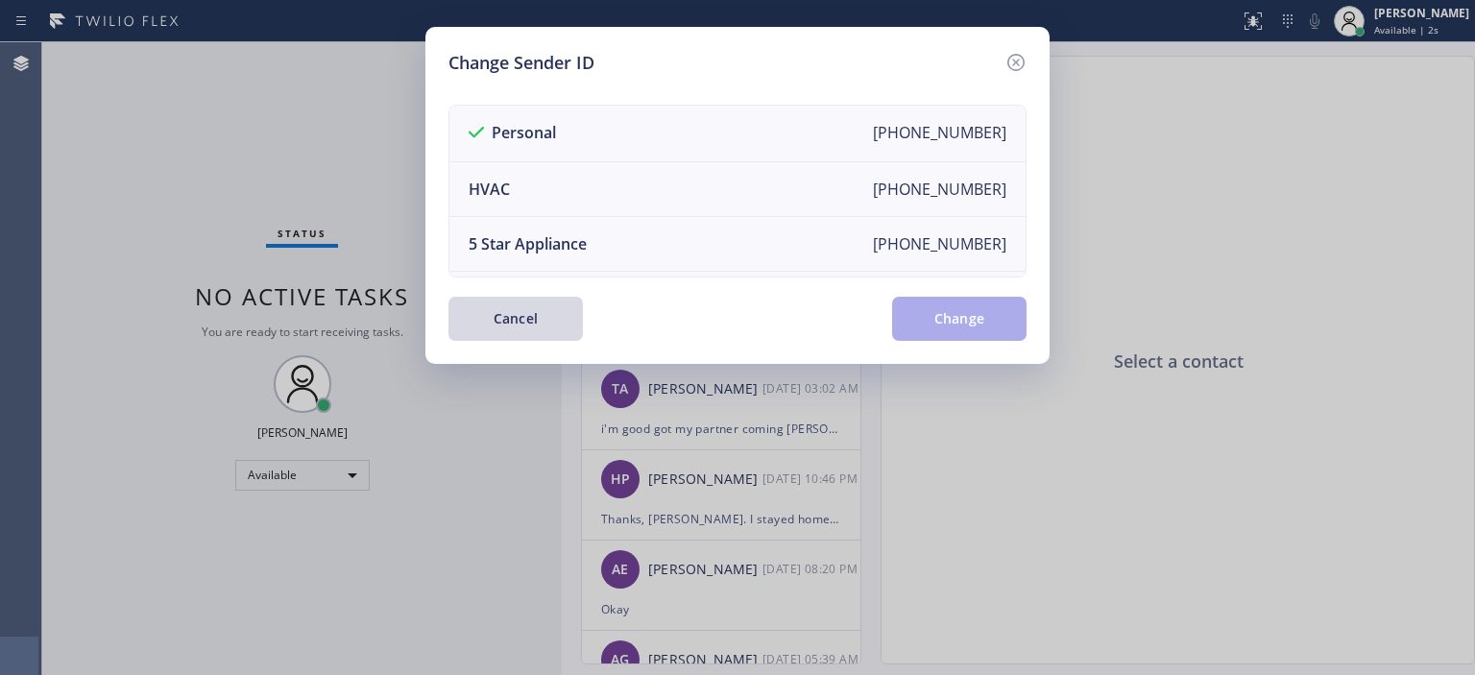
scroll to position [207, 0]
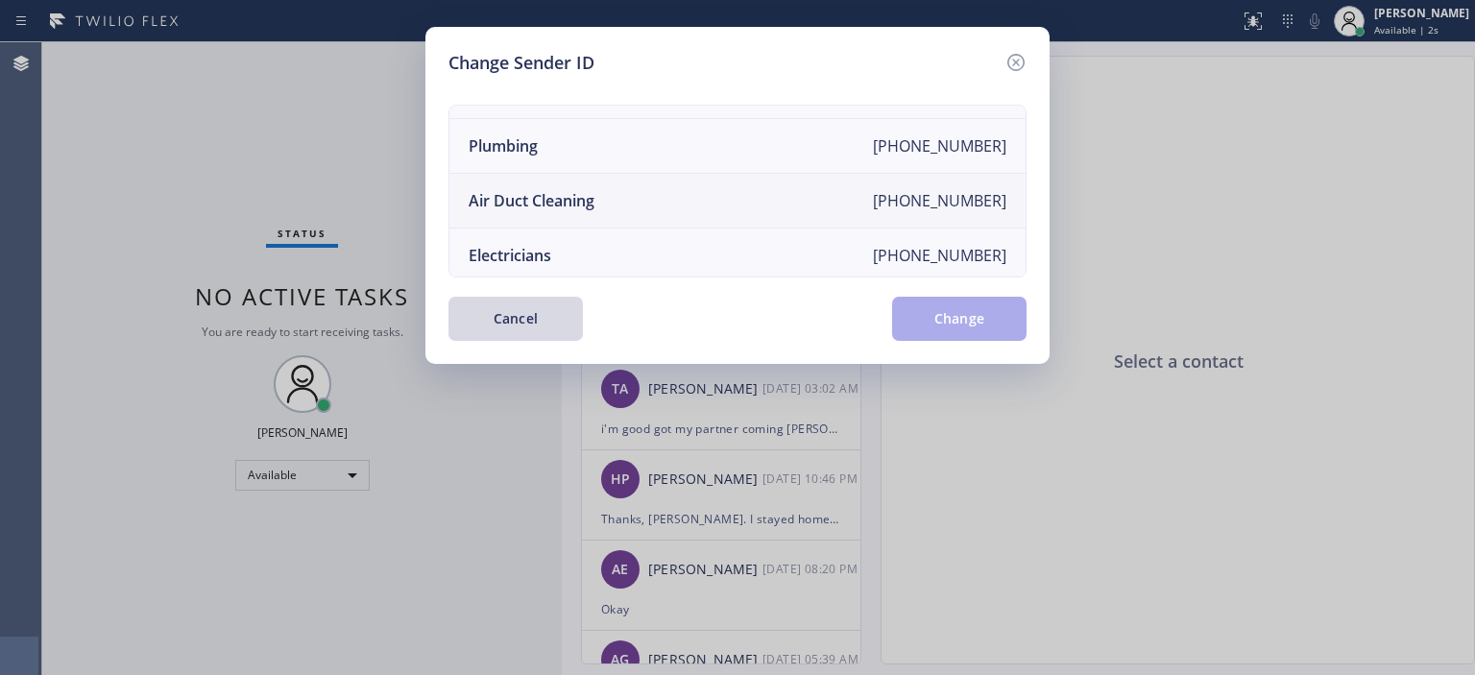
click at [657, 192] on li "Air Duct Cleaning [PHONE_NUMBER]" at bounding box center [737, 201] width 576 height 55
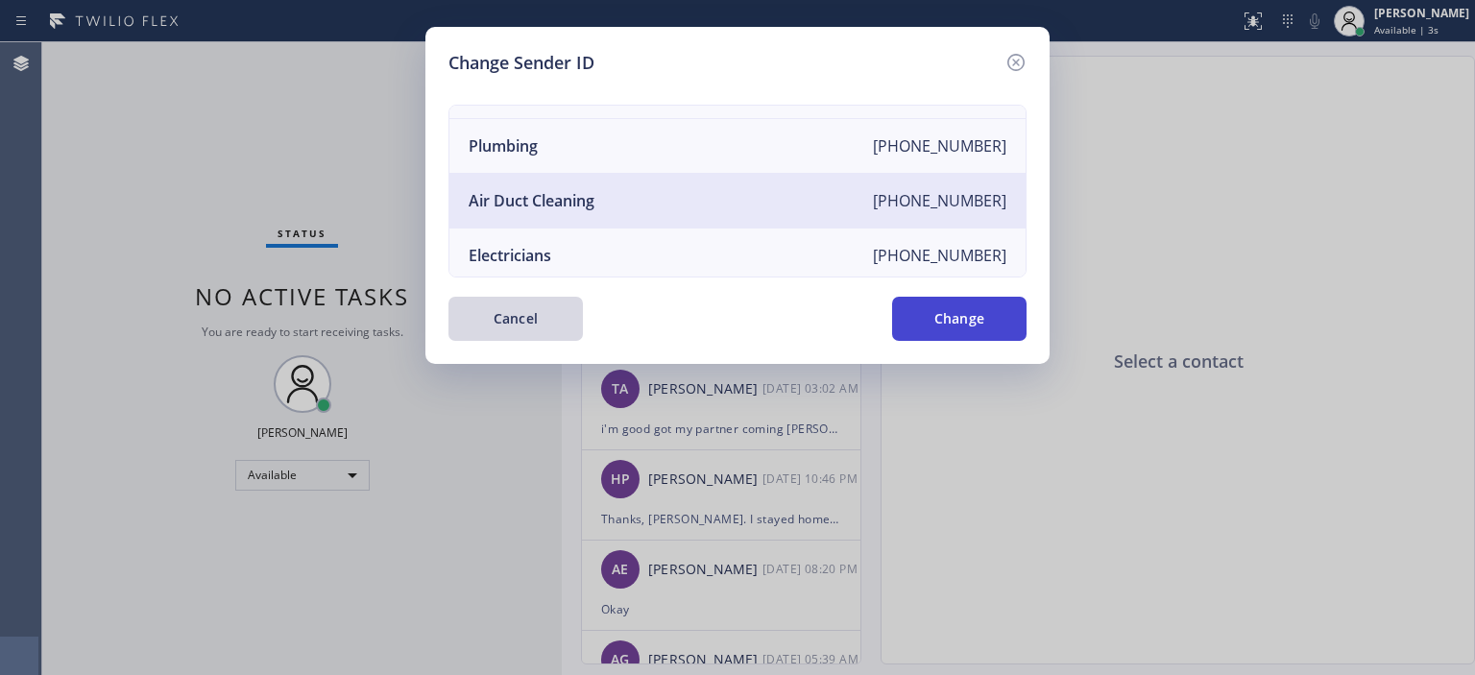
click at [989, 318] on button "Change" at bounding box center [959, 319] width 134 height 44
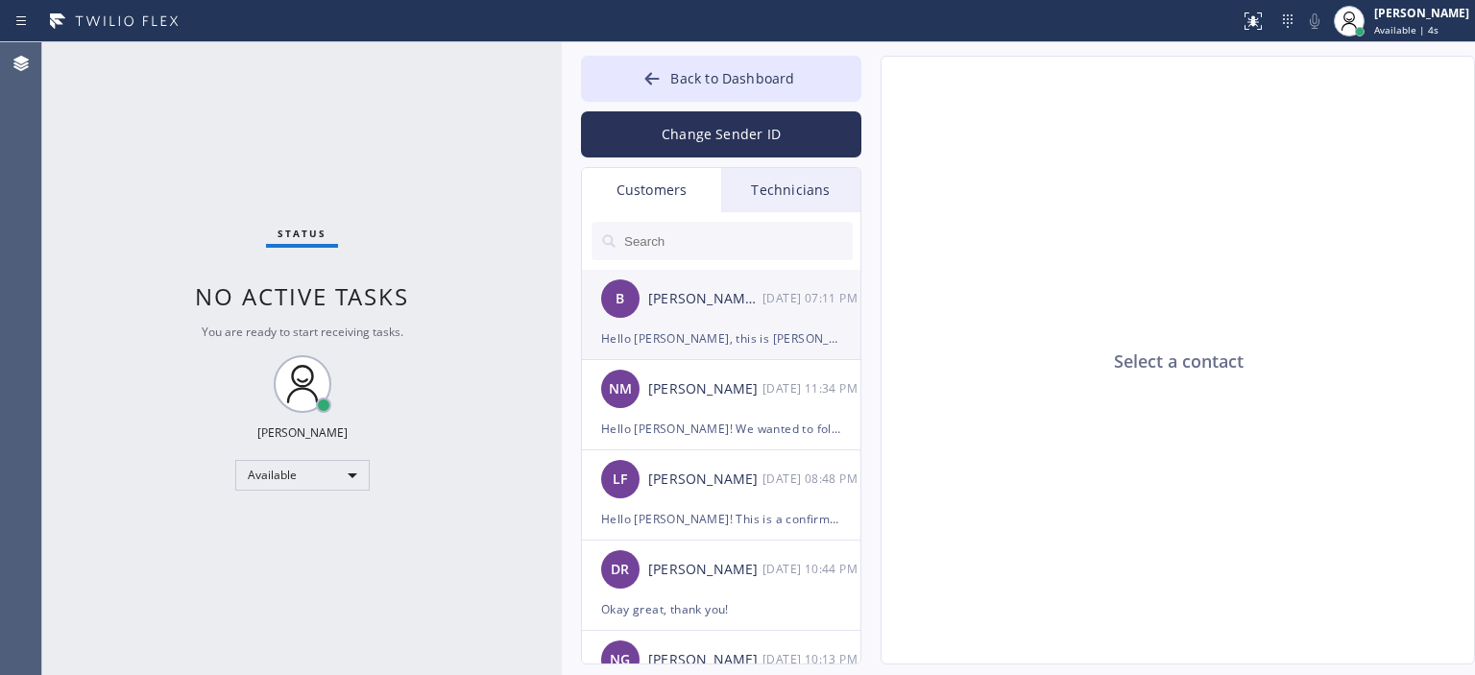
click at [724, 305] on div "[PERSON_NAME] [PERSON_NAME]" at bounding box center [705, 299] width 114 height 22
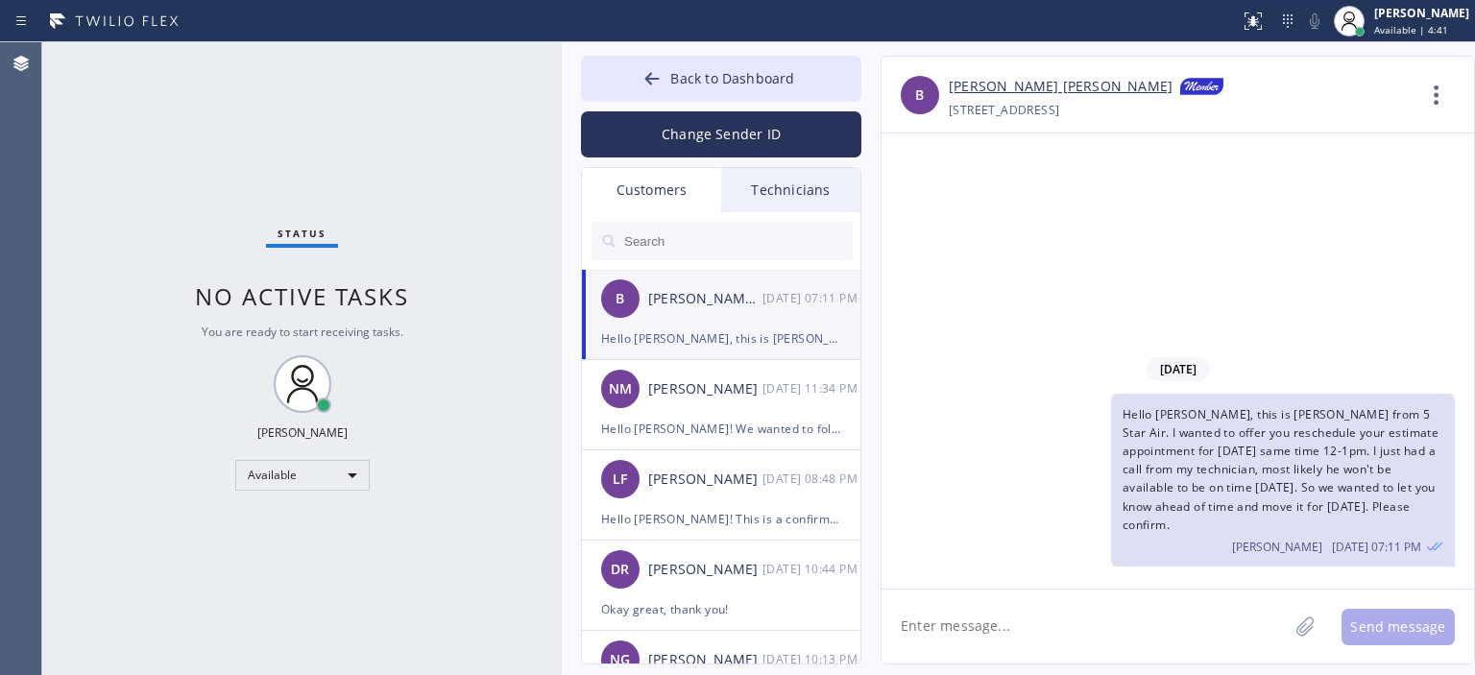
scroll to position [383, 0]
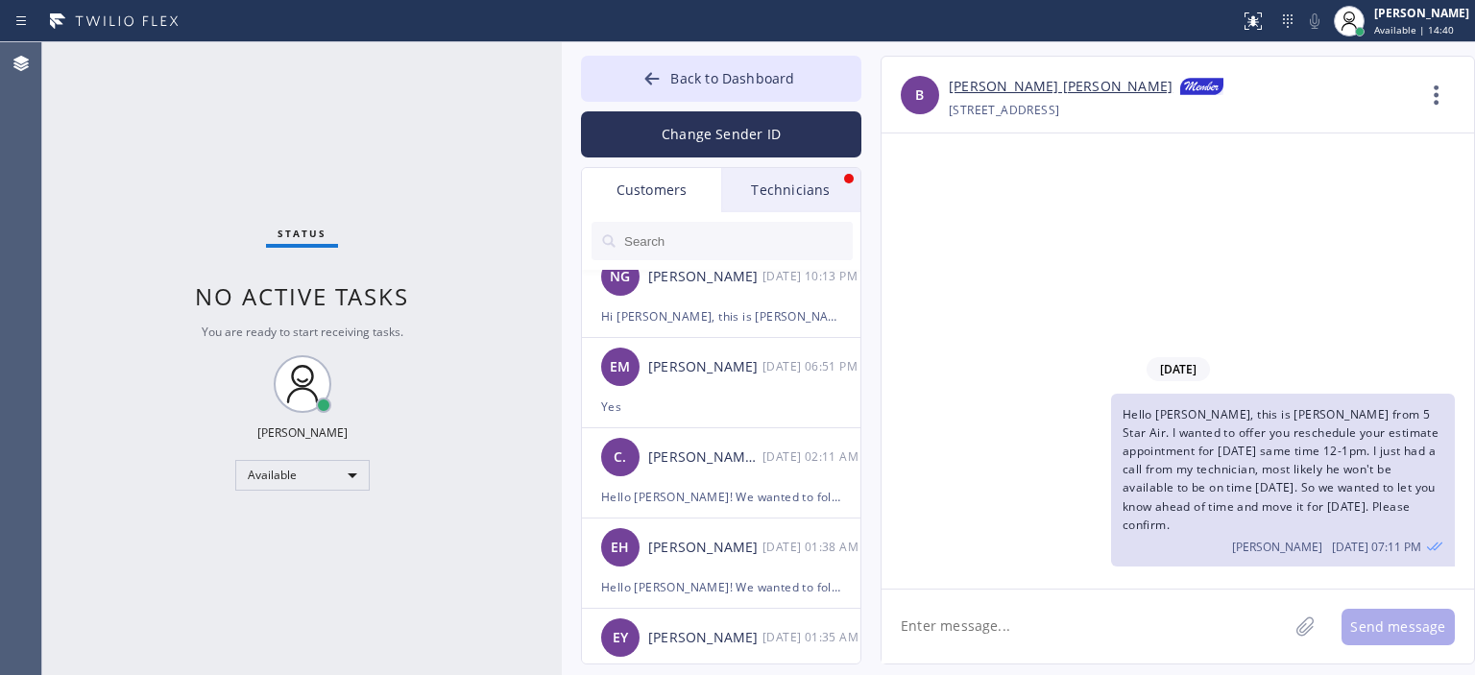
click at [1290, 211] on div "[DATE] Hello [PERSON_NAME], this is [PERSON_NAME] from 5 Star Air. I wanted to …" at bounding box center [1177, 360] width 592 height 455
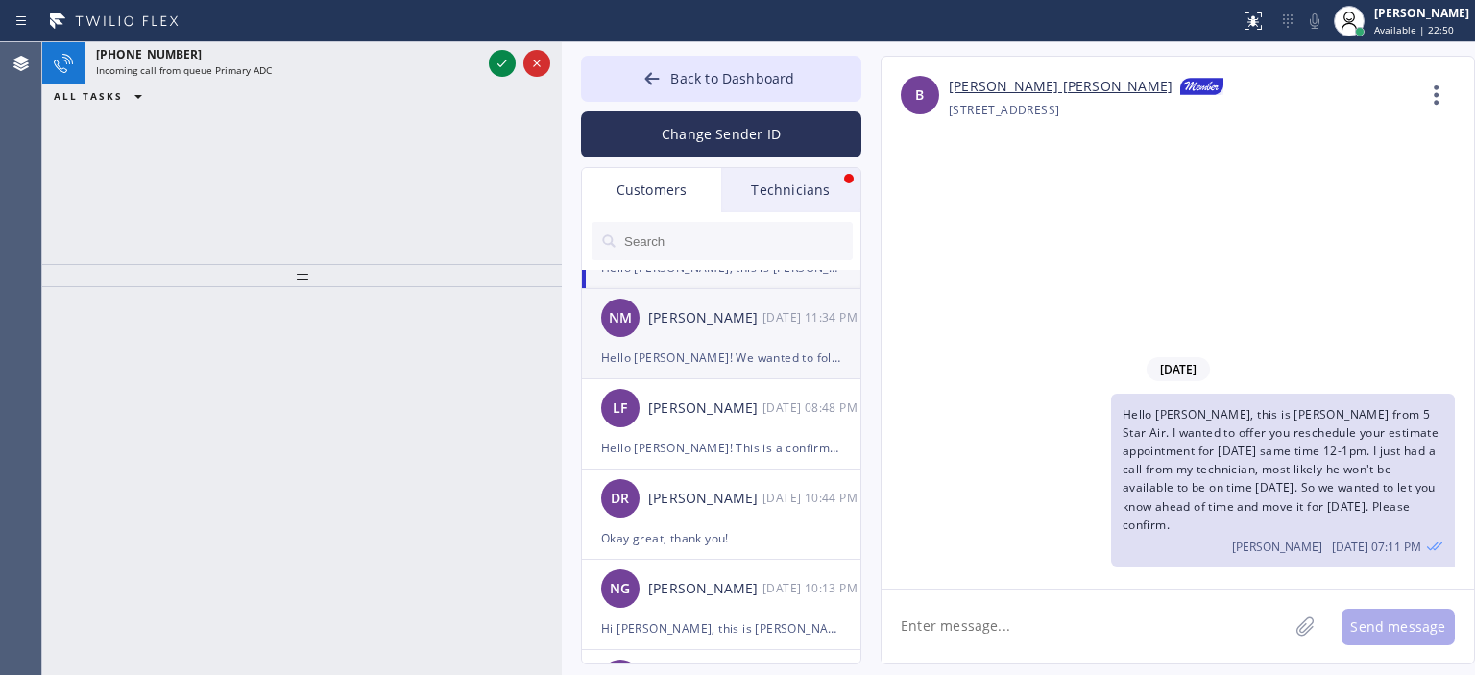
scroll to position [0, 0]
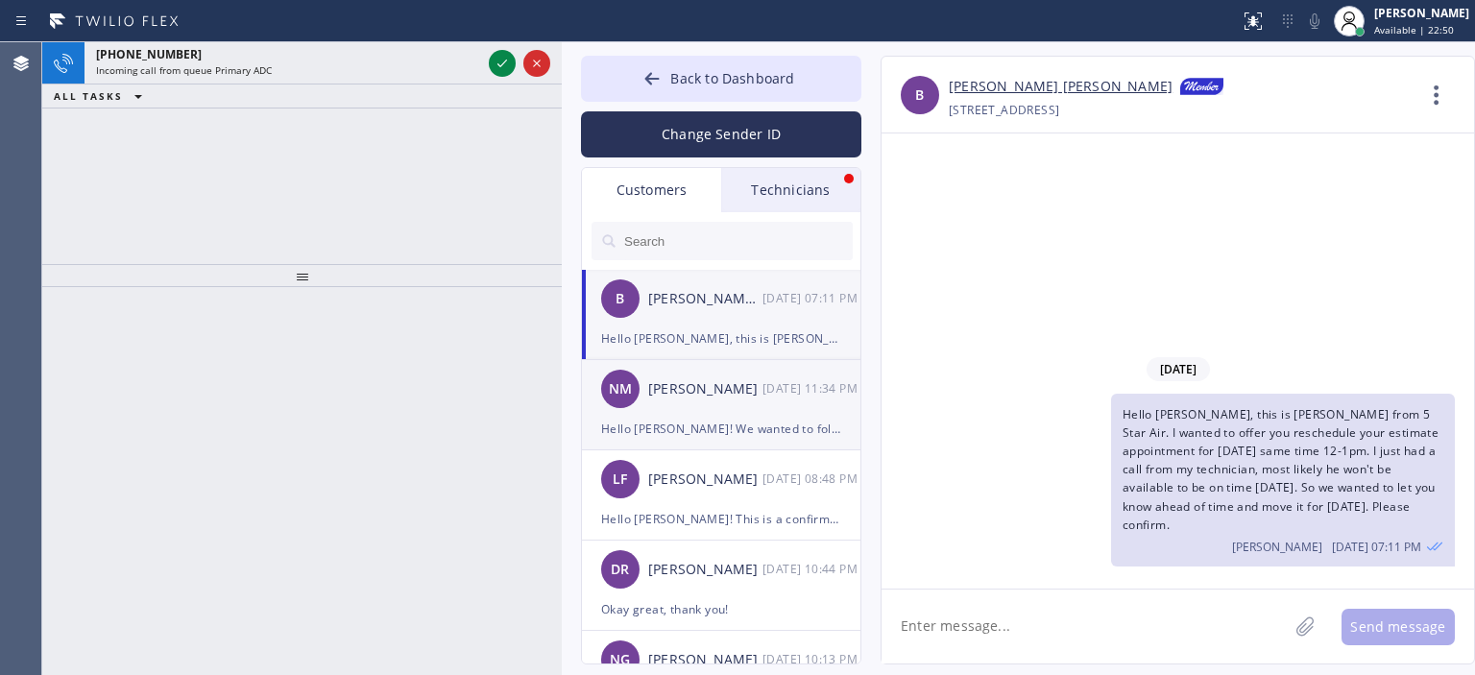
click at [734, 408] on div "NM [PERSON_NAME] [DATE] 11:34 PM" at bounding box center [722, 389] width 280 height 58
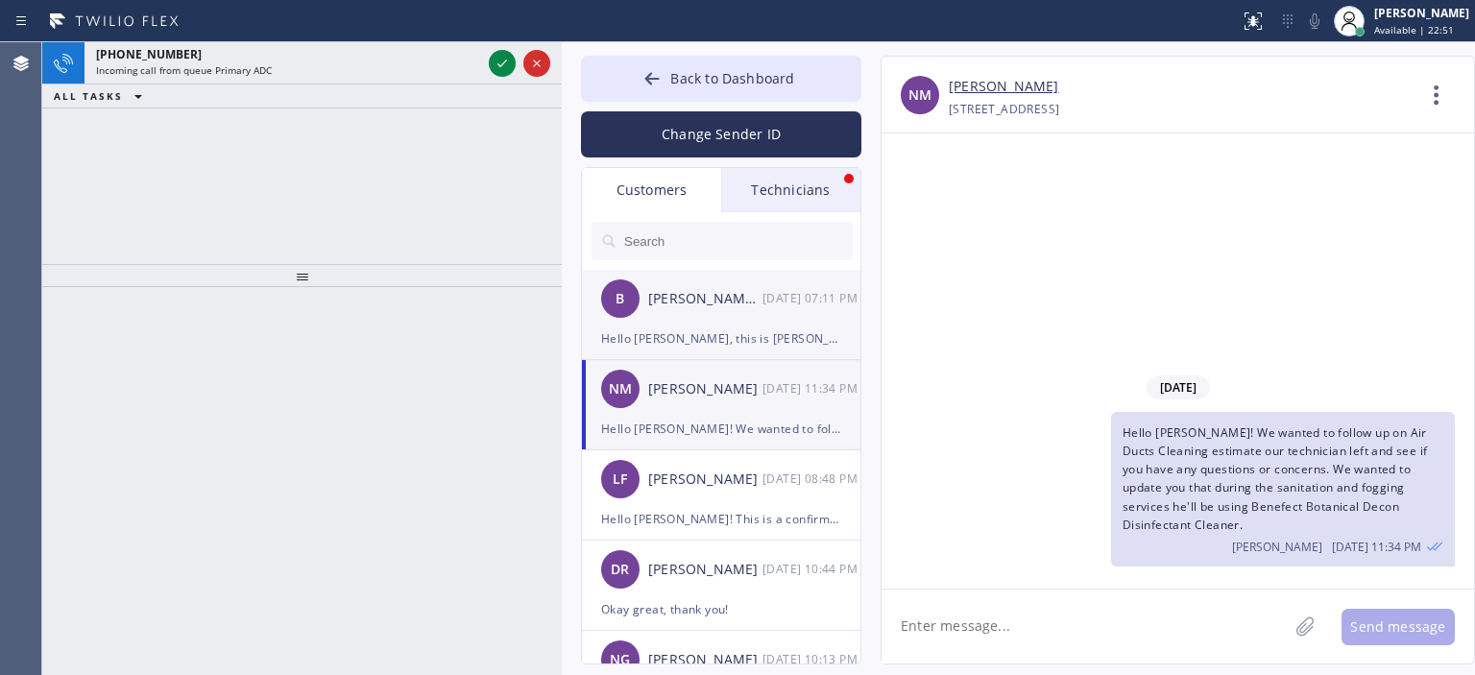
click at [734, 301] on div "[PERSON_NAME] [PERSON_NAME]" at bounding box center [705, 299] width 114 height 22
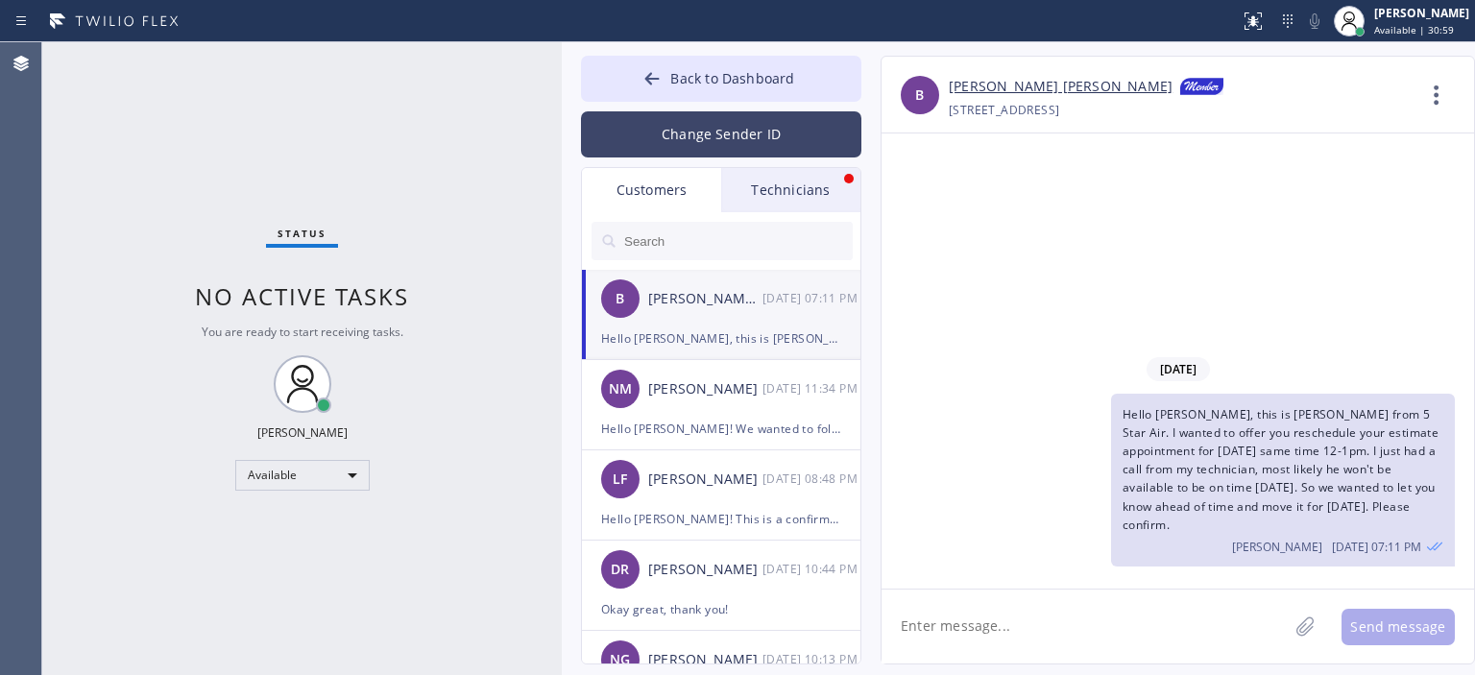
click at [778, 114] on button "Change Sender ID" at bounding box center [721, 134] width 280 height 46
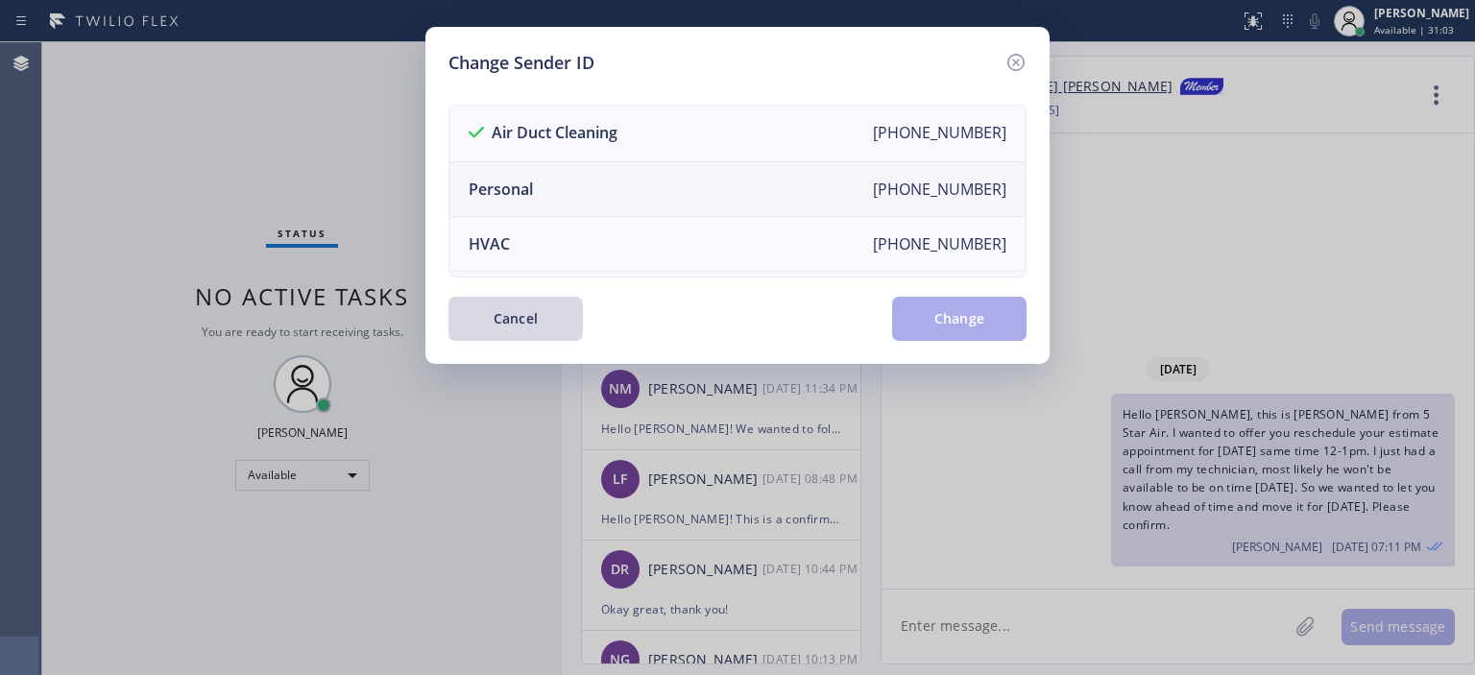
click at [657, 166] on li "Personal [PHONE_NUMBER]" at bounding box center [737, 189] width 576 height 55
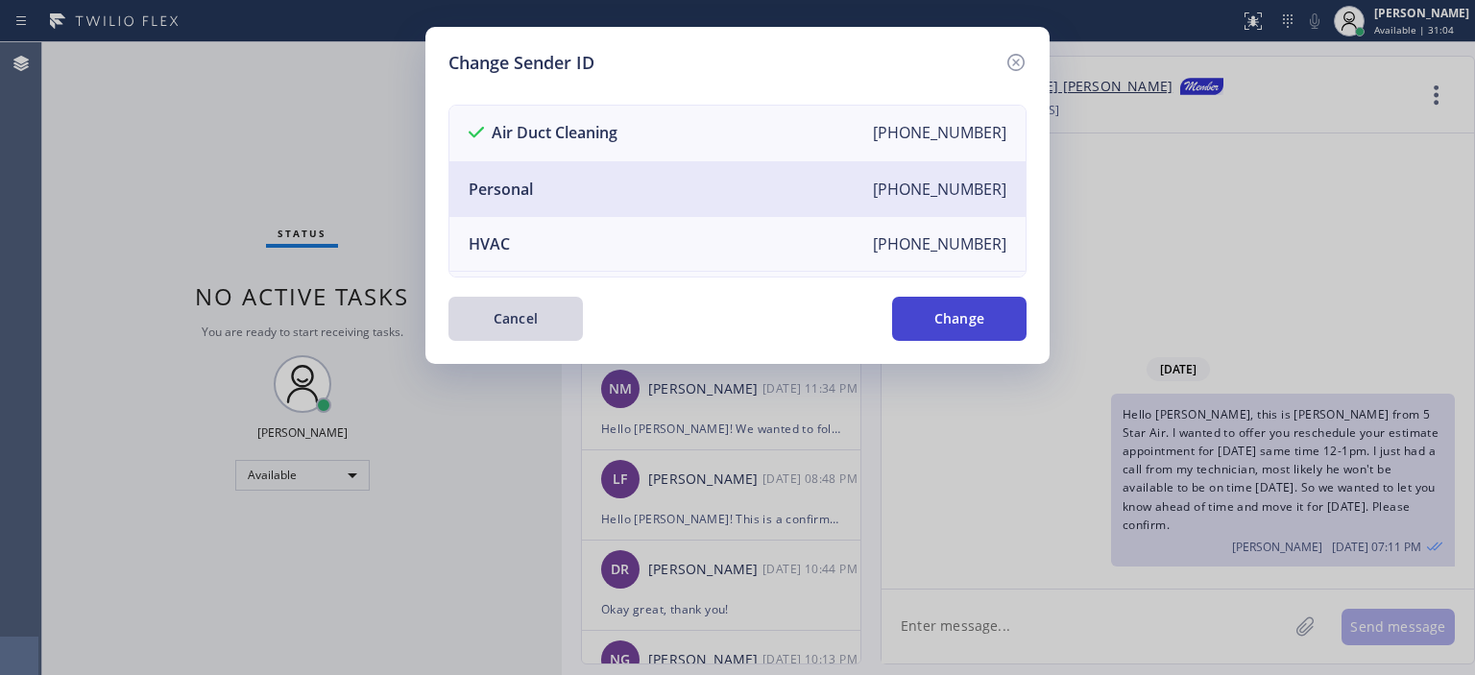
click at [926, 321] on button "Change" at bounding box center [959, 319] width 134 height 44
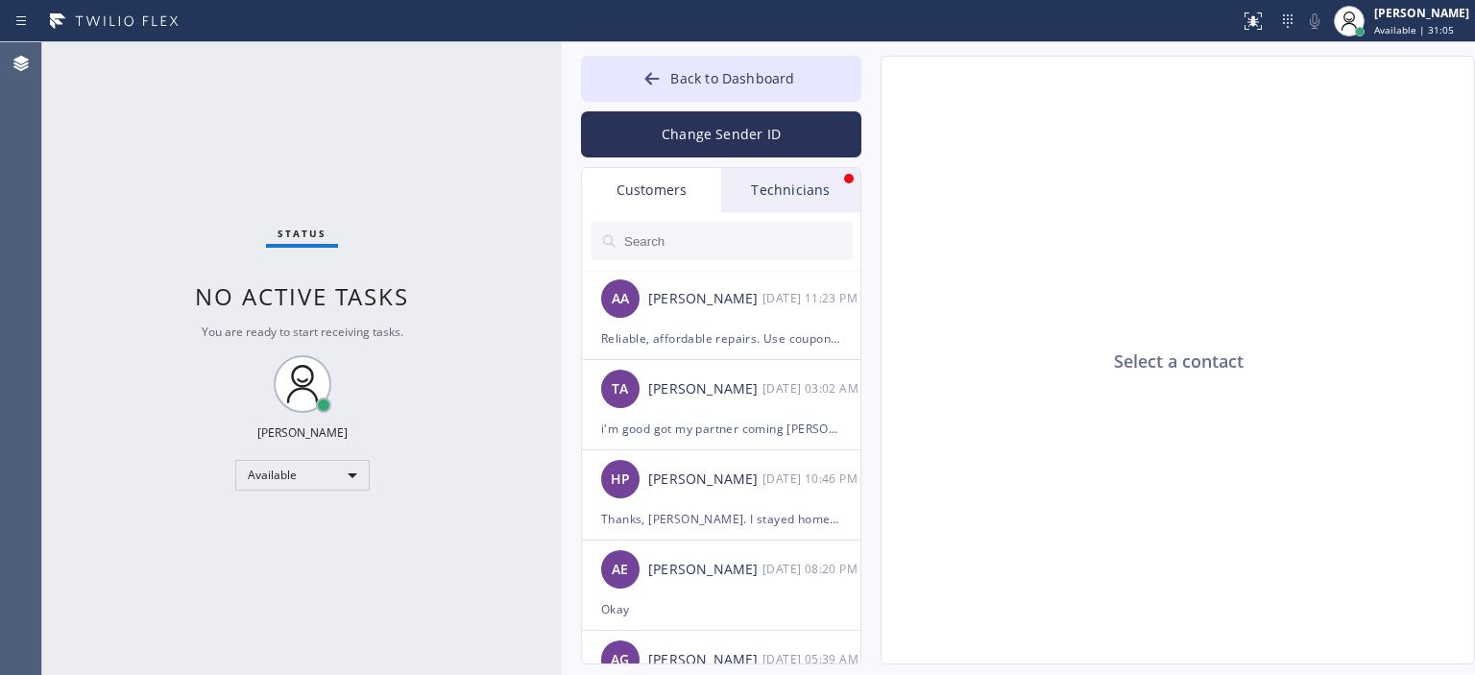
click at [786, 189] on div "Technicians" at bounding box center [790, 190] width 139 height 44
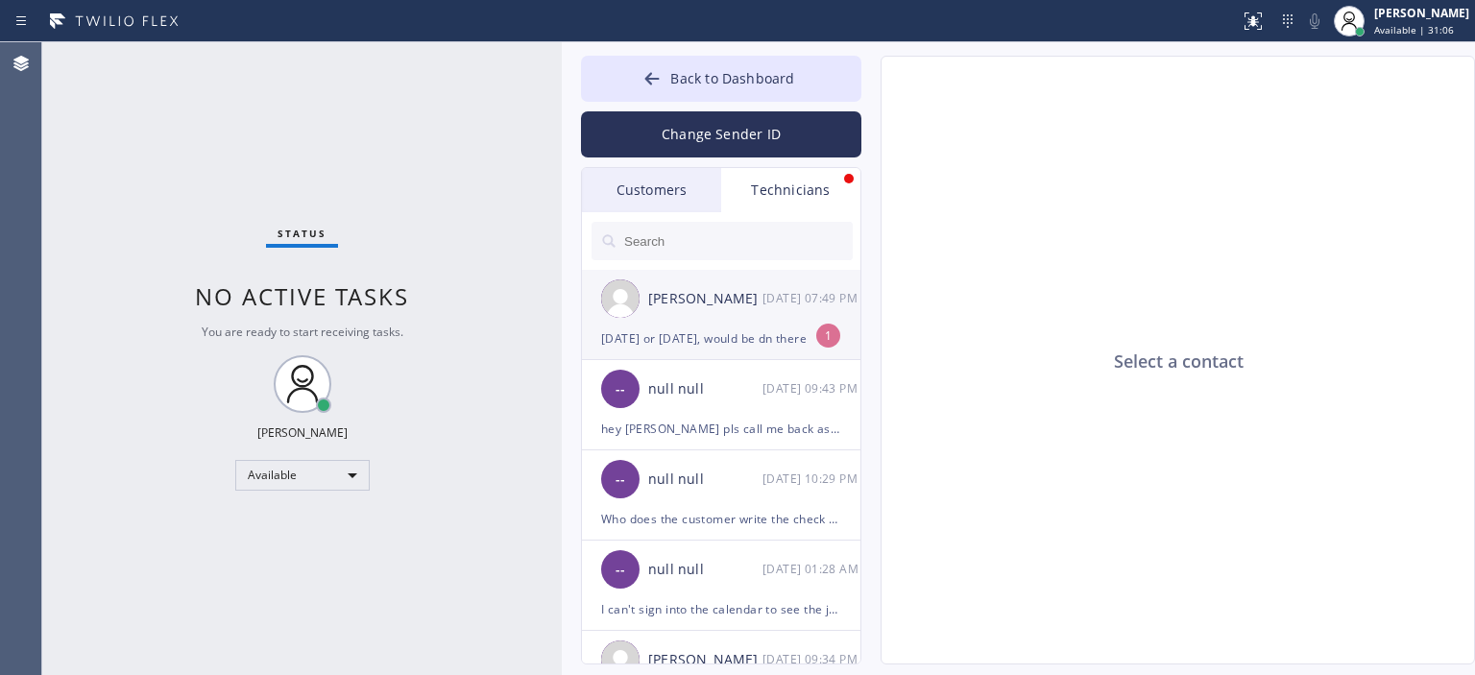
click at [708, 329] on div "[DATE] or [DATE], would be dn there" at bounding box center [721, 338] width 240 height 22
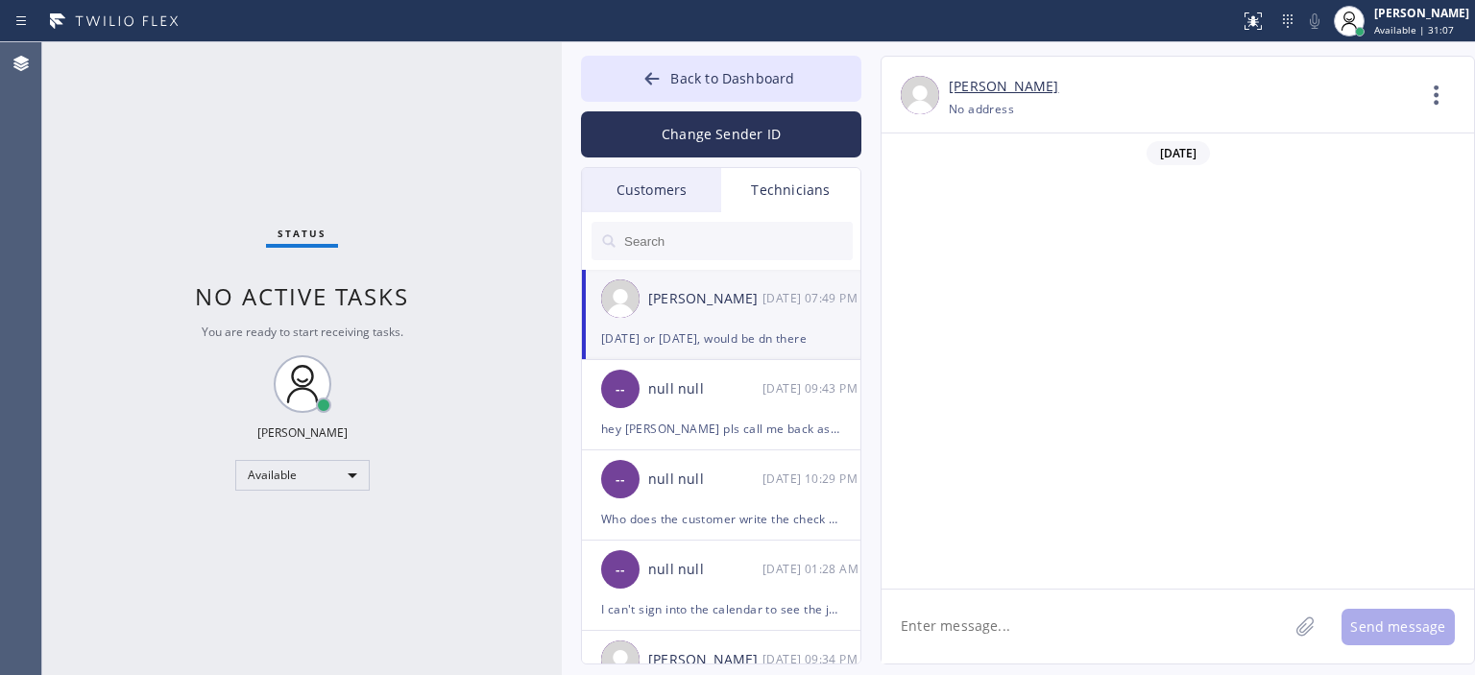
scroll to position [123941, 0]
click at [965, 633] on textarea at bounding box center [1084, 626] width 406 height 74
type textarea "щ"
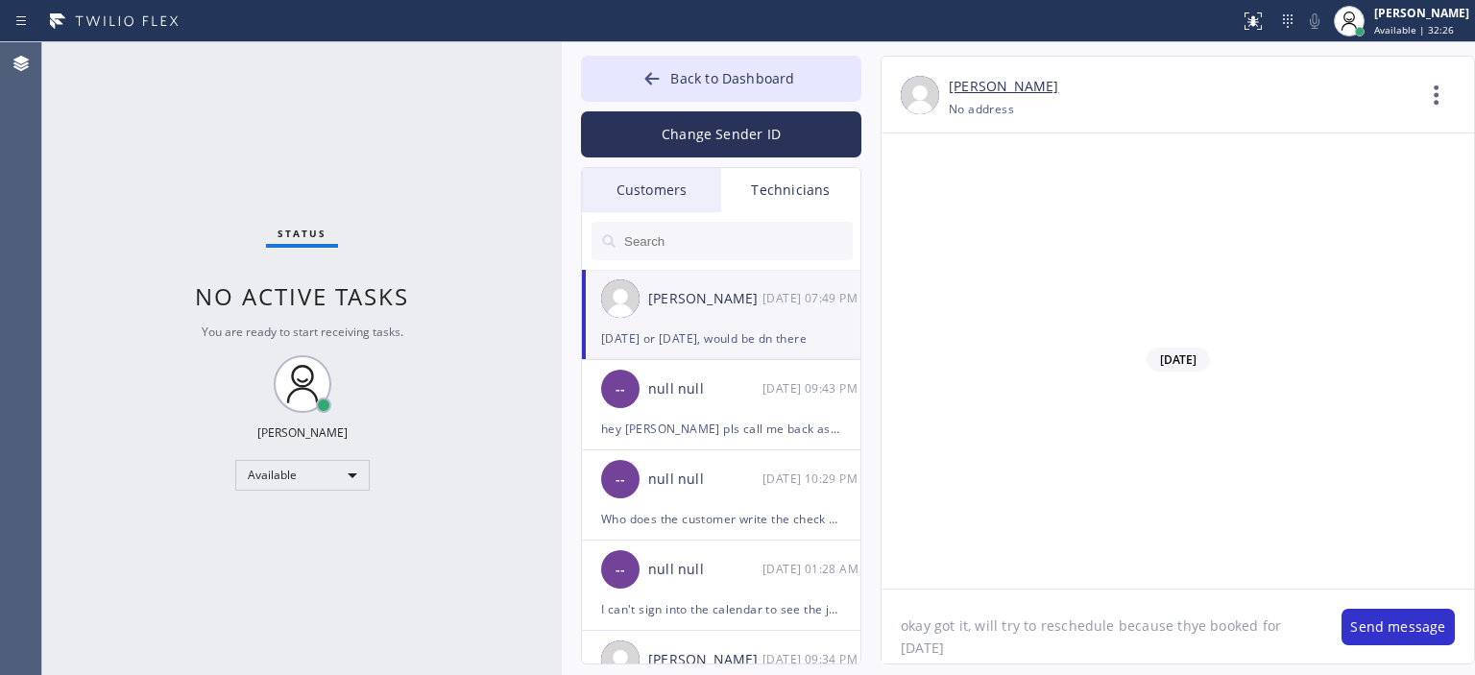
click at [1197, 630] on textarea "okay got it, will try to reschedule because thye booked for [DATE]" at bounding box center [1101, 626] width 441 height 74
type textarea "okay got it, will try to reschedule because they booked for [DATE]"
click at [1069, 644] on textarea "okay got it, will try to reschedule because they booked for [DATE]" at bounding box center [1101, 626] width 441 height 74
type textarea "will let you know"
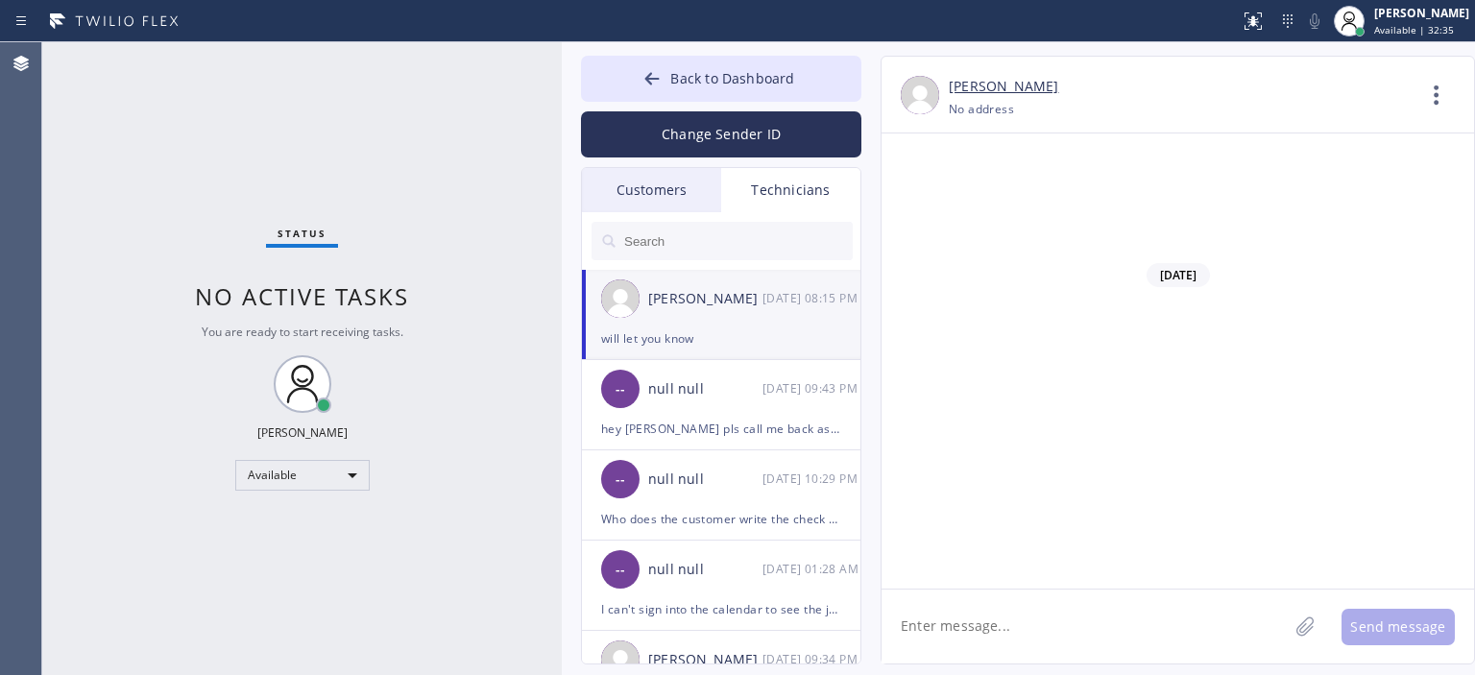
scroll to position [124093, 0]
